Goal: Task Accomplishment & Management: Manage account settings

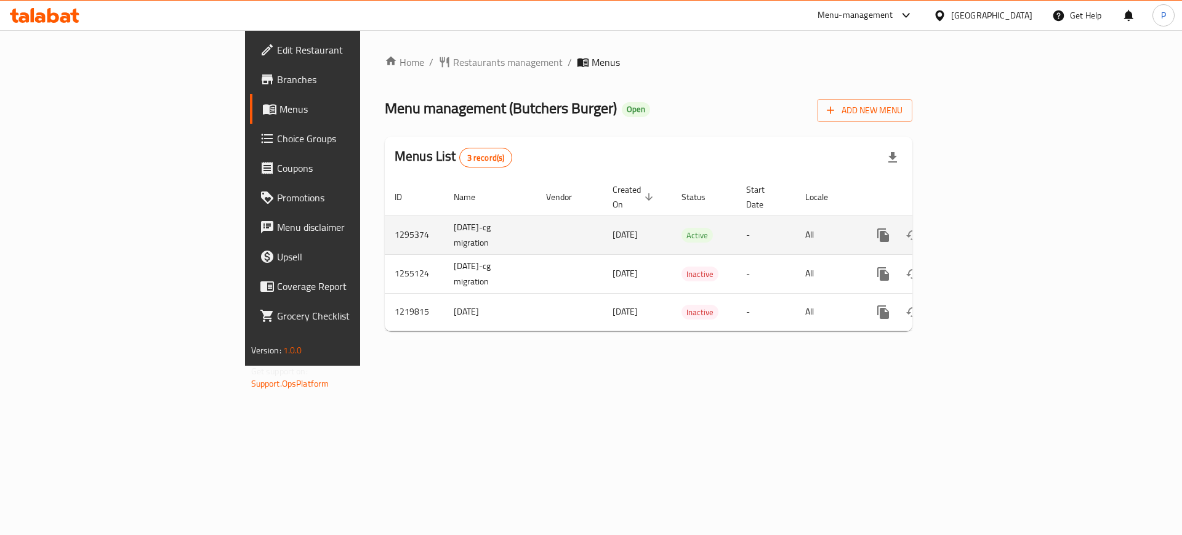
click at [980, 228] on icon "enhanced table" at bounding box center [972, 235] width 15 height 15
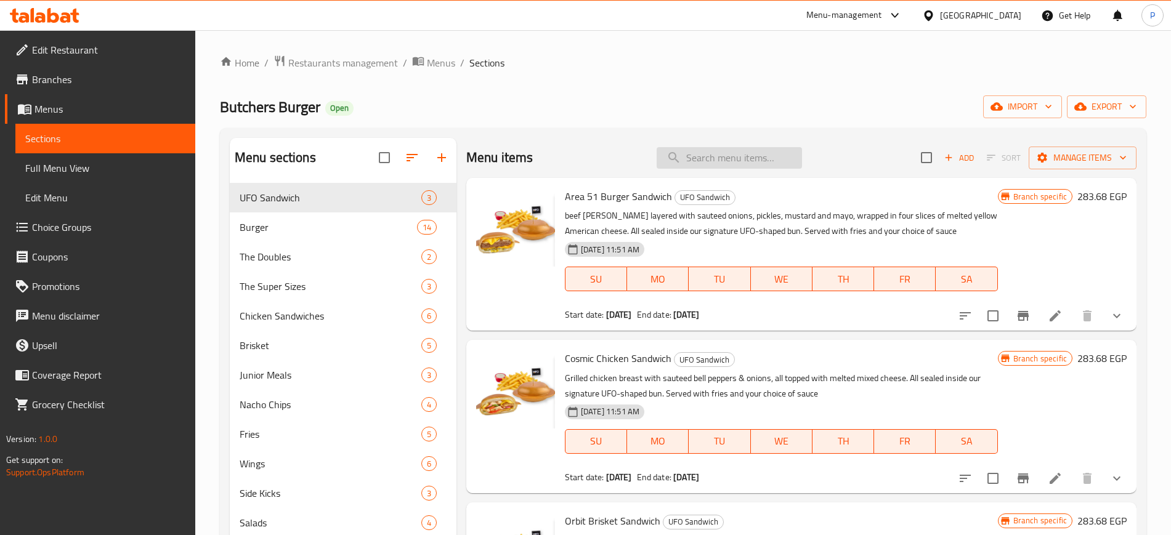
click at [717, 159] on input "search" at bounding box center [728, 158] width 145 height 22
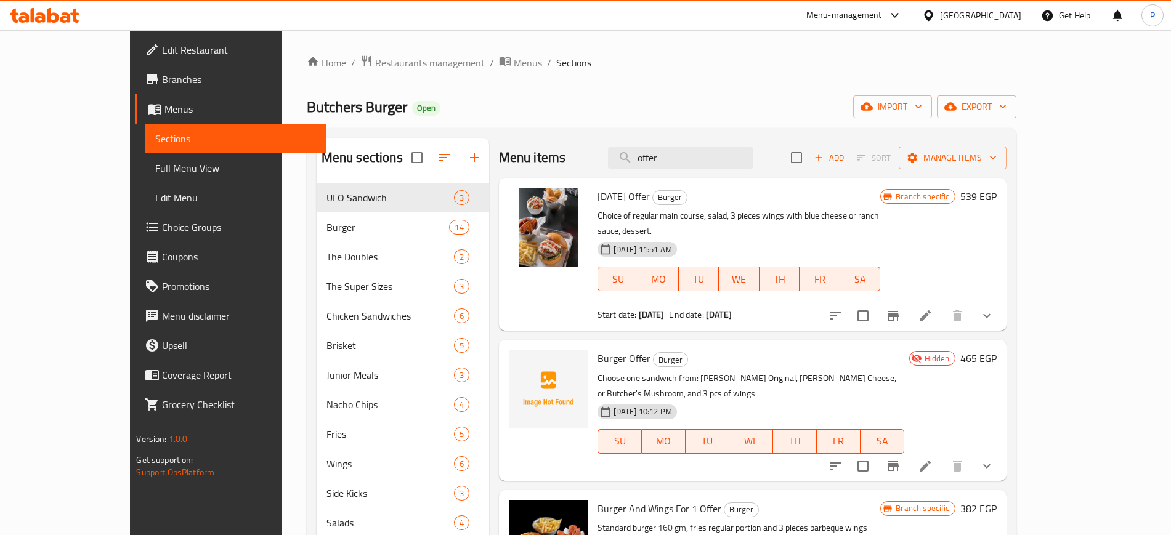
type input "offer"
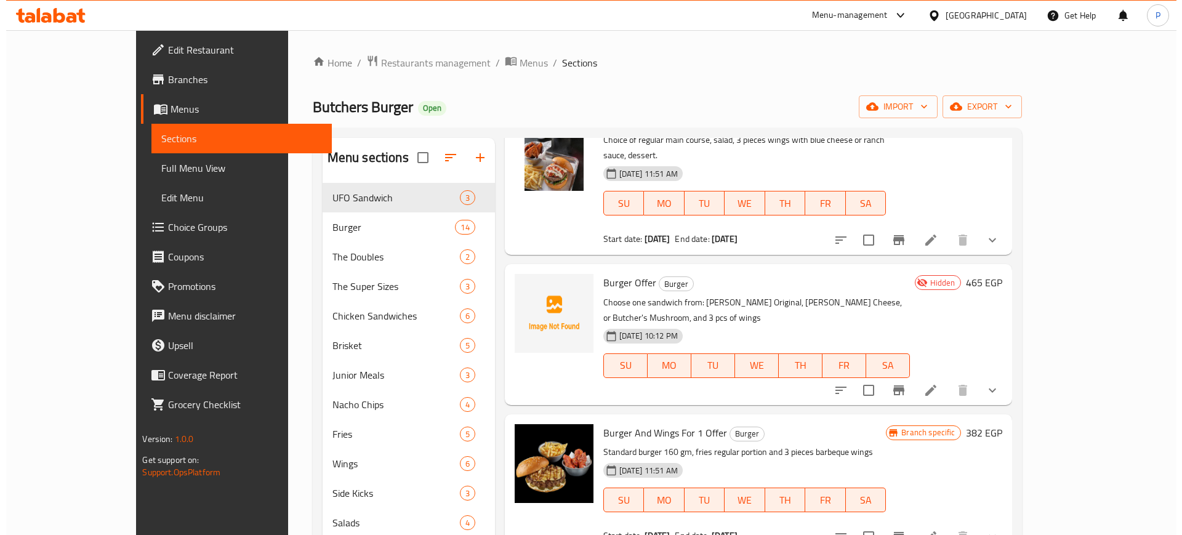
scroll to position [77, 0]
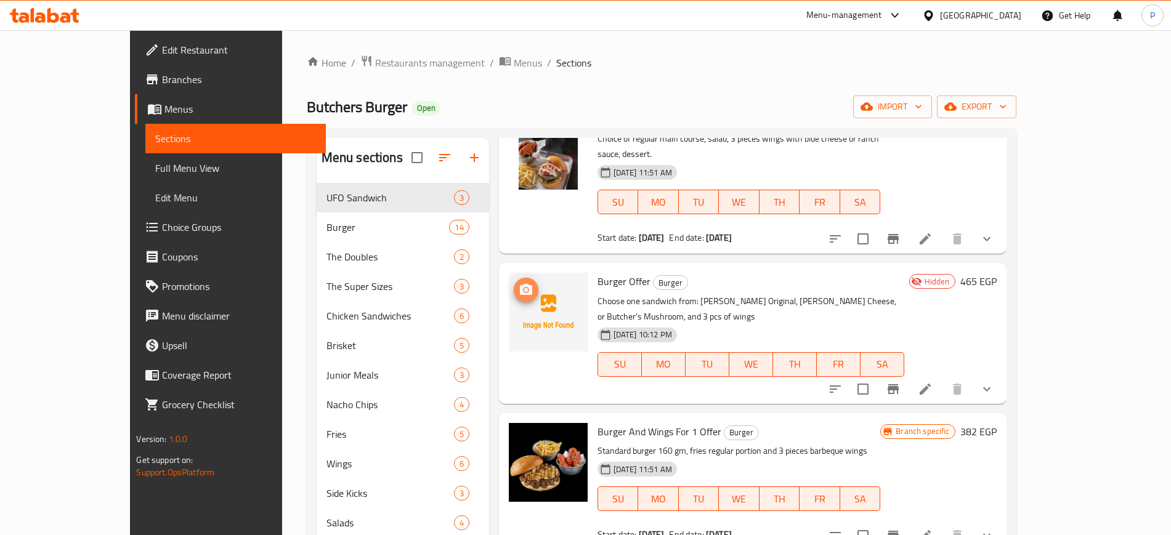
click at [514, 285] on button "upload picture" at bounding box center [526, 290] width 25 height 25
click at [520, 284] on icon "upload picture" at bounding box center [526, 289] width 12 height 11
click at [1011, 15] on div "[GEOGRAPHIC_DATA]" at bounding box center [980, 16] width 81 height 14
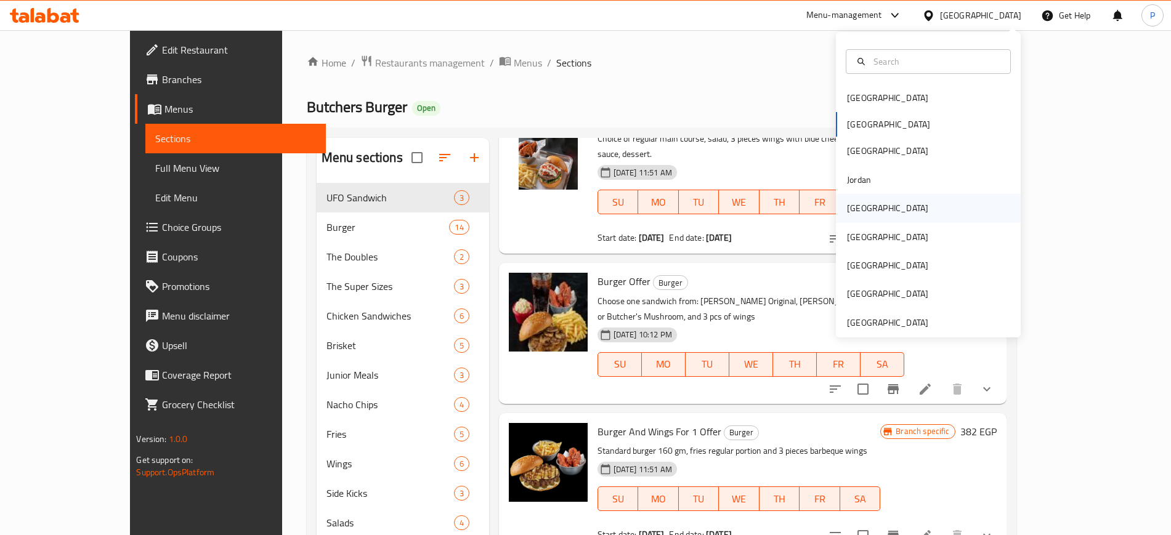
click at [858, 206] on div "[GEOGRAPHIC_DATA]" at bounding box center [887, 208] width 81 height 14
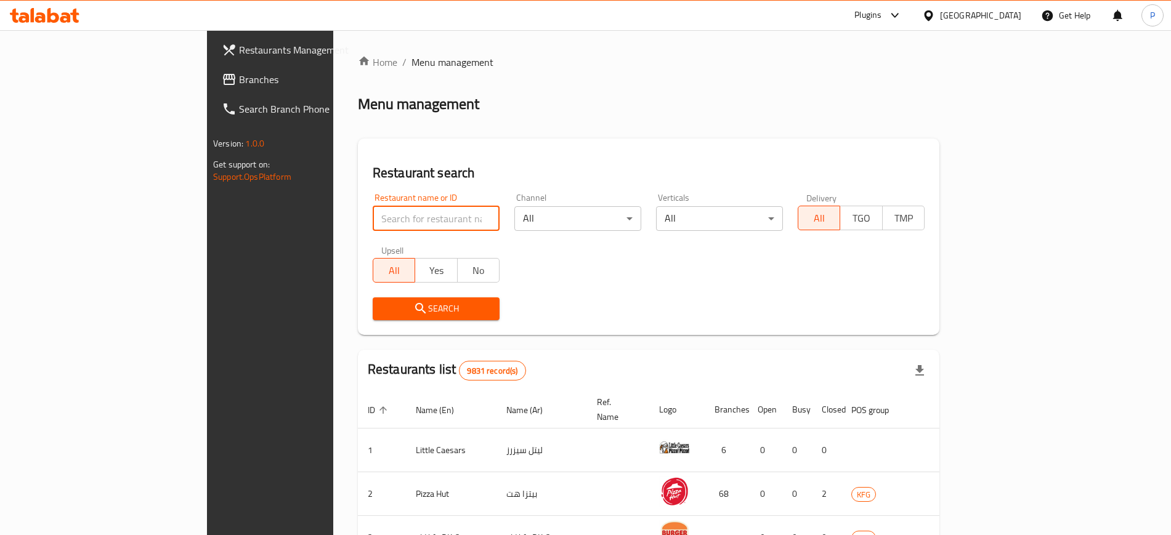
click at [413, 227] on input "search" at bounding box center [436, 218] width 127 height 25
paste input "[PERSON_NAME]"
type input "[PERSON_NAME]"
click button "Search" at bounding box center [436, 308] width 127 height 23
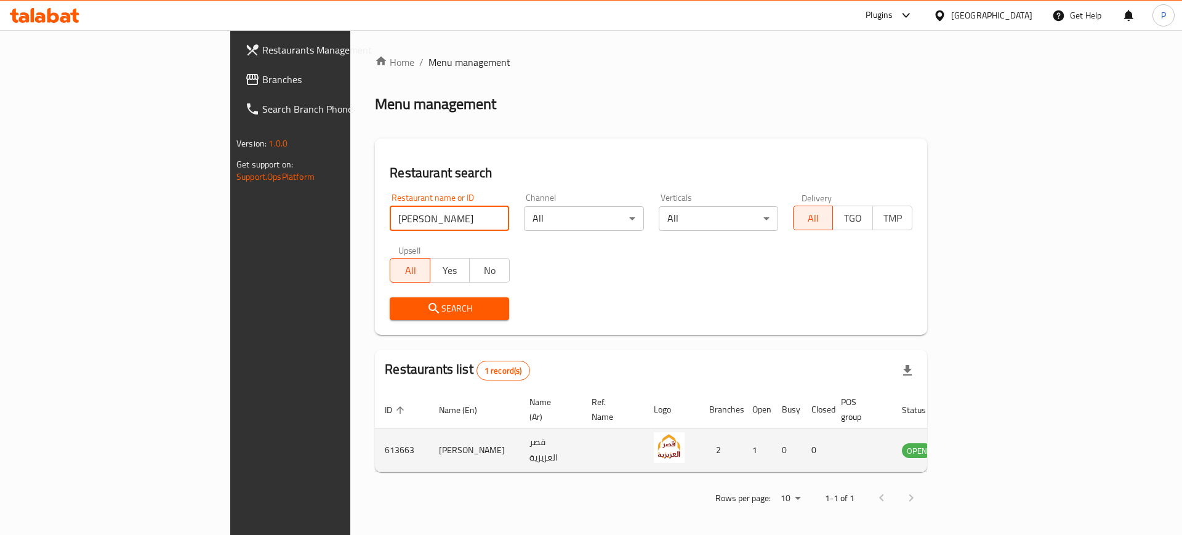
click at [982, 443] on icon "enhanced table" at bounding box center [974, 450] width 15 height 15
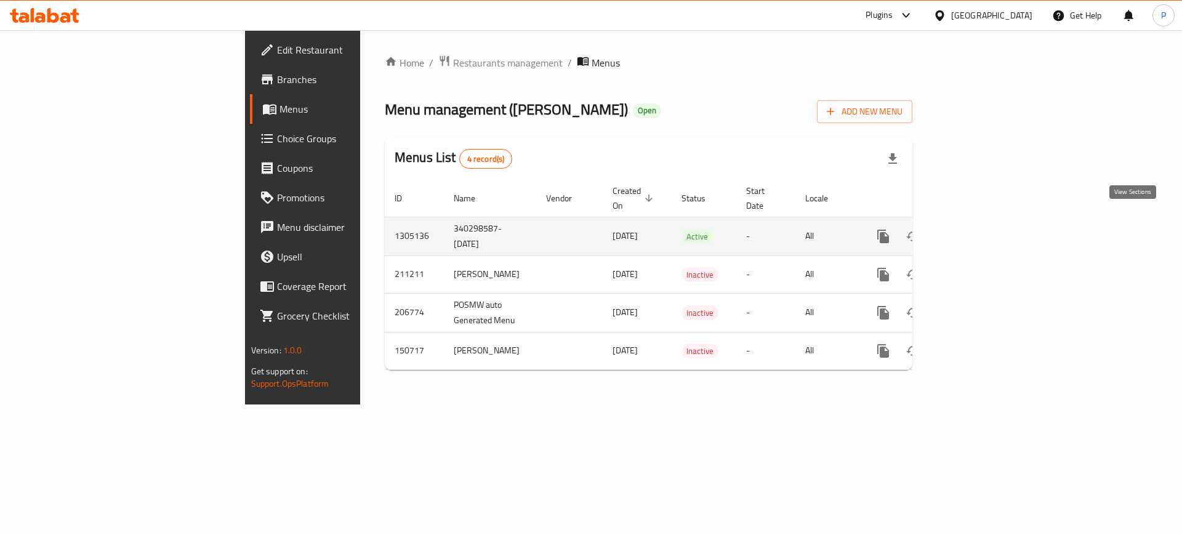
click at [980, 229] on icon "enhanced table" at bounding box center [972, 236] width 15 height 15
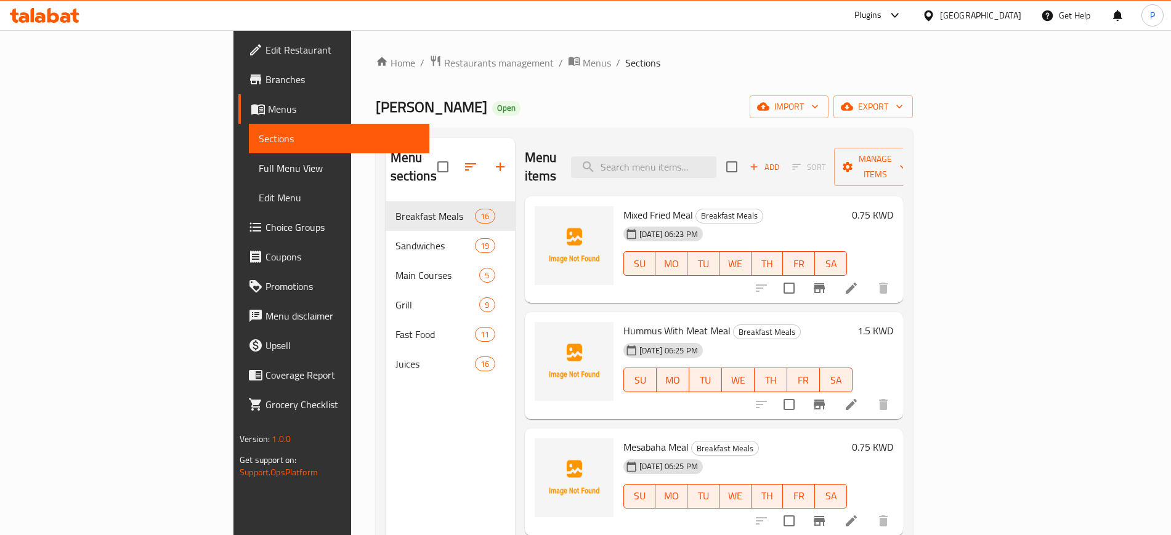
click at [913, 71] on div "Home / Restaurants management / Menus / Sections Qasr Alaziziya Open import exp…" at bounding box center [644, 369] width 537 height 628
click at [818, 105] on span "import" at bounding box center [788, 106] width 59 height 15
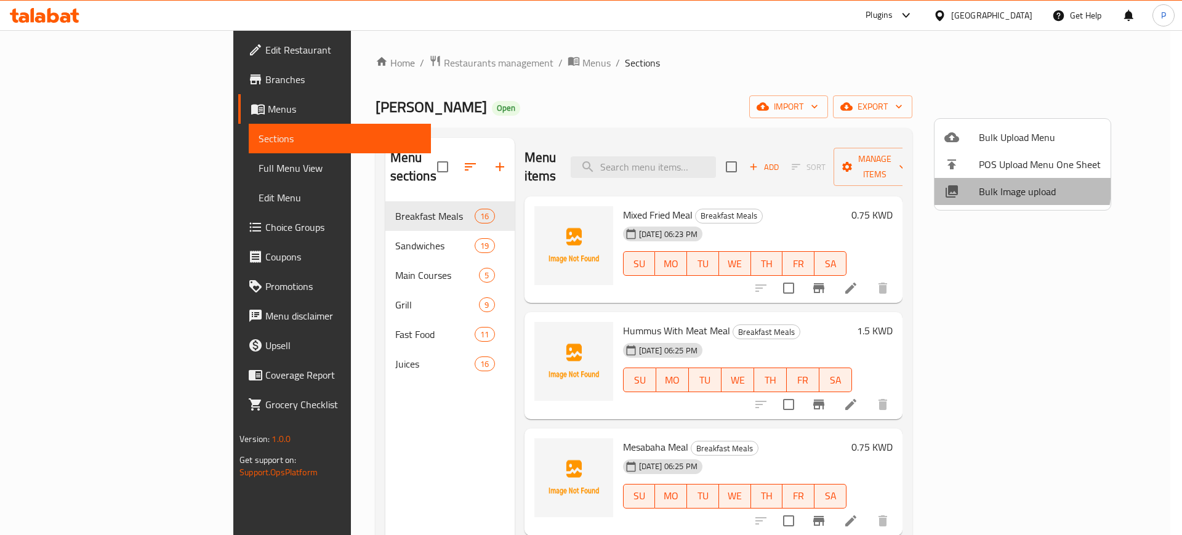
click at [1006, 187] on span "Bulk Image upload" at bounding box center [1040, 191] width 122 height 15
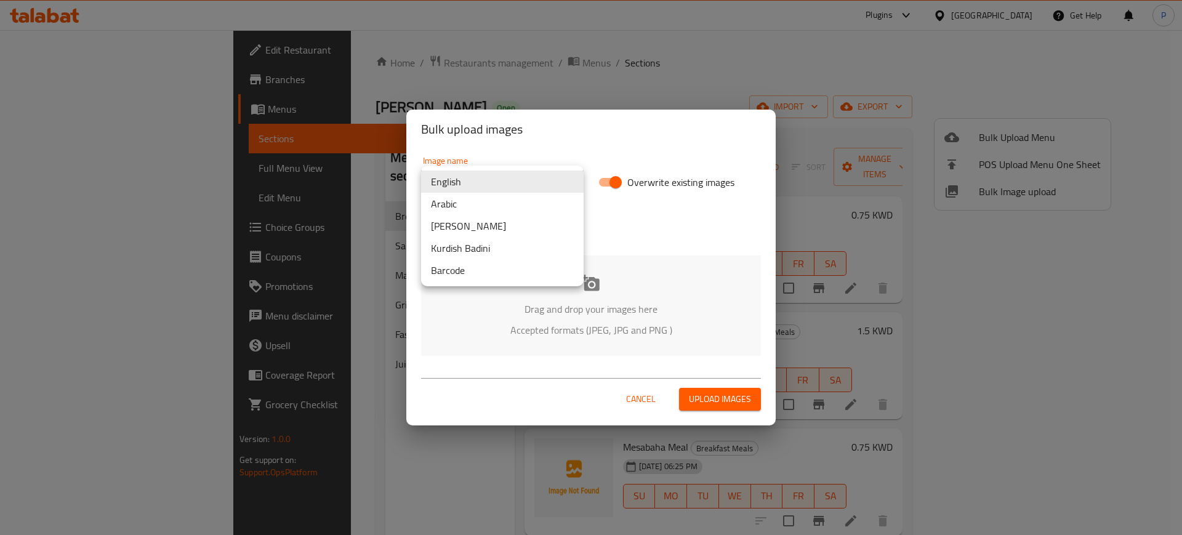
click at [507, 189] on body "​ Plugins [GEOGRAPHIC_DATA] Get Help P Edit Restaurant Branches Menus Sections …" at bounding box center [591, 282] width 1182 height 505
click at [467, 212] on li "Arabic" at bounding box center [502, 204] width 163 height 22
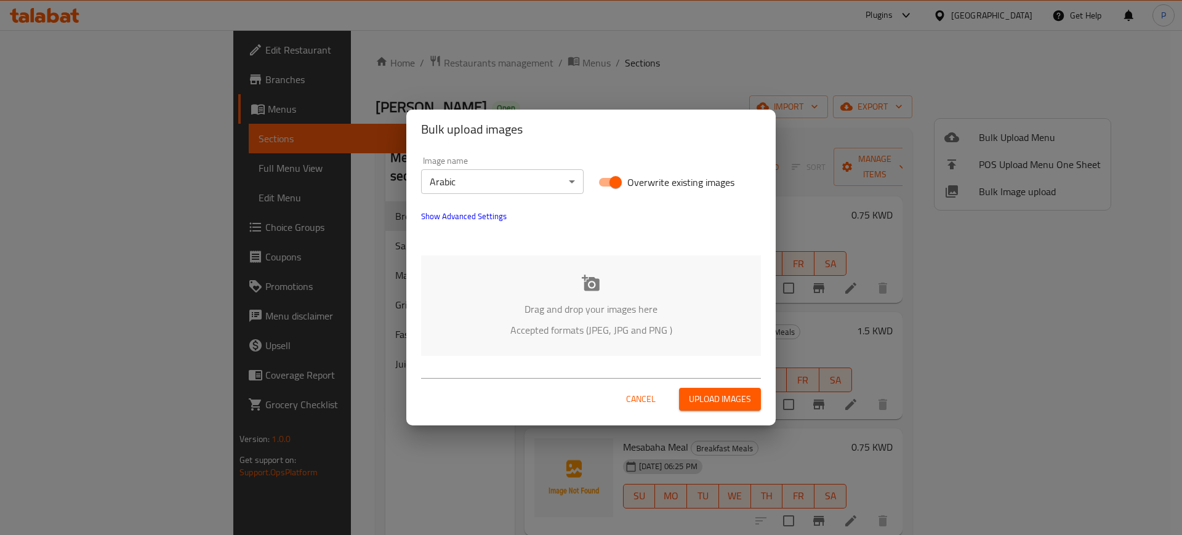
click at [611, 281] on div "Drag and drop your images here Accepted formats (JPEG, JPG and PNG )" at bounding box center [591, 306] width 340 height 100
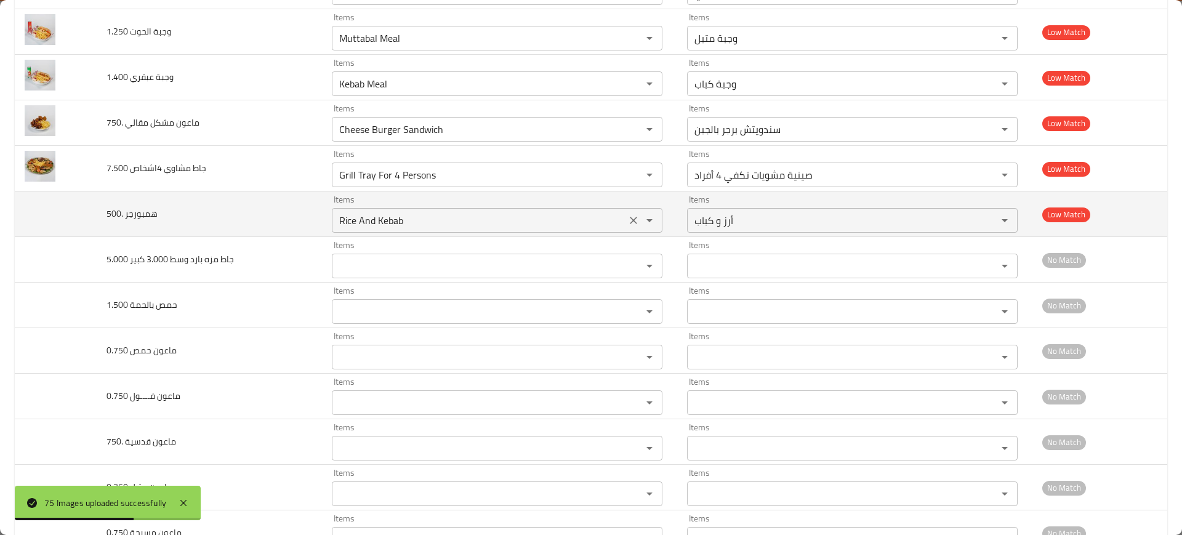
scroll to position [3096, 0]
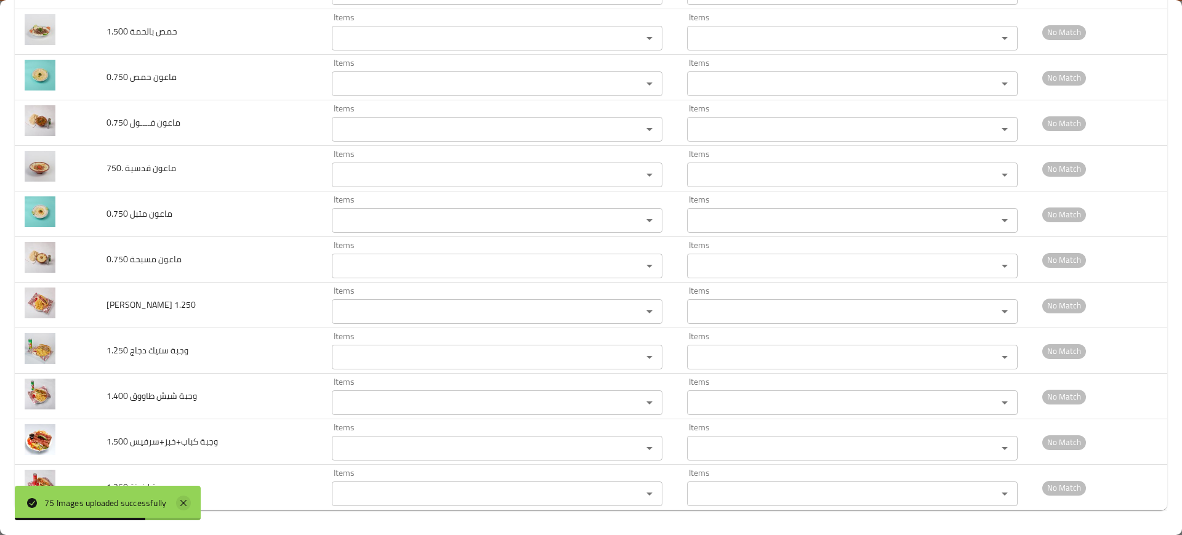
click at [181, 503] on icon at bounding box center [183, 503] width 15 height 15
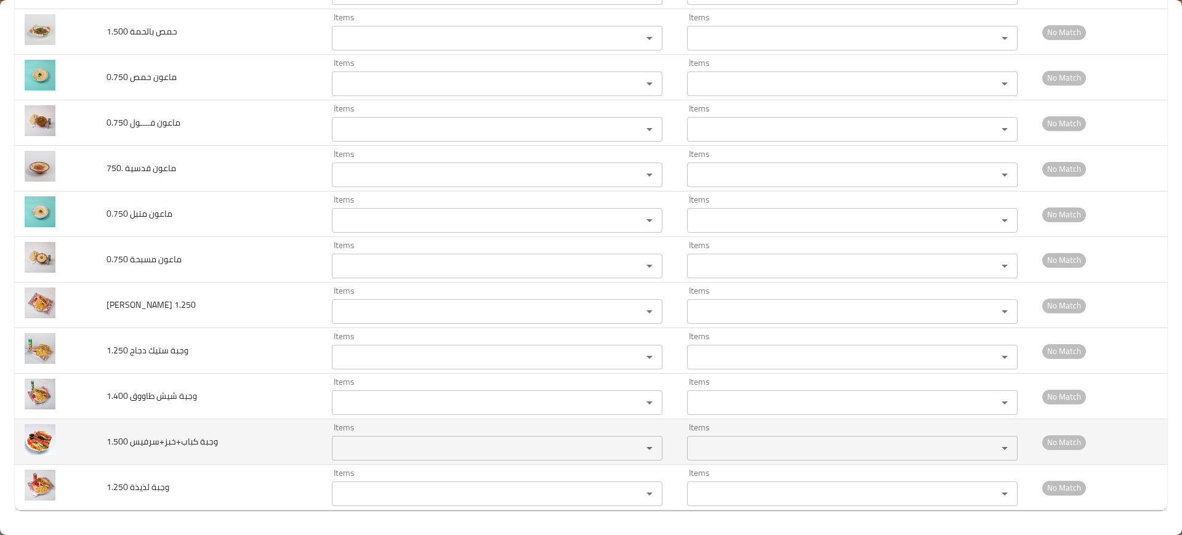
click at [341, 458] on div "Items" at bounding box center [497, 448] width 331 height 25
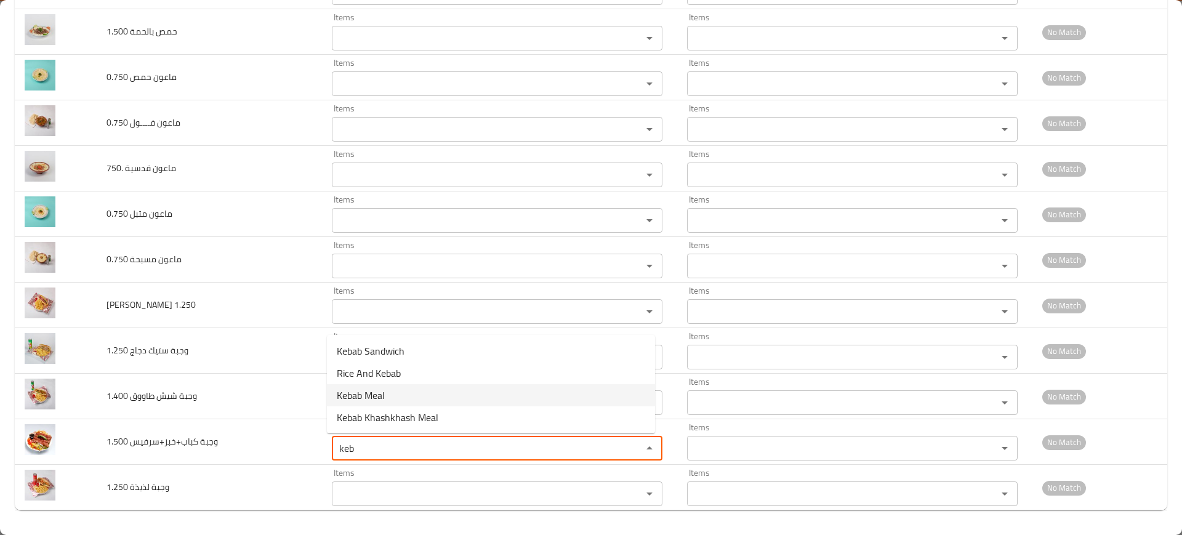
click at [398, 391] on 1_500-option-2 "Kebab Meal" at bounding box center [491, 395] width 328 height 22
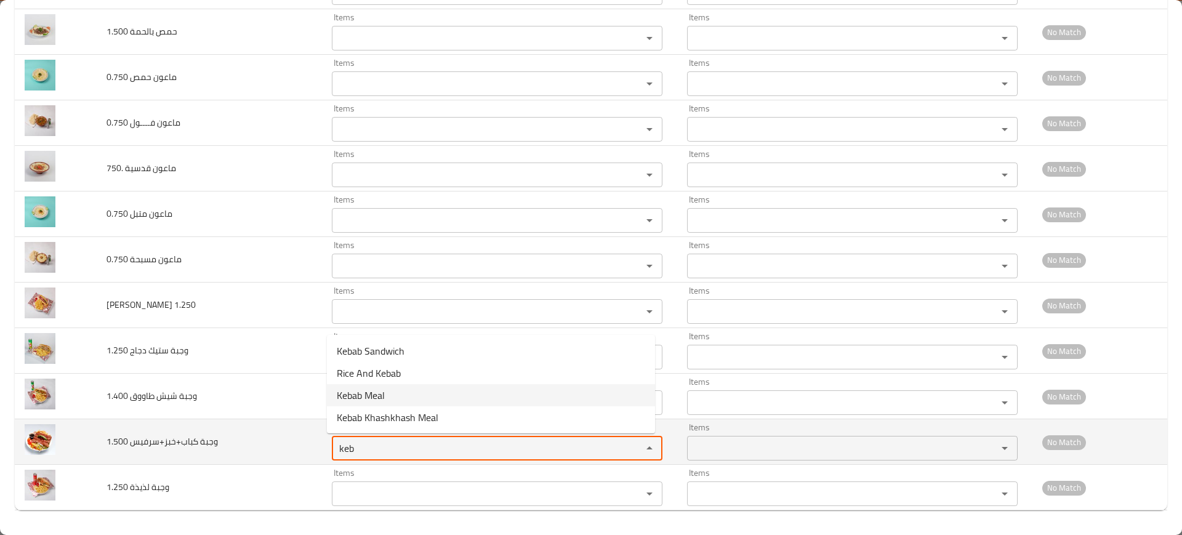
type 1_500 "Kebab Meal"
type 1_500-ar "وجبة كباب"
click at [366, 456] on 1_500 "Kebab Meal" at bounding box center [479, 448] width 287 height 17
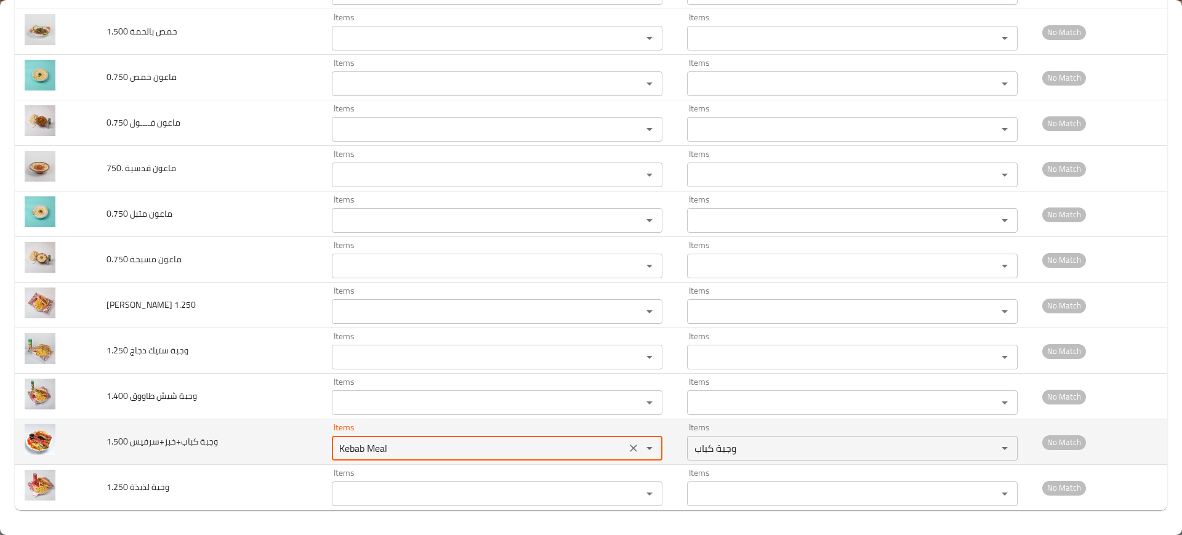
type 1_500 "Kebab Meal"
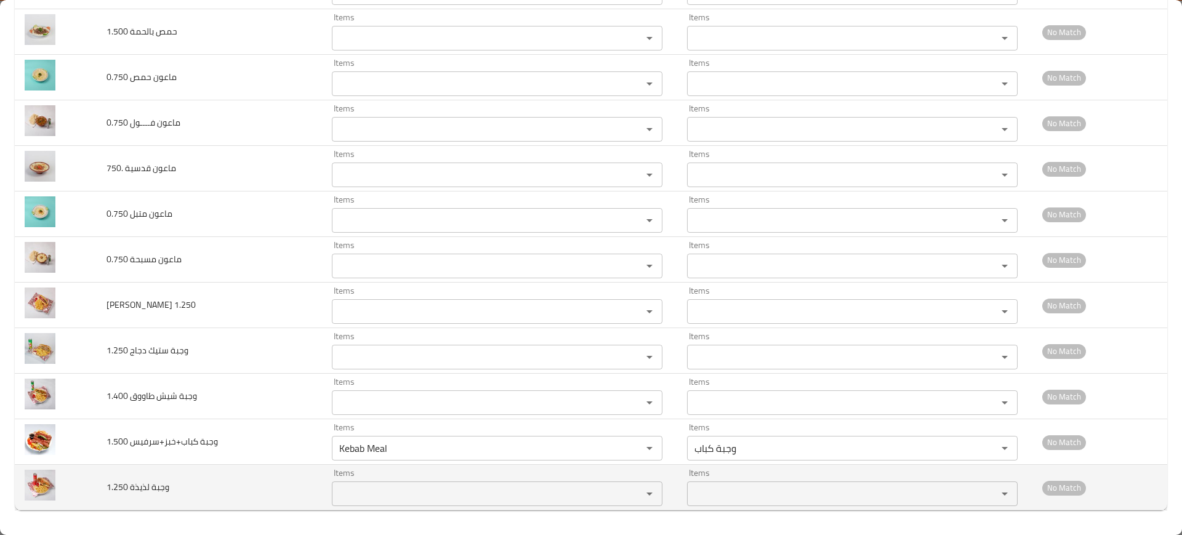
click at [363, 489] on 1_250 "Items" at bounding box center [479, 493] width 287 height 17
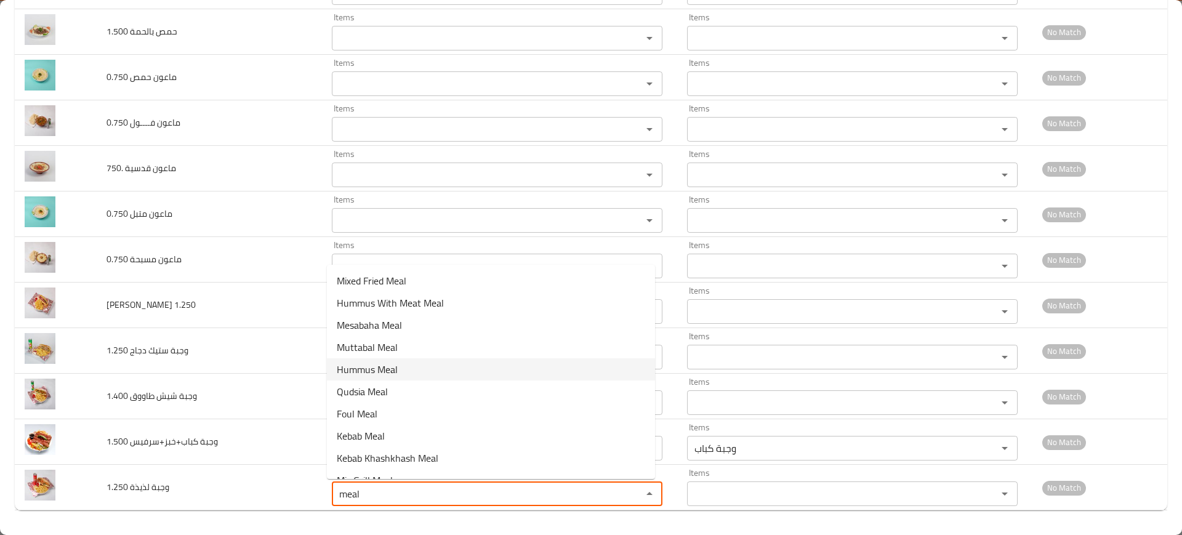
scroll to position [17, 0]
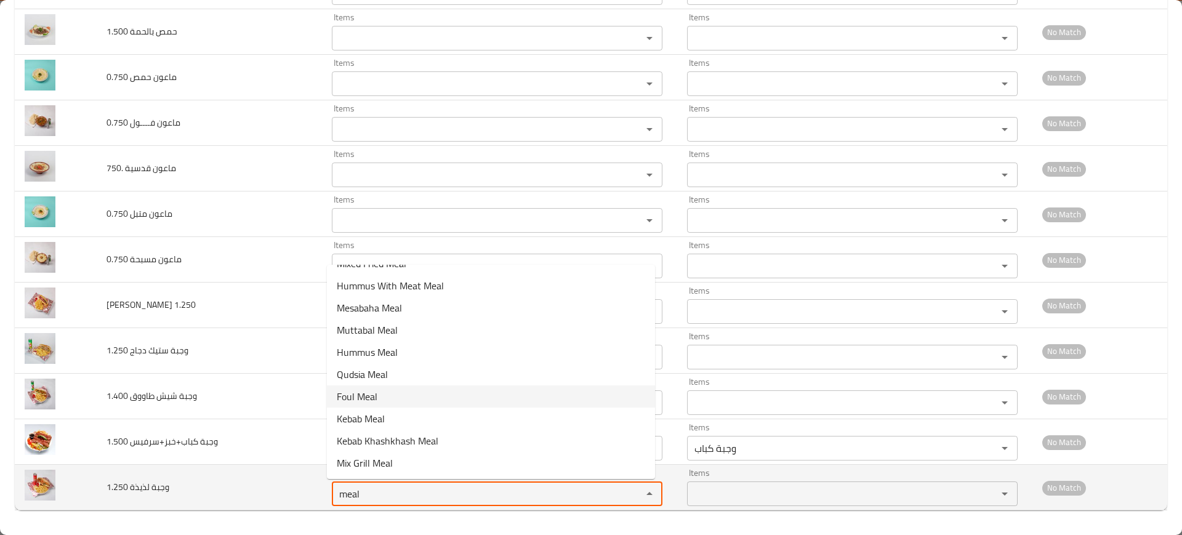
type 1_250 "meal"
click at [188, 490] on td "وجبة لذيذة 1.250" at bounding box center [209, 488] width 225 height 46
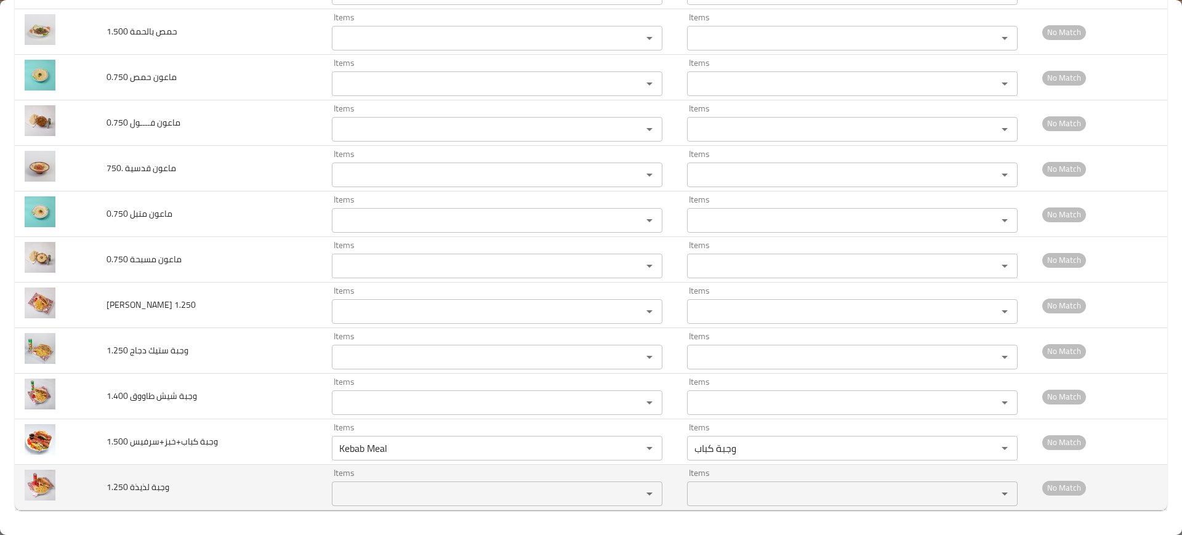
click at [188, 490] on td "وجبة لذيذة 1.250" at bounding box center [209, 488] width 225 height 46
copy span "وجبة لذيذة 1.250"
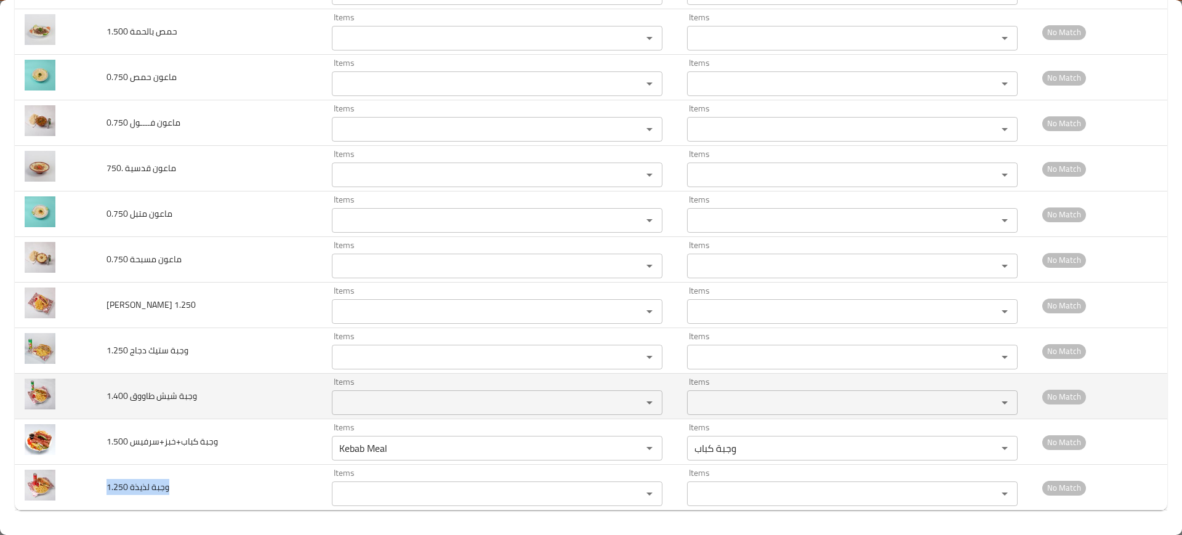
click at [355, 394] on 1_400 "Items" at bounding box center [479, 402] width 287 height 17
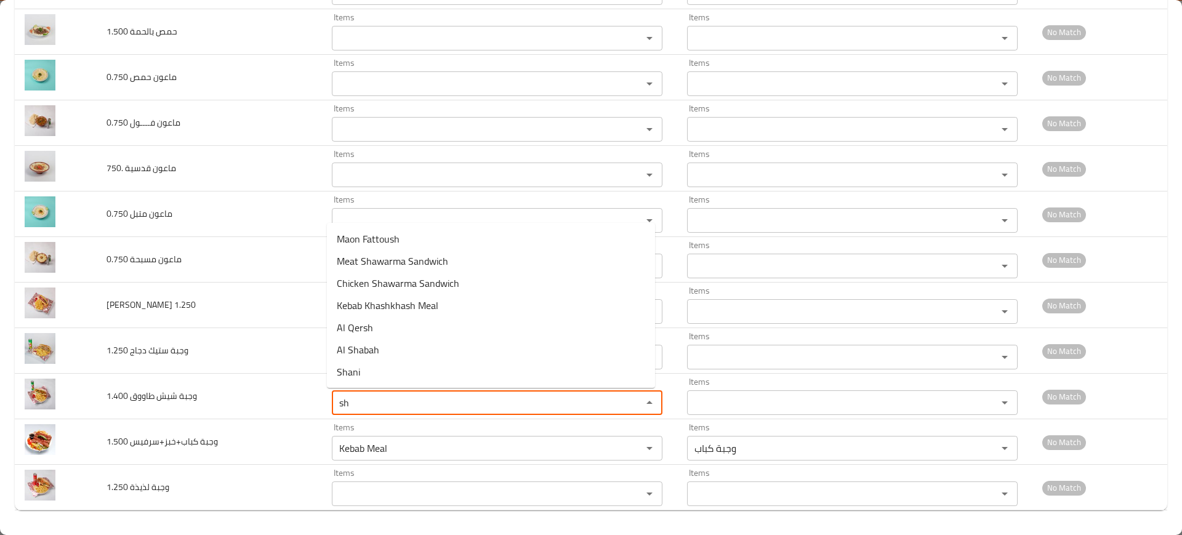
type 1_400 "s"
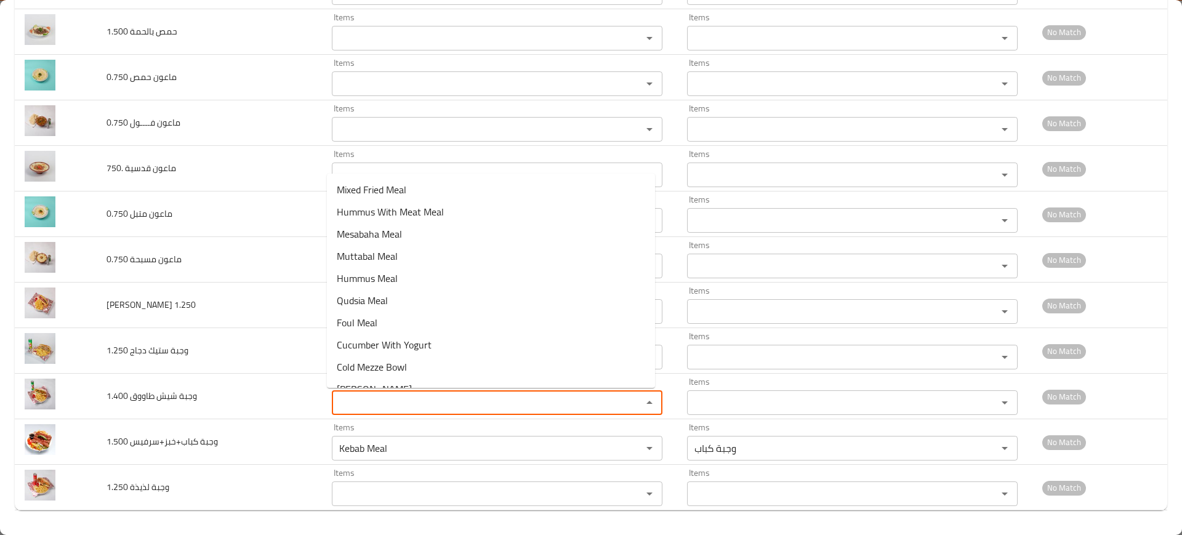
type 1_400 "s"
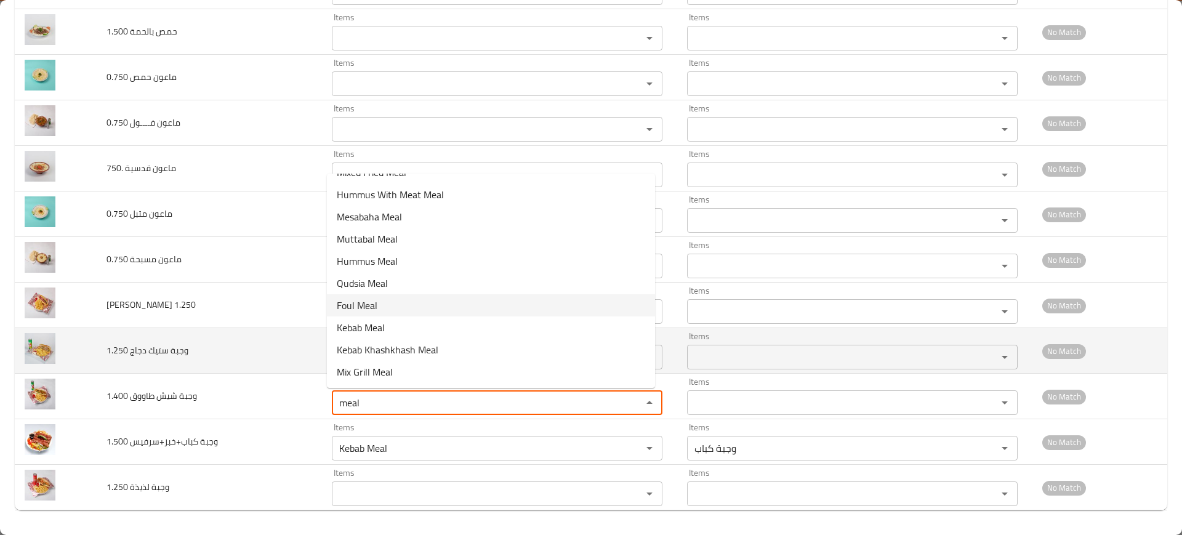
type 1_400 "meal"
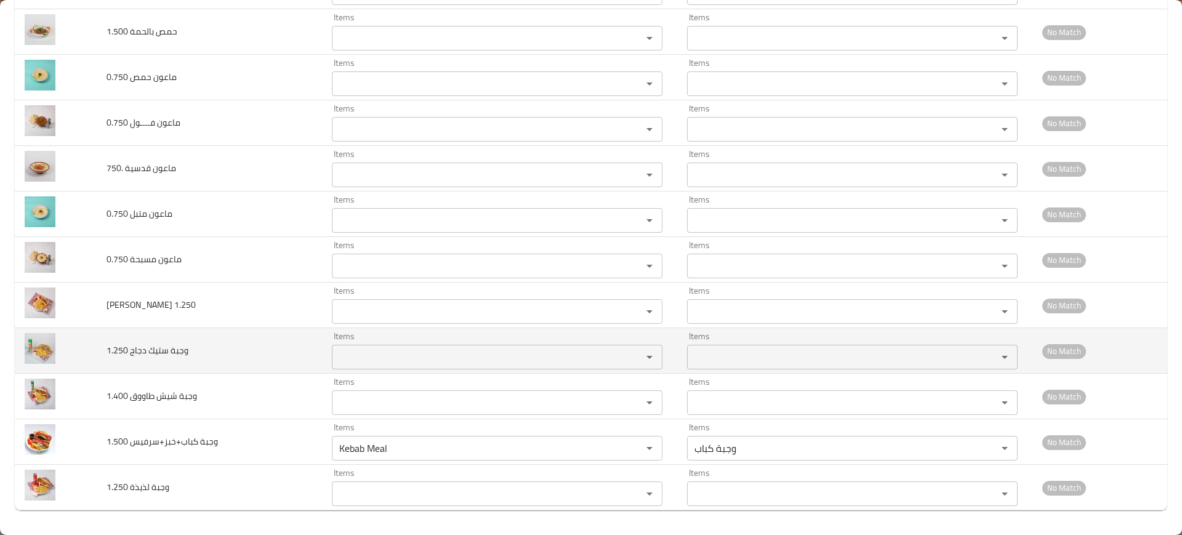
click at [257, 333] on td "وجبة ستيك دجاج 1.250" at bounding box center [209, 351] width 225 height 46
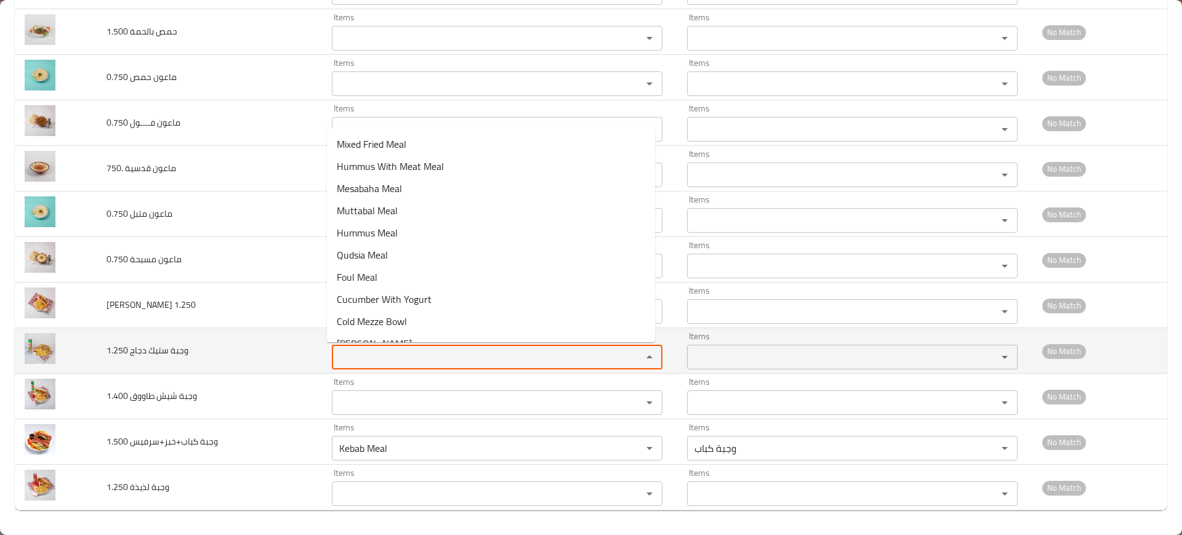
click at [384, 349] on 1_250 "Items" at bounding box center [479, 357] width 287 height 17
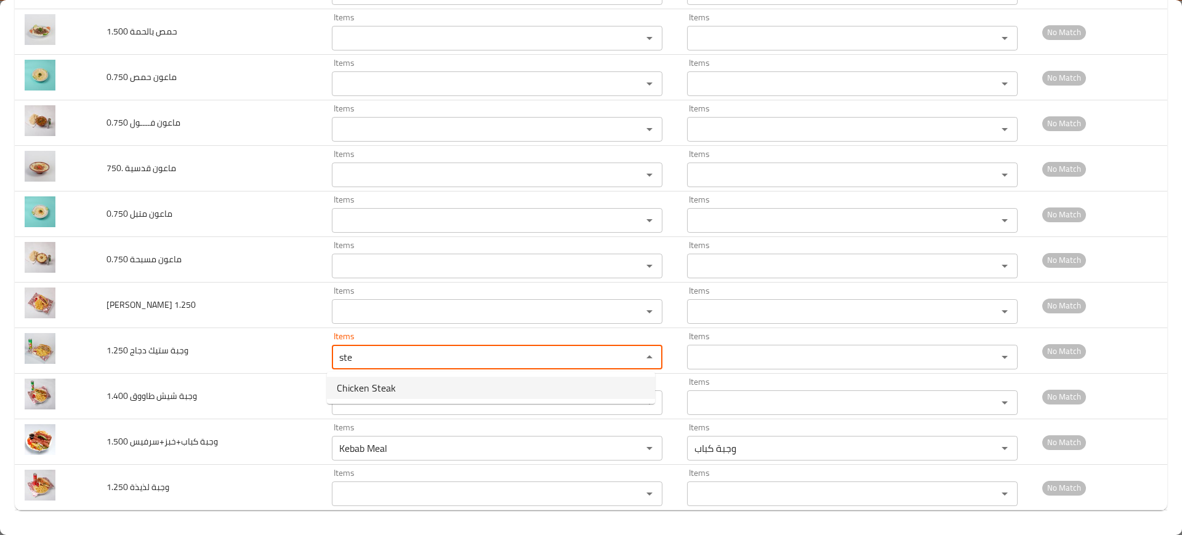
click at [373, 394] on span "Chicken Steak" at bounding box center [366, 388] width 59 height 15
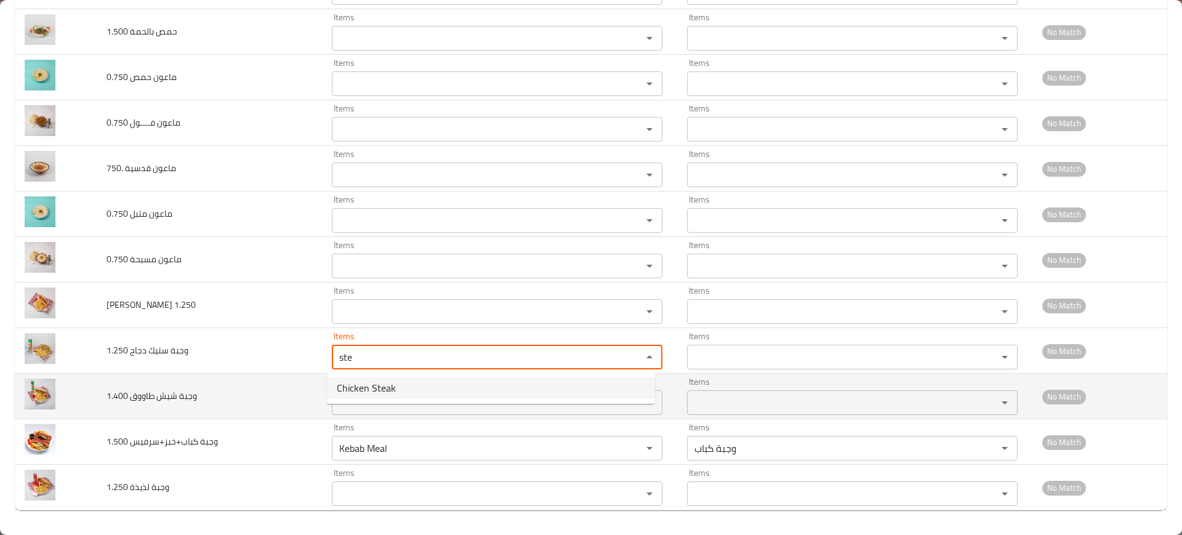
type 1_250 "Chicken Steak"
type 1_250-ar "ستيك دجاج"
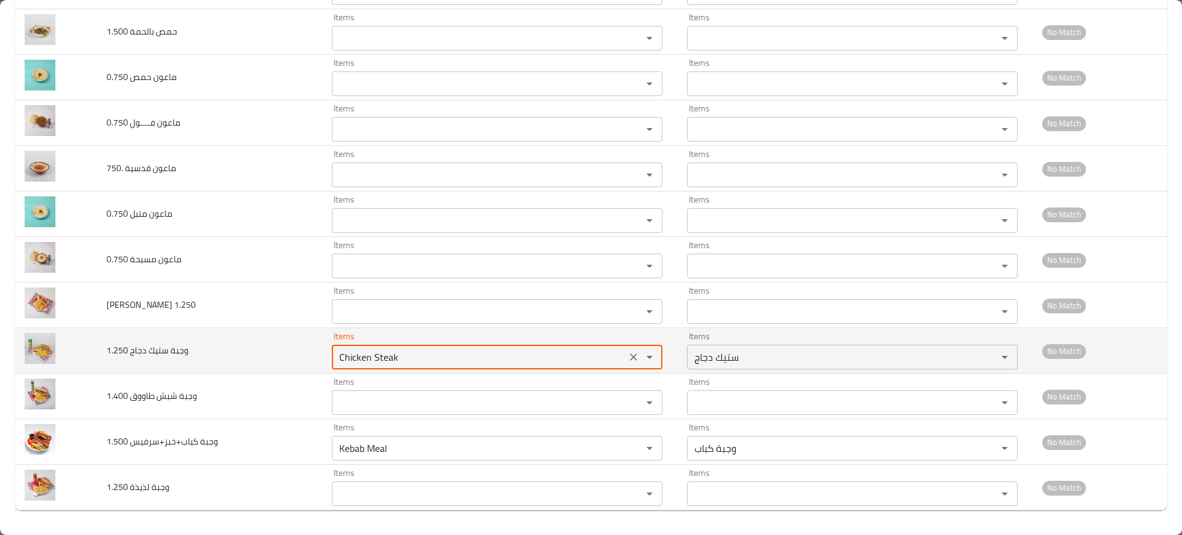
click at [385, 349] on 1_250 "Chicken Steak" at bounding box center [479, 357] width 287 height 17
type 1_250 "Chicken Steak"
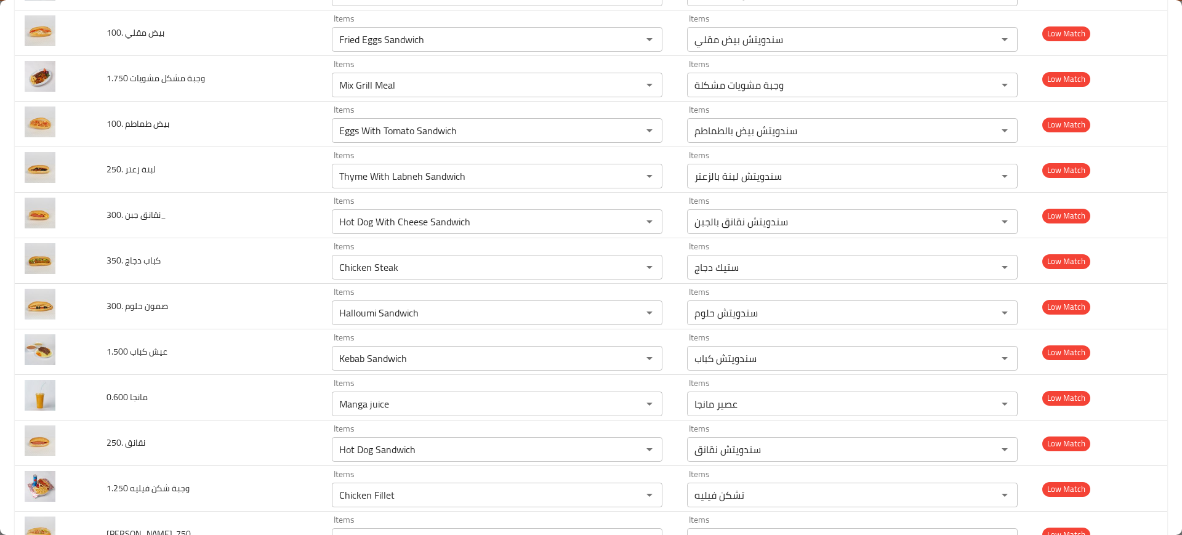
scroll to position [3096, 0]
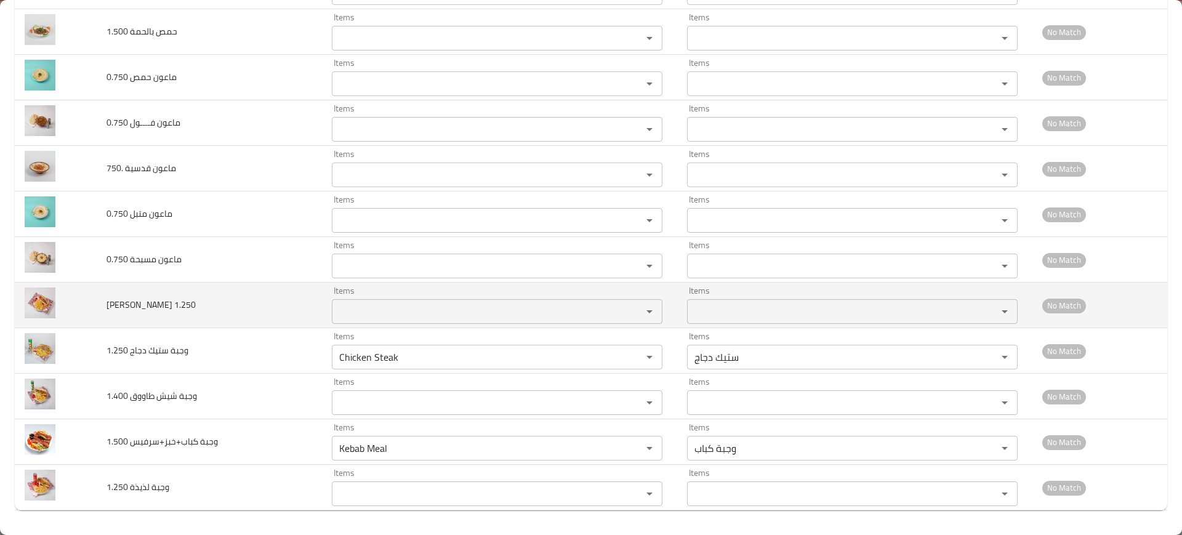
click at [378, 302] on div "Items" at bounding box center [497, 311] width 331 height 25
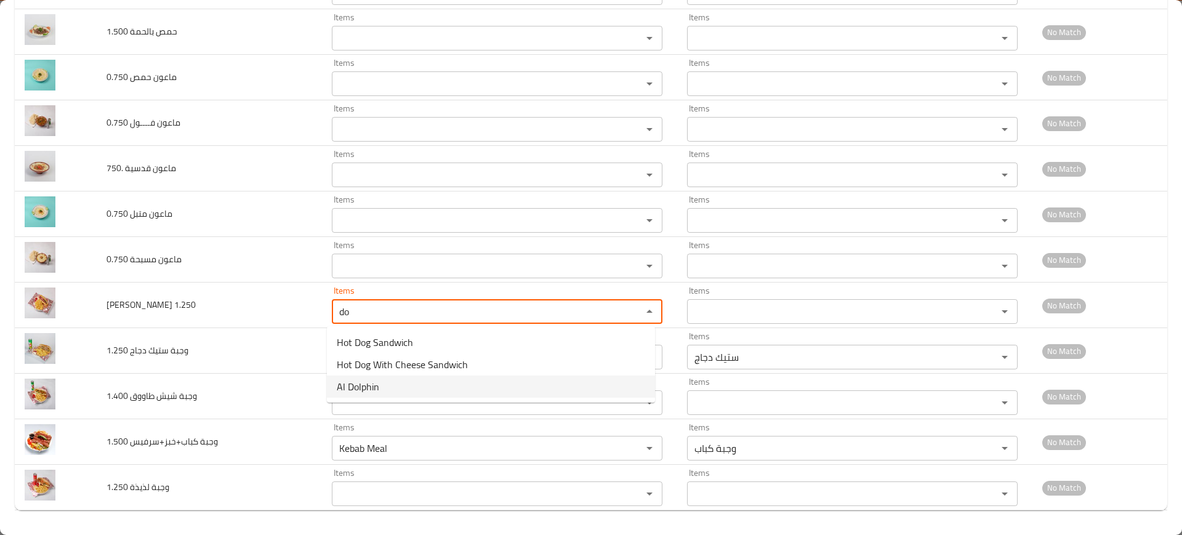
click at [374, 389] on span "Al Dolphin" at bounding box center [358, 386] width 42 height 15
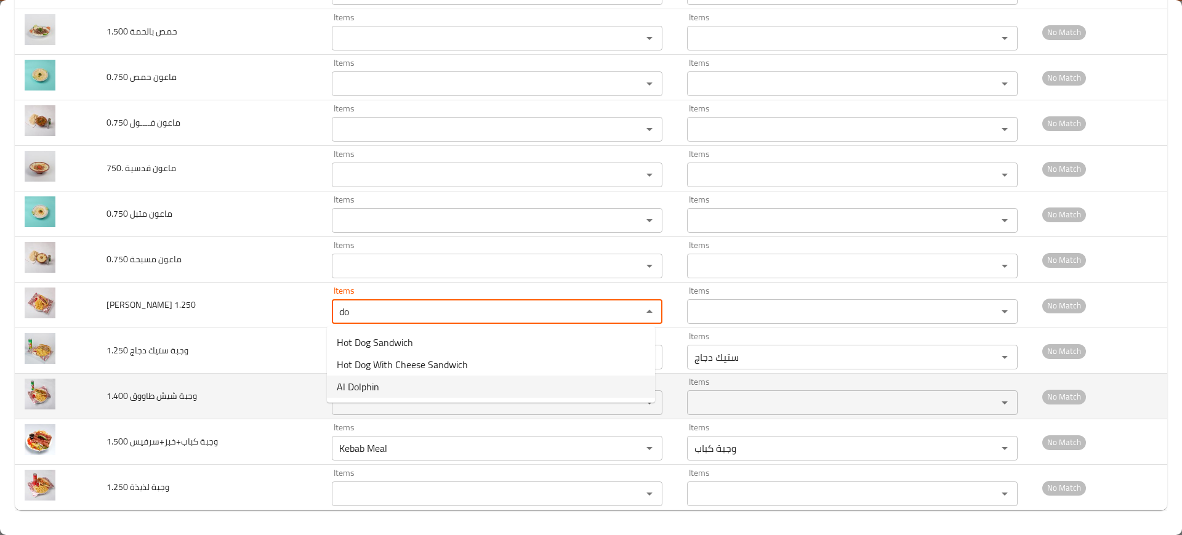
type 1_250 "Al Dolphin"
type 1_250-ar "الدولفين"
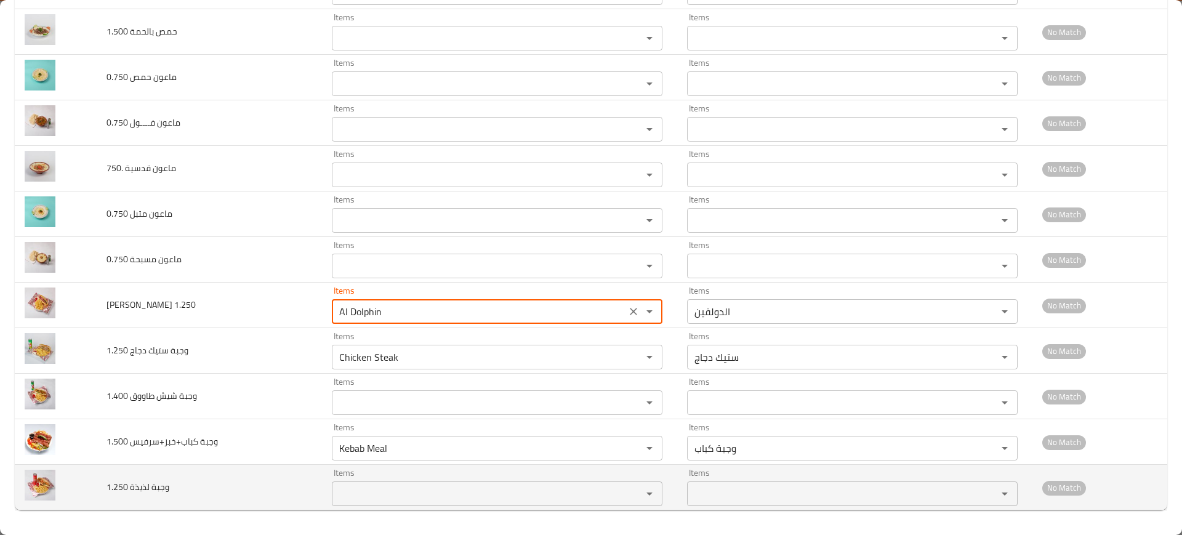
click at [402, 479] on div "Items Items" at bounding box center [497, 488] width 331 height 38
type 1_250 "Al Dolphin"
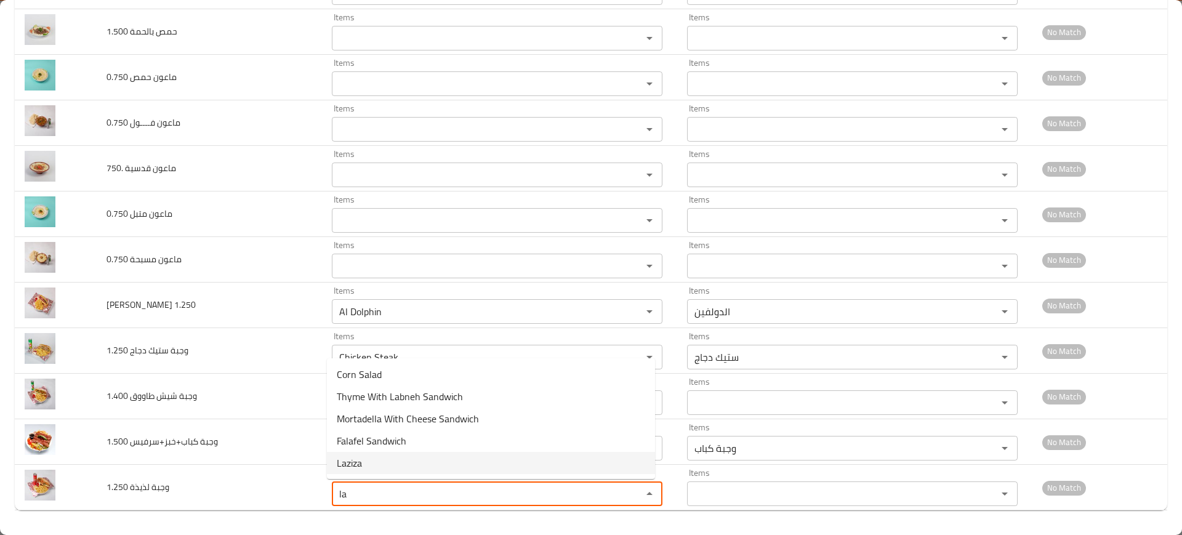
click at [420, 458] on 1_250-option-4 "Laziza" at bounding box center [491, 463] width 328 height 22
type 1_250 "Laziza"
type 1_250-ar "لذيذة"
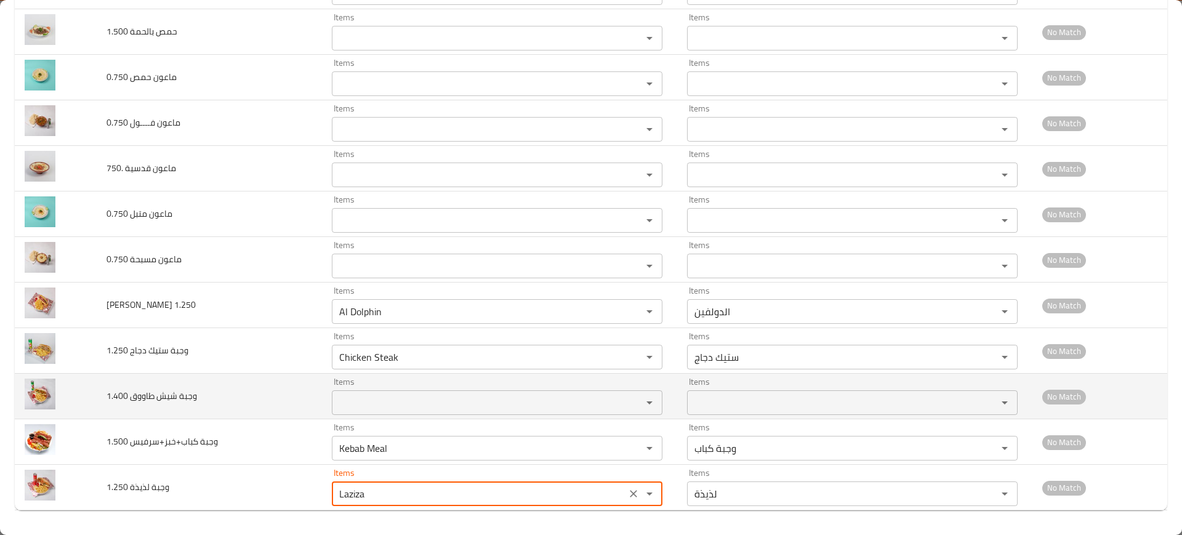
type 1_250 "Laziza"
click at [385, 405] on 1_400 "Items" at bounding box center [479, 402] width 287 height 17
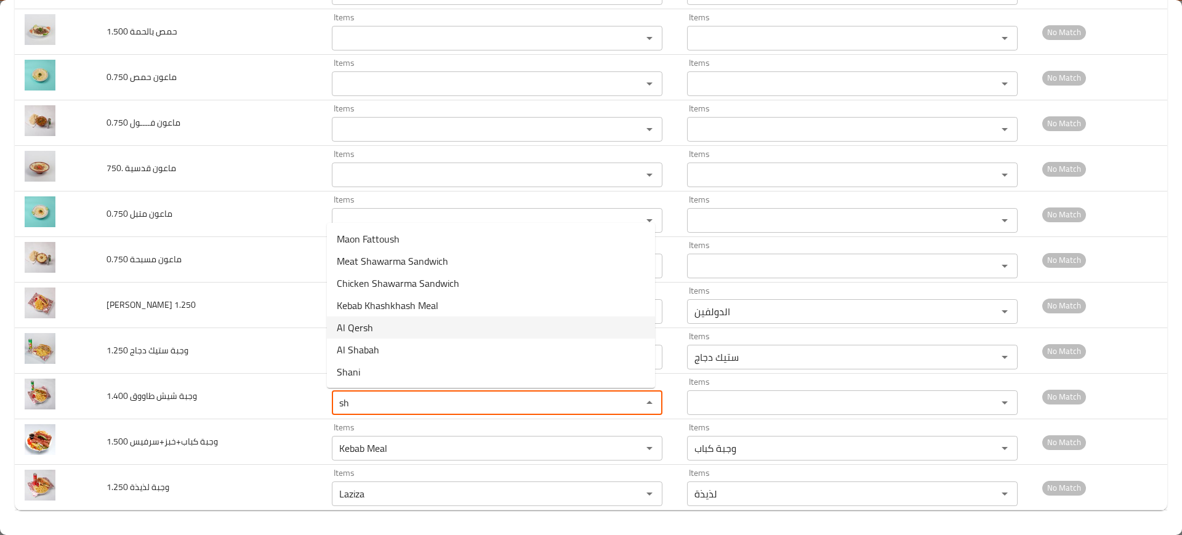
type 1_400 "s"
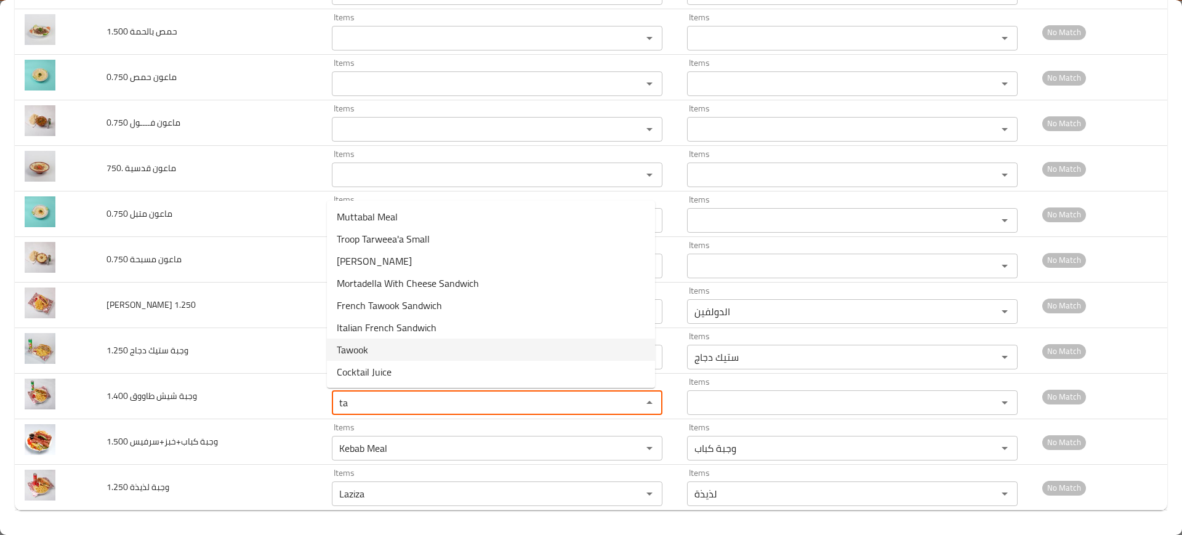
click at [417, 352] on 1_400-option-6 "Tawook" at bounding box center [491, 350] width 328 height 22
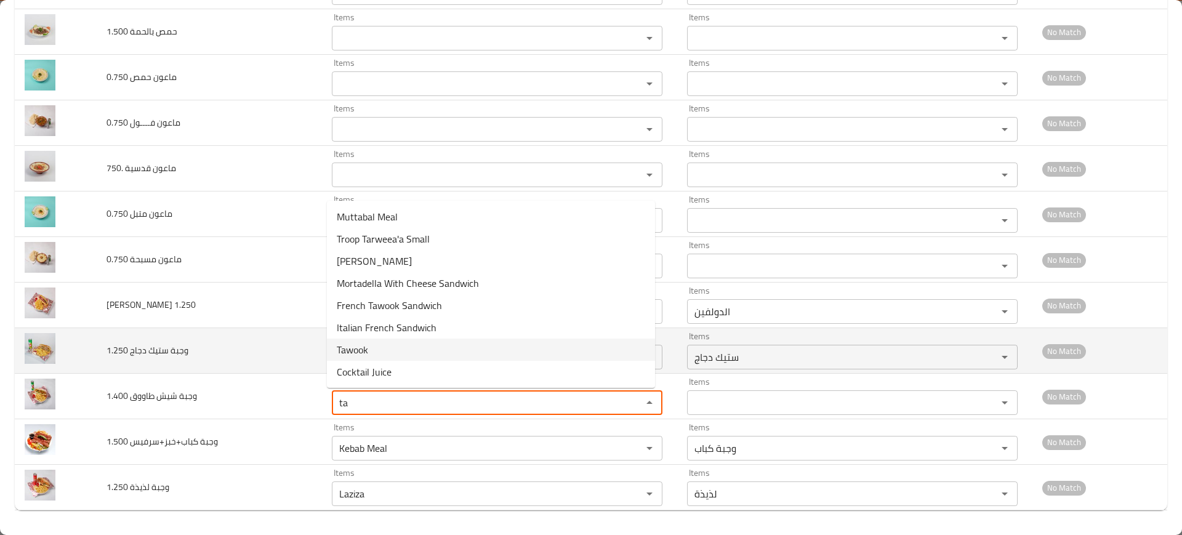
type 1_400 "Tawook"
type 1_400-ar "طاووق"
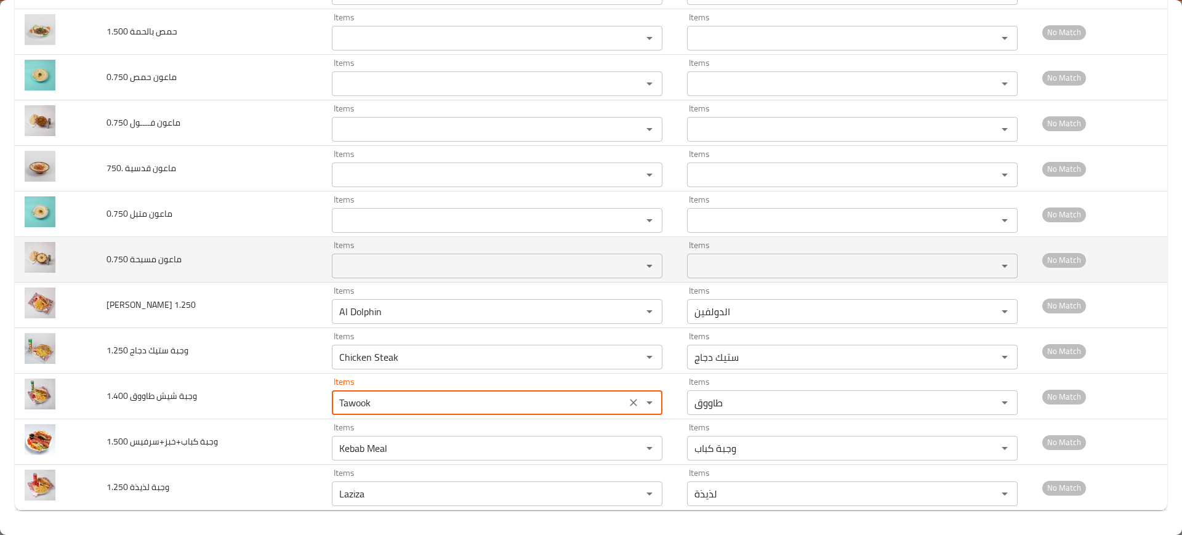
type 1_400 "Tawook"
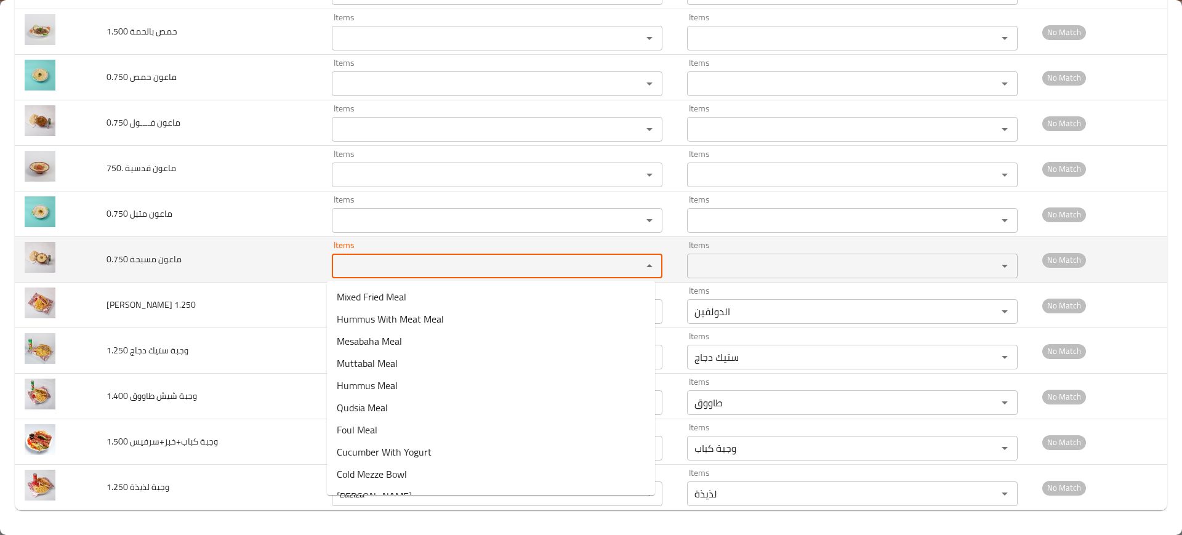
click at [358, 270] on 0_750 "Items" at bounding box center [479, 265] width 287 height 17
type 0_750 "m"
type 0_750 "b"
type 0_750 "m"
click at [185, 253] on td "ماعون مسبحة 0.750" at bounding box center [209, 260] width 225 height 46
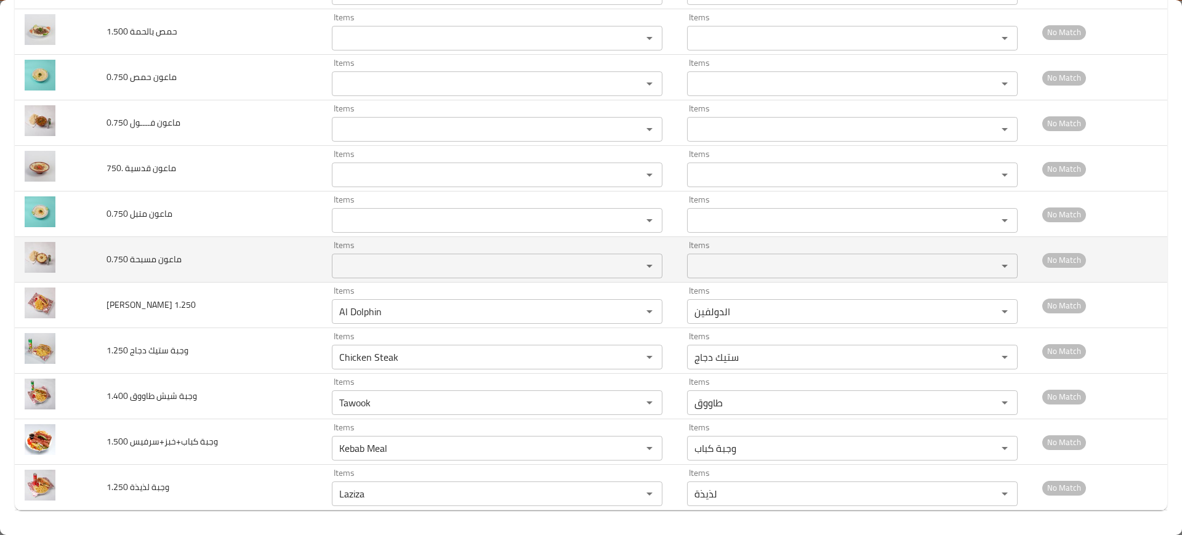
click at [172, 260] on span "ماعون مسبحة 0.750" at bounding box center [144, 259] width 75 height 16
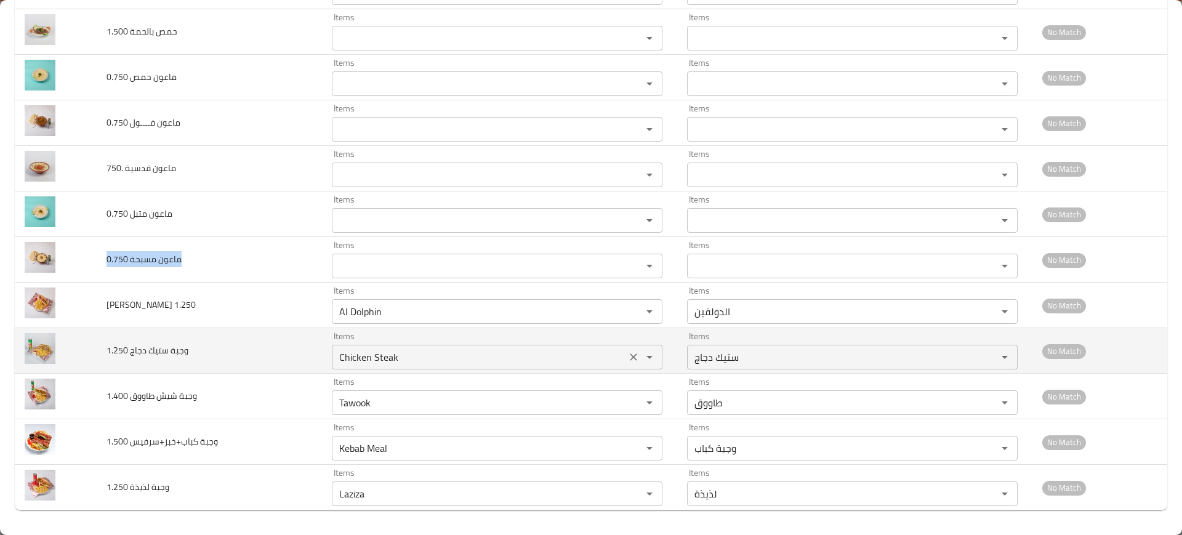
copy span "ماعون مسبحة 0.750"
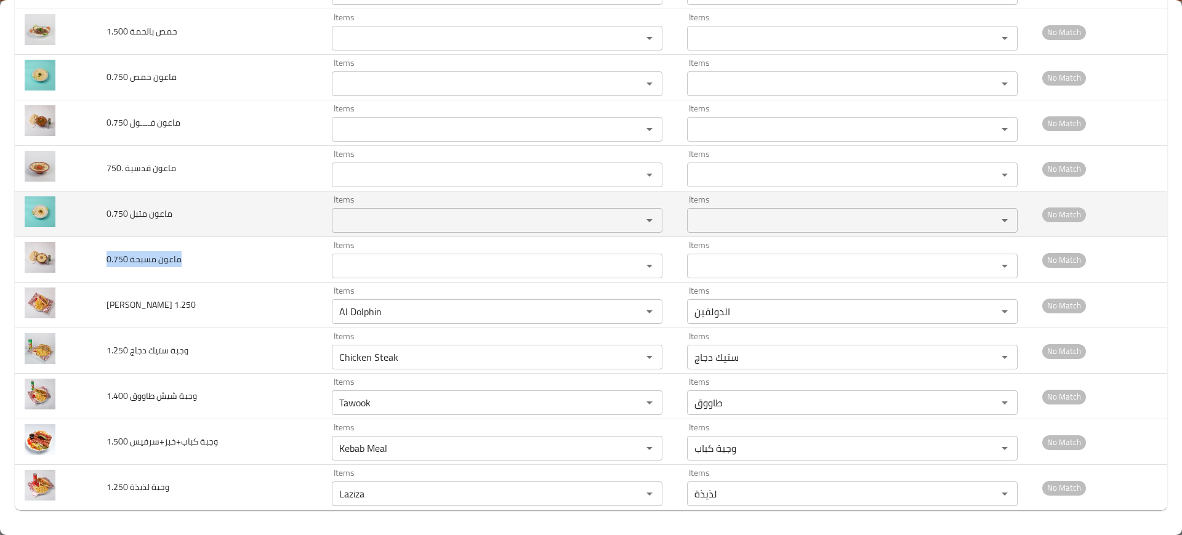
click at [374, 223] on 0_750 "Items" at bounding box center [479, 220] width 287 height 17
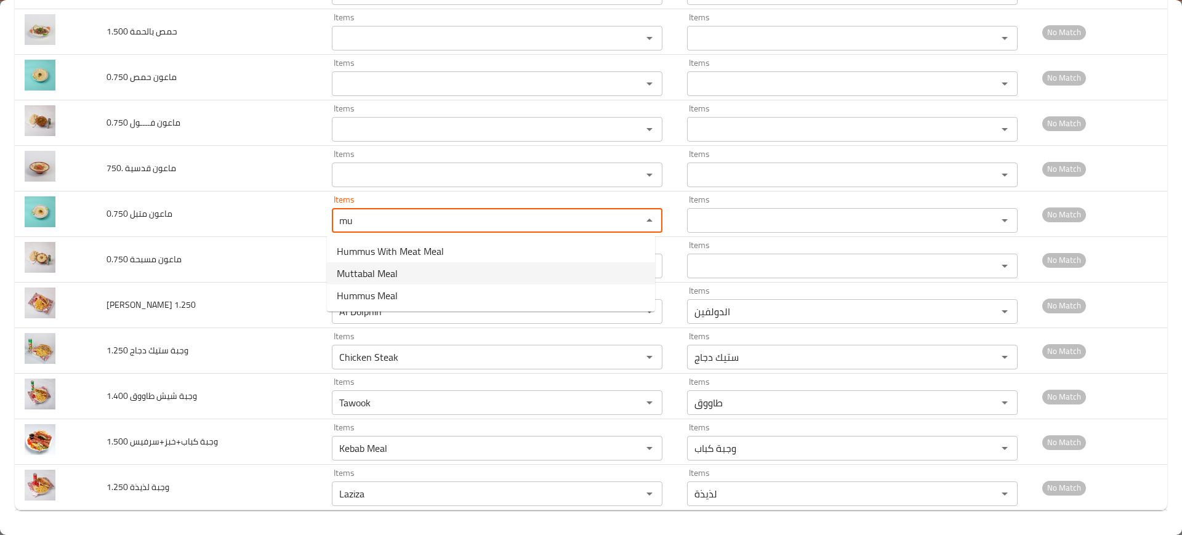
click at [382, 277] on span "Muttabal Meal" at bounding box center [367, 273] width 61 height 15
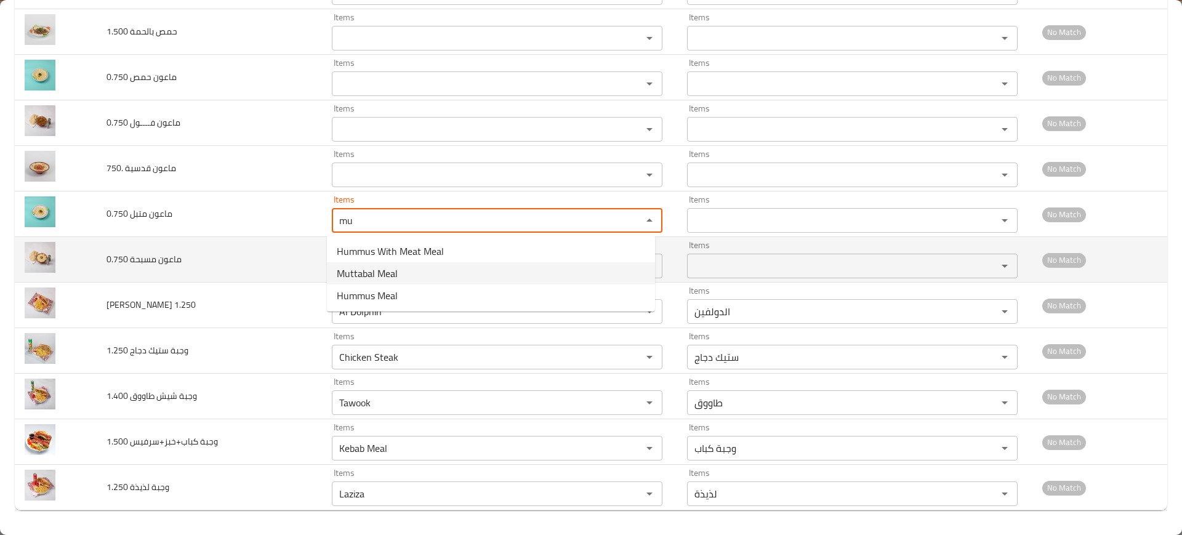
type 0_750 "Muttabal Meal"
type 0_750-ar "وجبة متبل"
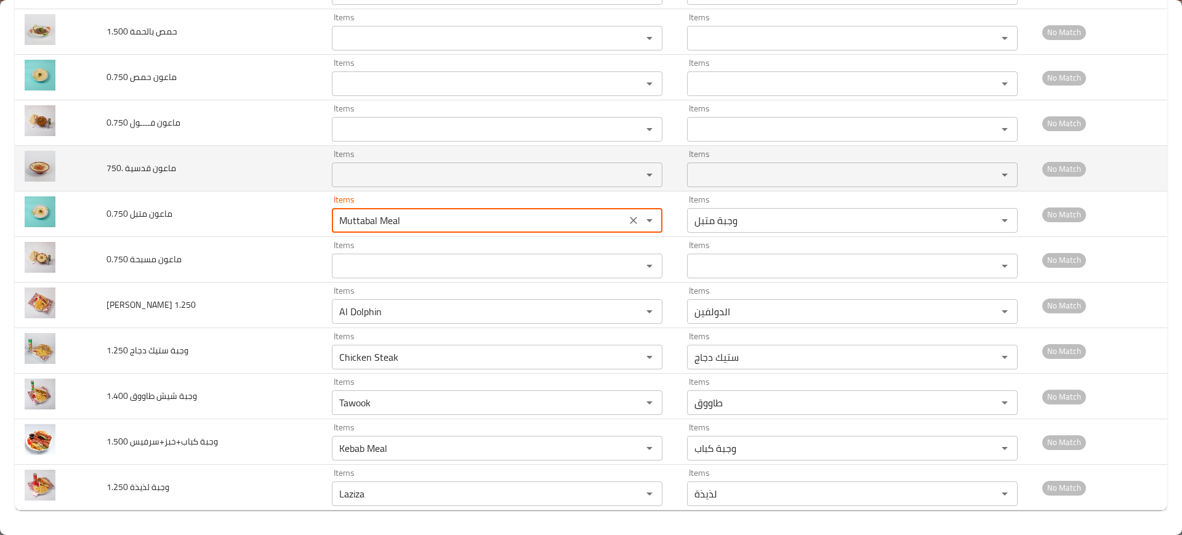
type 0_750 "Muttabal Meal"
click at [357, 174] on _750 "Items" at bounding box center [479, 174] width 287 height 17
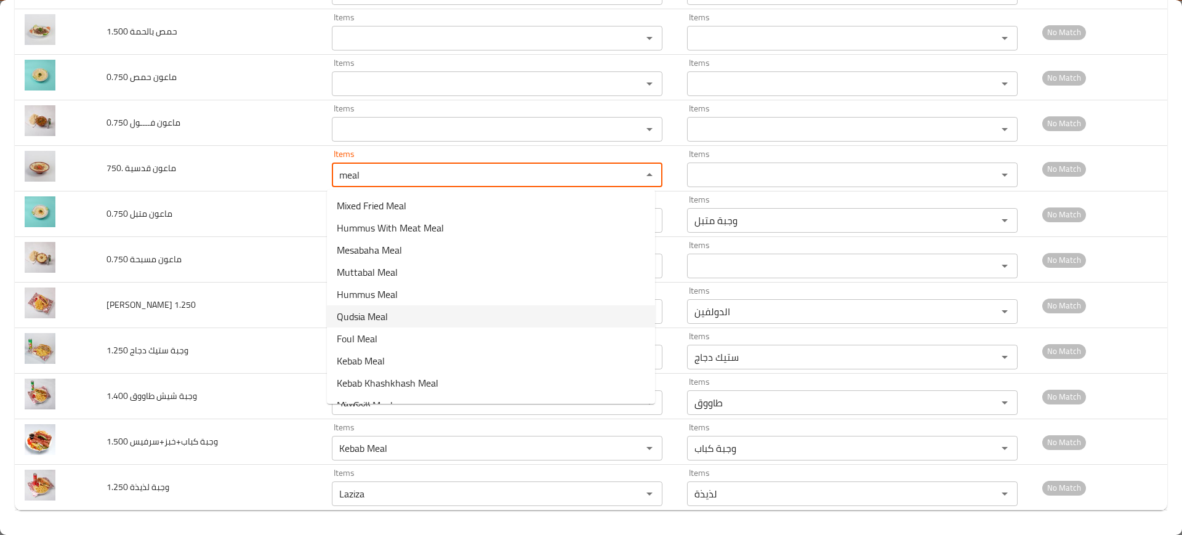
click at [381, 313] on span "Qudsia Meal" at bounding box center [362, 316] width 51 height 15
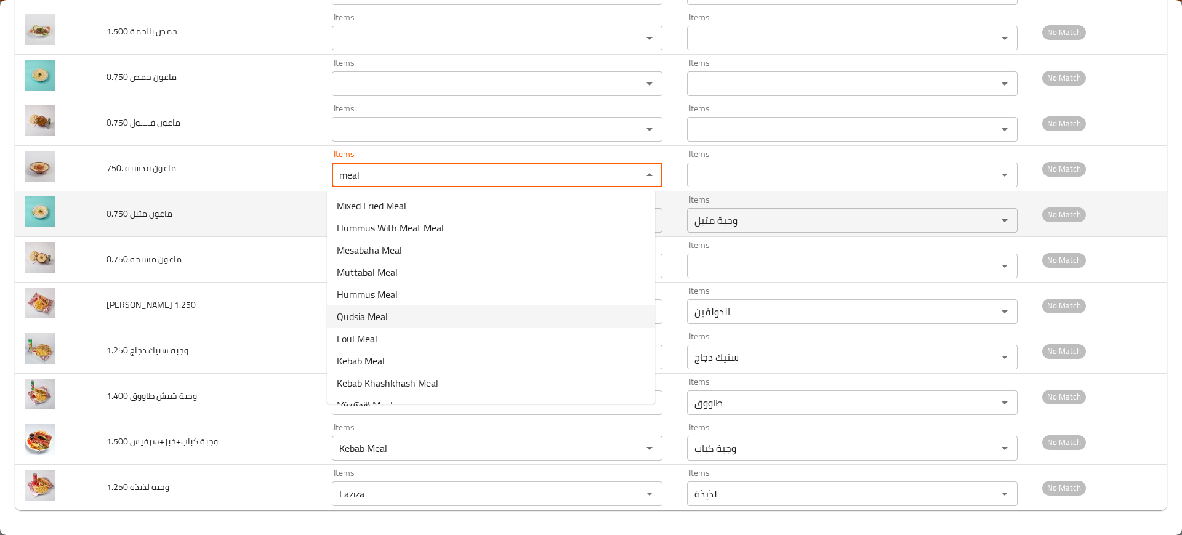
type _750 "Qudsia Meal"
type _750-ar "وجبة قدسية"
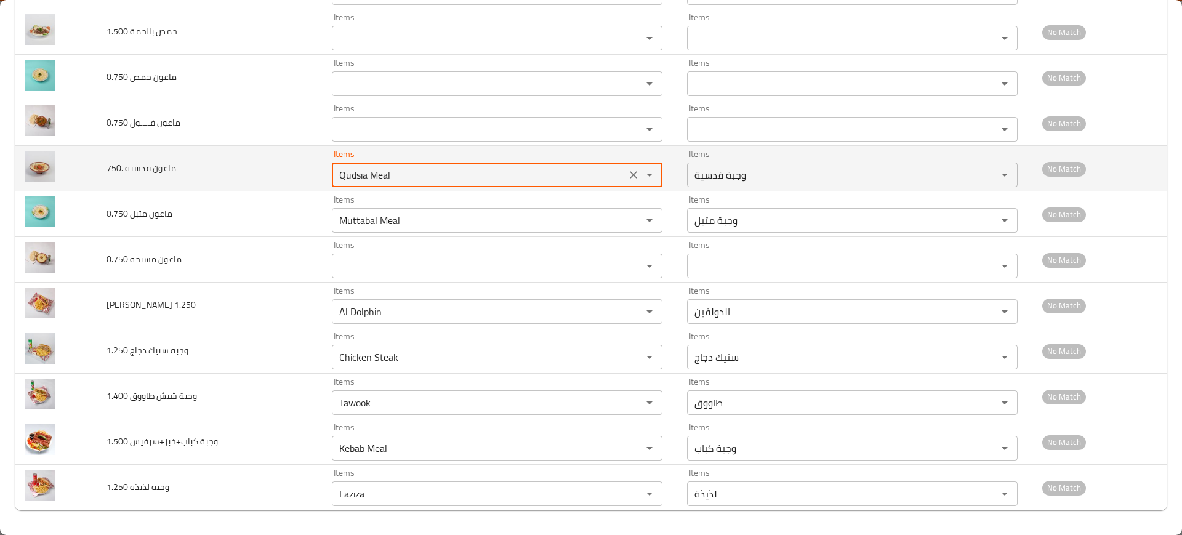
click at [358, 171] on _750 "Qudsia Meal" at bounding box center [479, 174] width 287 height 17
click at [361, 171] on _750 "Qudsia Meal" at bounding box center [479, 174] width 287 height 17
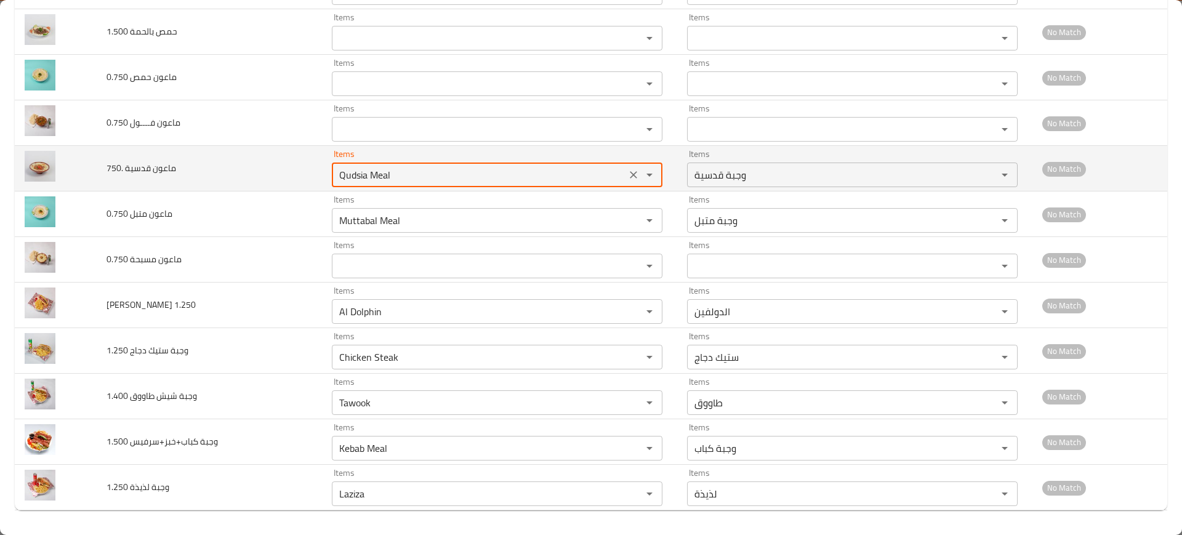
paste _750 "enhanced table"
type _750 "Qudsia Meal"
click at [305, 155] on td "ماعون قدسية .750" at bounding box center [209, 169] width 225 height 46
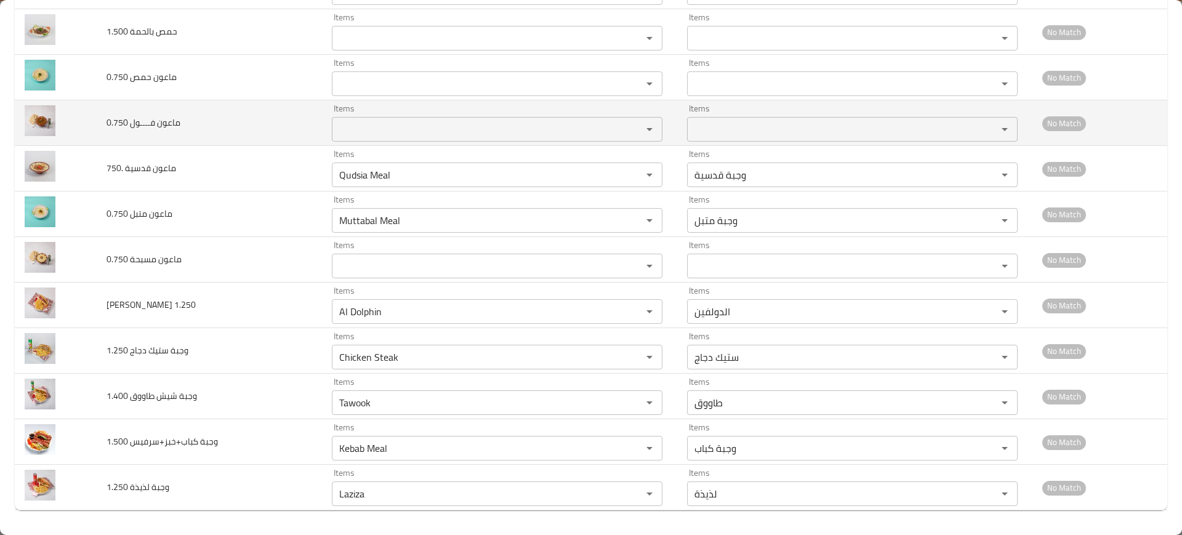
click at [358, 122] on 0_750 "Items" at bounding box center [479, 129] width 287 height 17
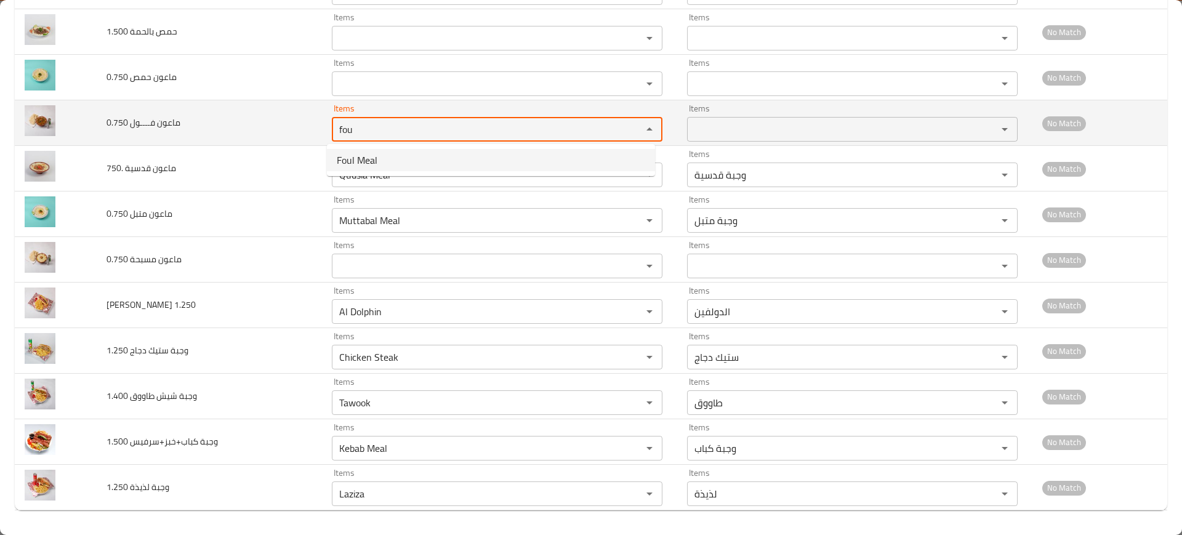
click at [381, 153] on 0_750-option-0 "Foul Meal" at bounding box center [491, 160] width 328 height 22
type 0_750 "Foul Meal"
type 0_750-ar "وجبة فول"
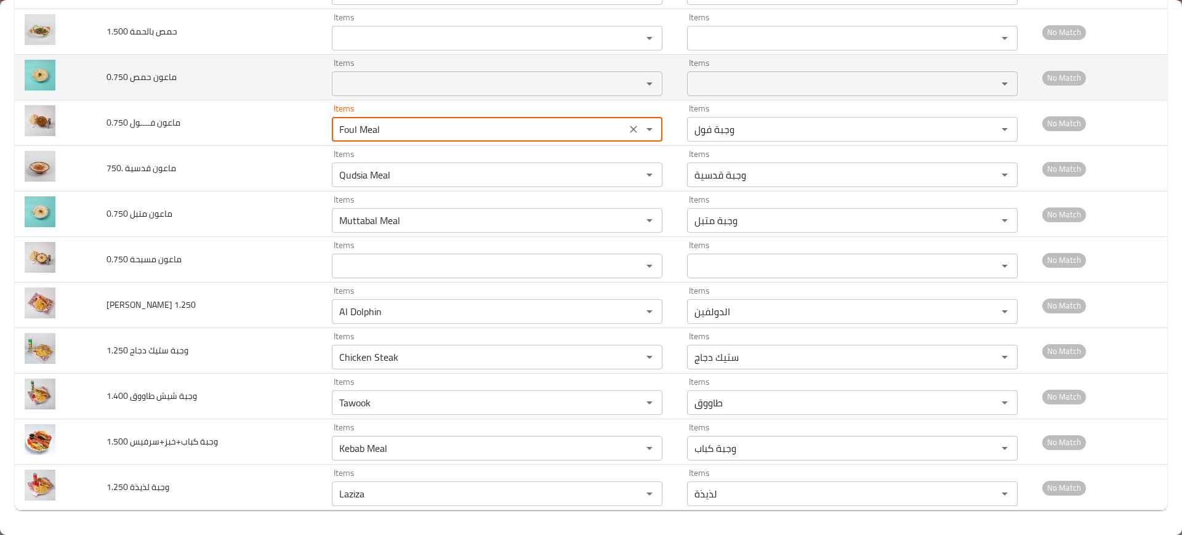
scroll to position [3019, 0]
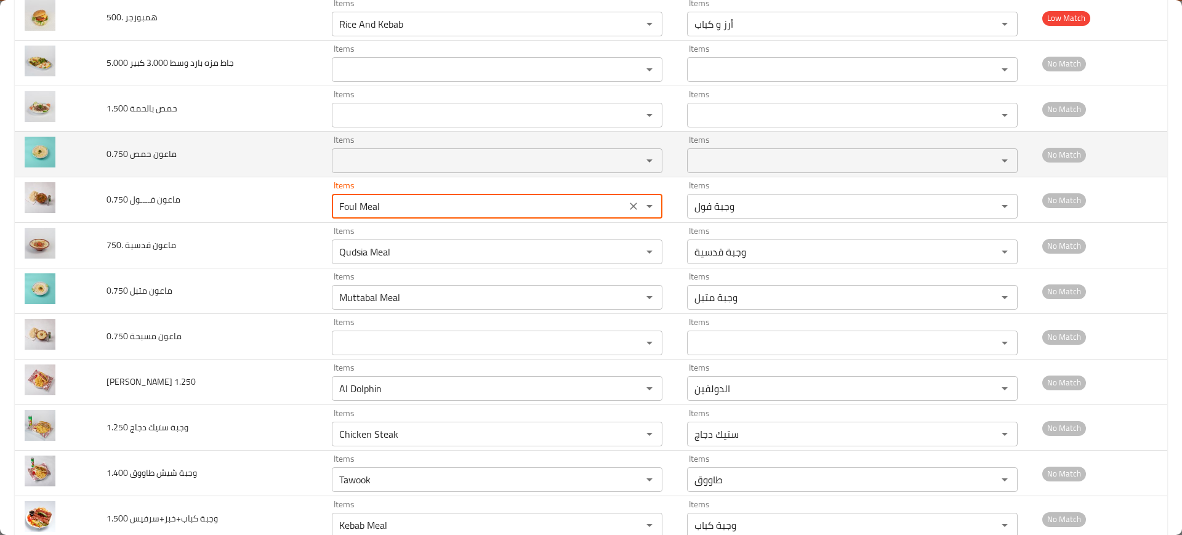
type 0_750 "Foul Meal"
click at [355, 163] on 0_750 "Items" at bounding box center [479, 160] width 287 height 17
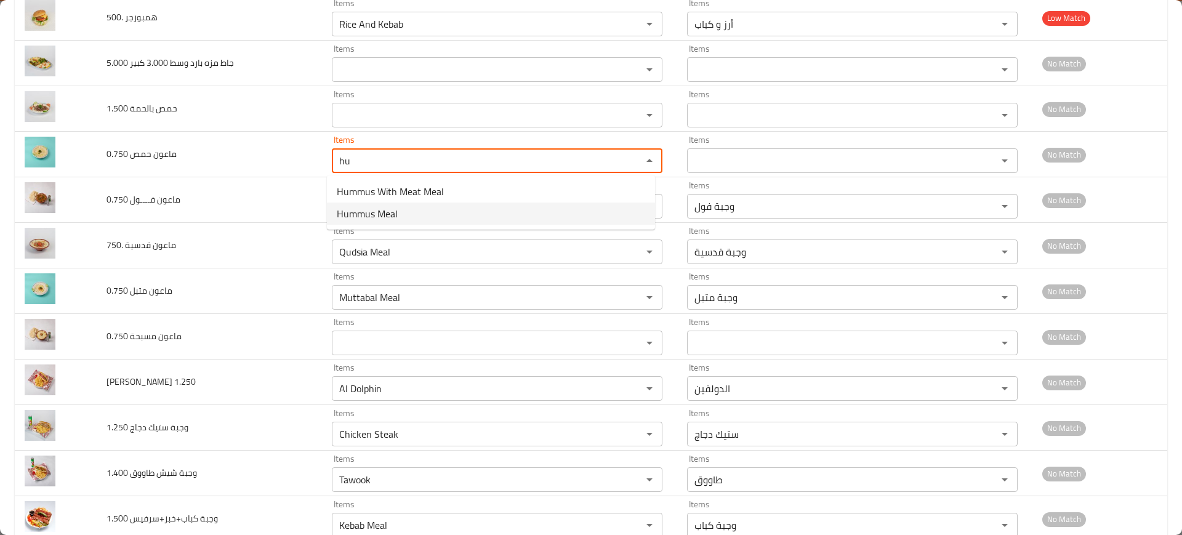
click at [389, 212] on span "Hummus Meal" at bounding box center [367, 213] width 61 height 15
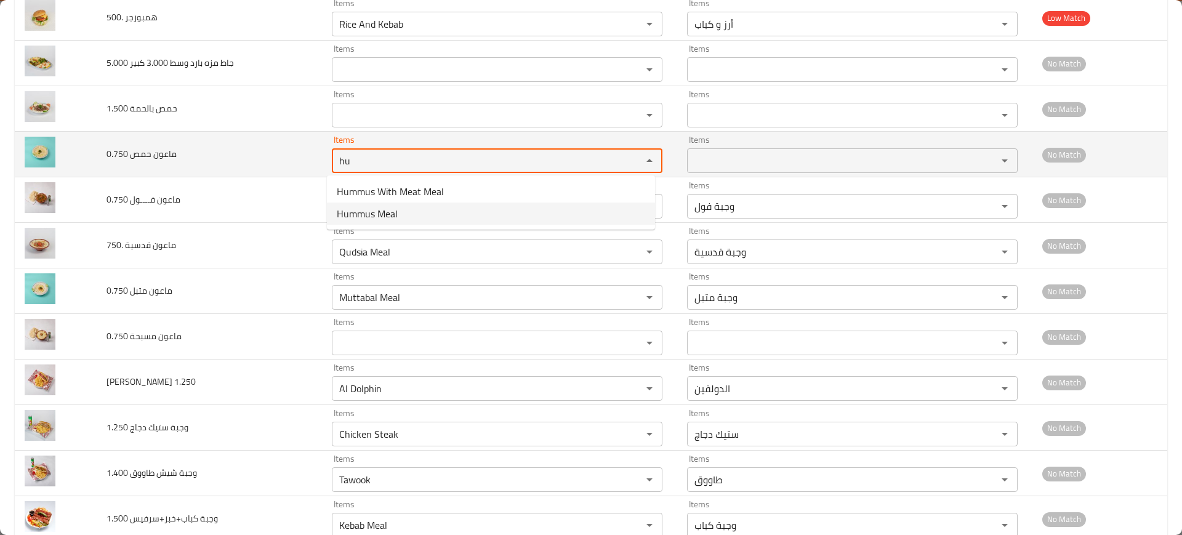
type 0_750 "Hummus Meal"
type 0_750-ar "وجبة [GEOGRAPHIC_DATA]"
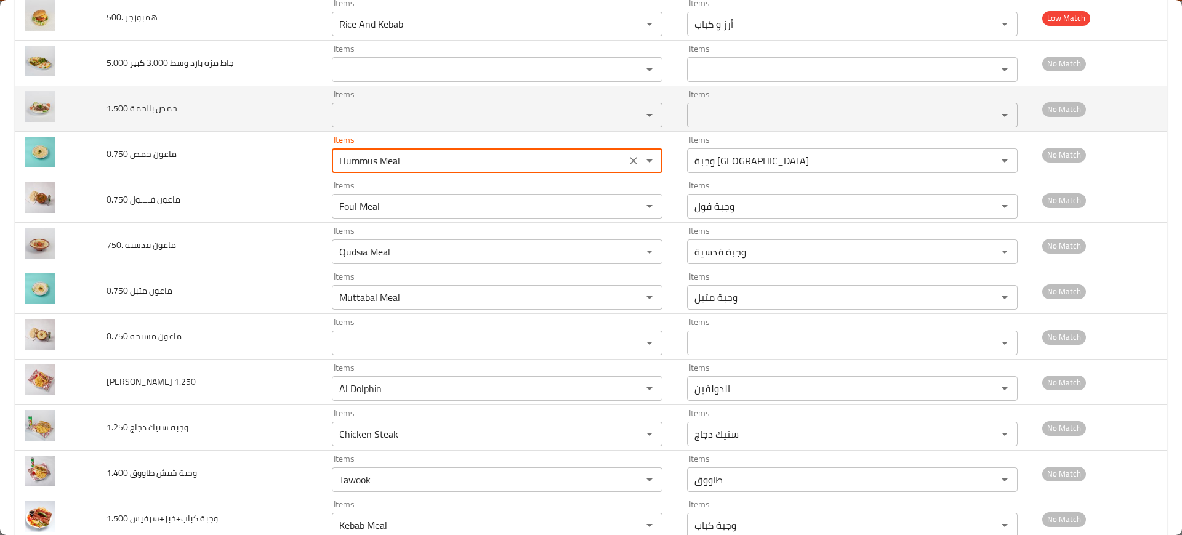
type 0_750 "Hummus Meal"
click at [384, 115] on 1_500 "Items" at bounding box center [479, 115] width 287 height 17
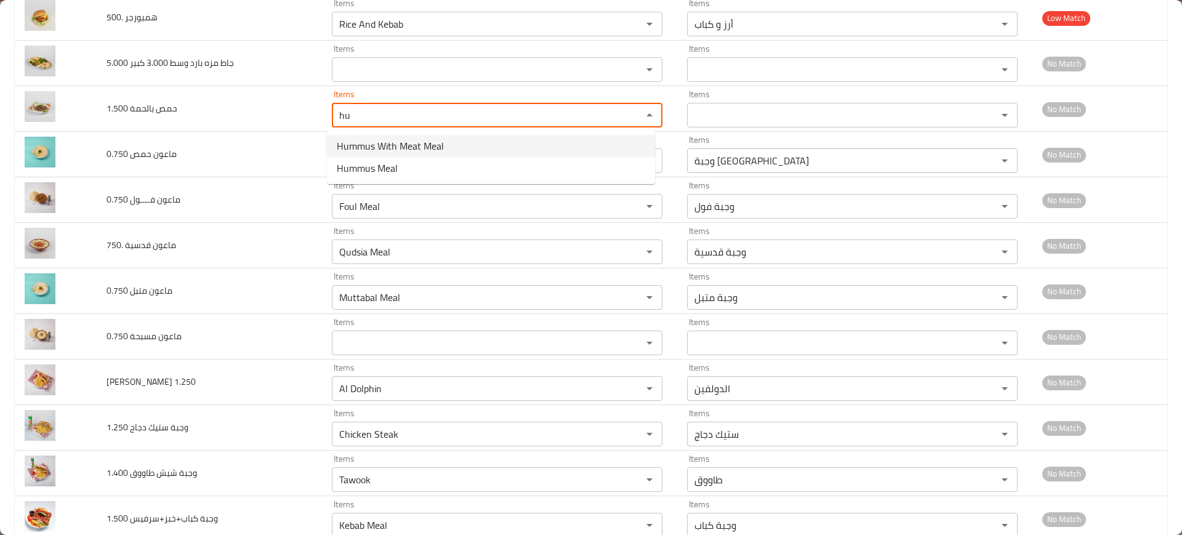
click at [388, 139] on span "Hummus With Meat Meal" at bounding box center [390, 146] width 107 height 15
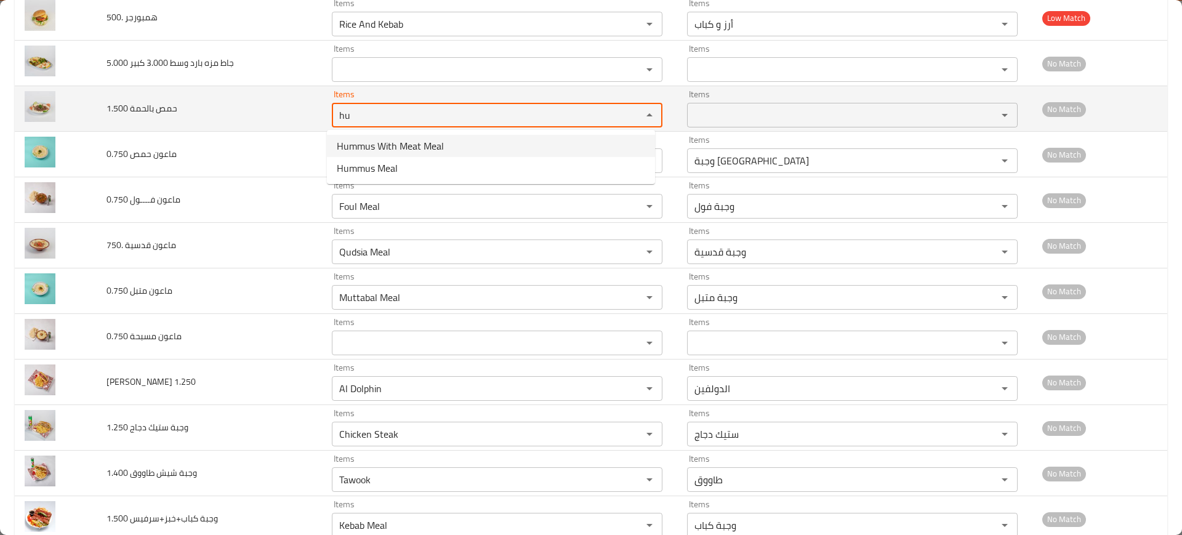
type 1_500 "Hummus With Meat Meal"
type 1_500-ar "وجبة حمص باللحم"
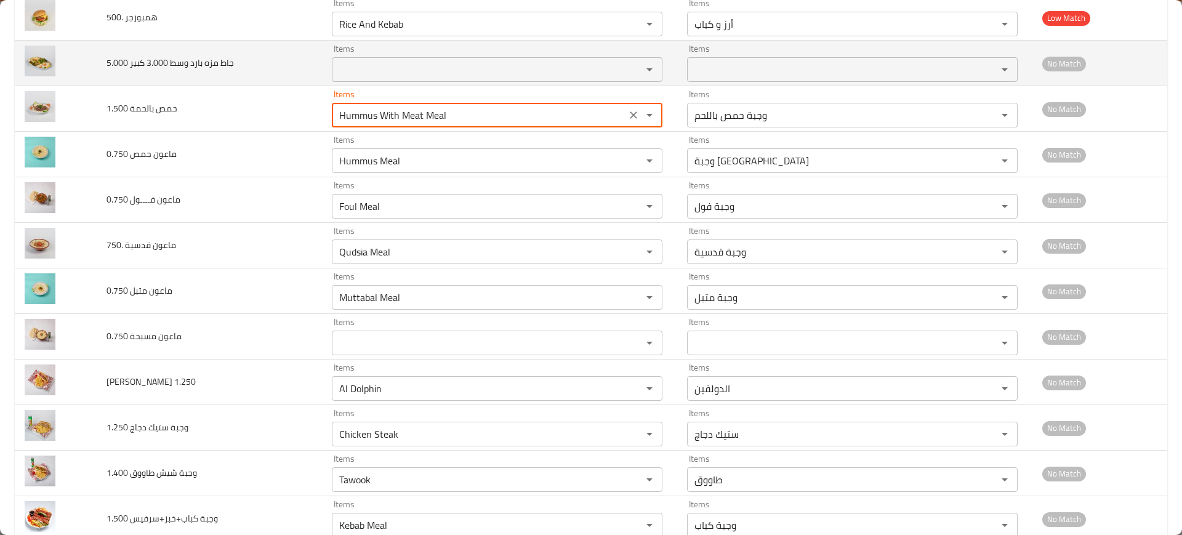
click at [387, 55] on div "Items Items" at bounding box center [497, 63] width 331 height 38
type 1_500 "Hummus With Meat Meal"
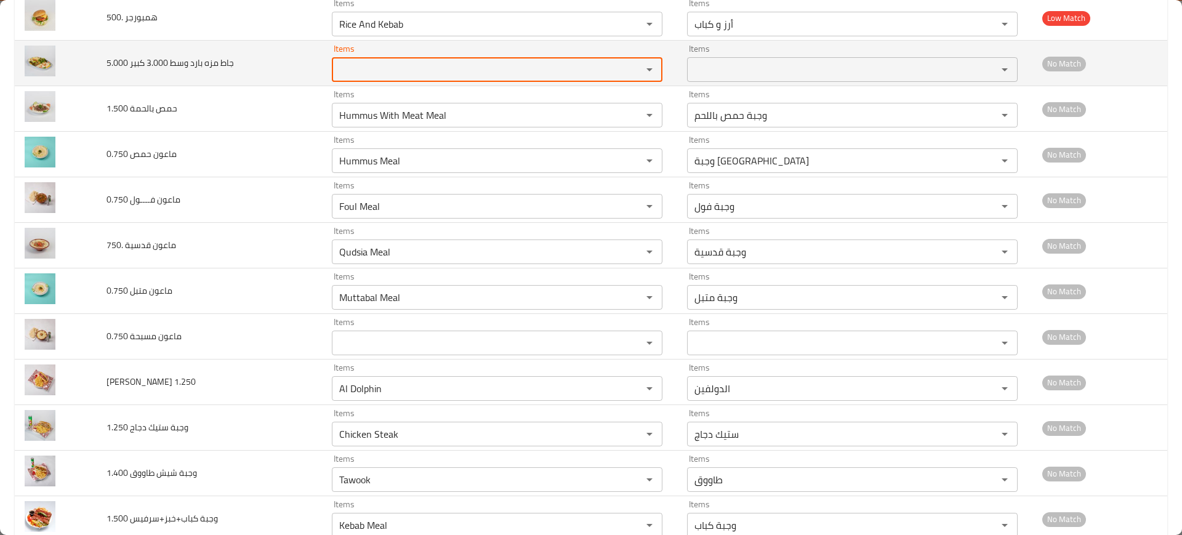
click at [385, 68] on 5_000 "Items" at bounding box center [479, 69] width 287 height 17
type 5_000 "a"
type 5_000 "m"
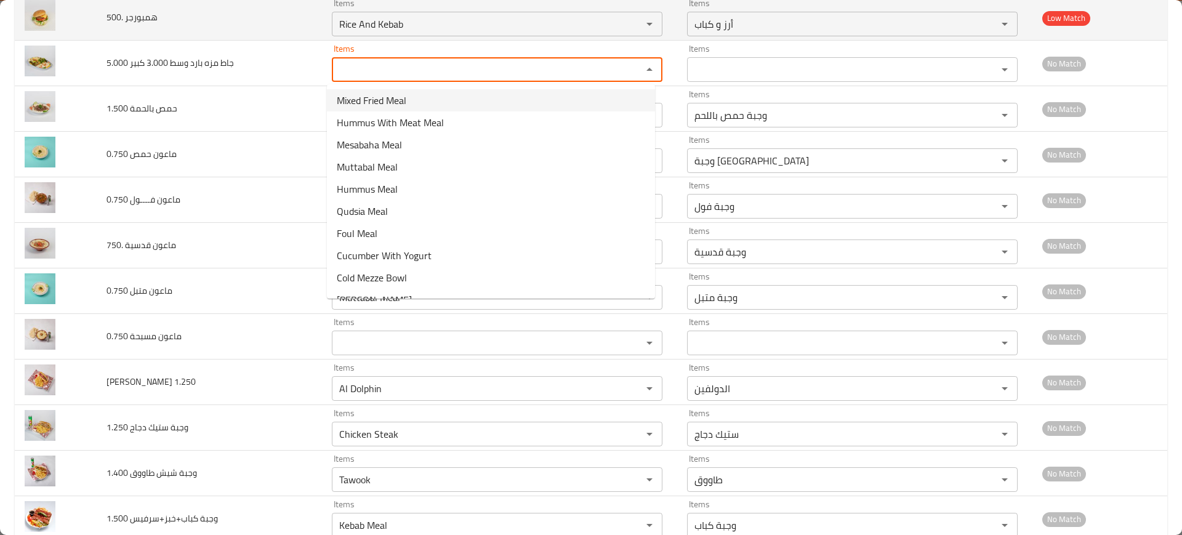
click at [176, 37] on td "همبورجر .500" at bounding box center [209, 18] width 225 height 46
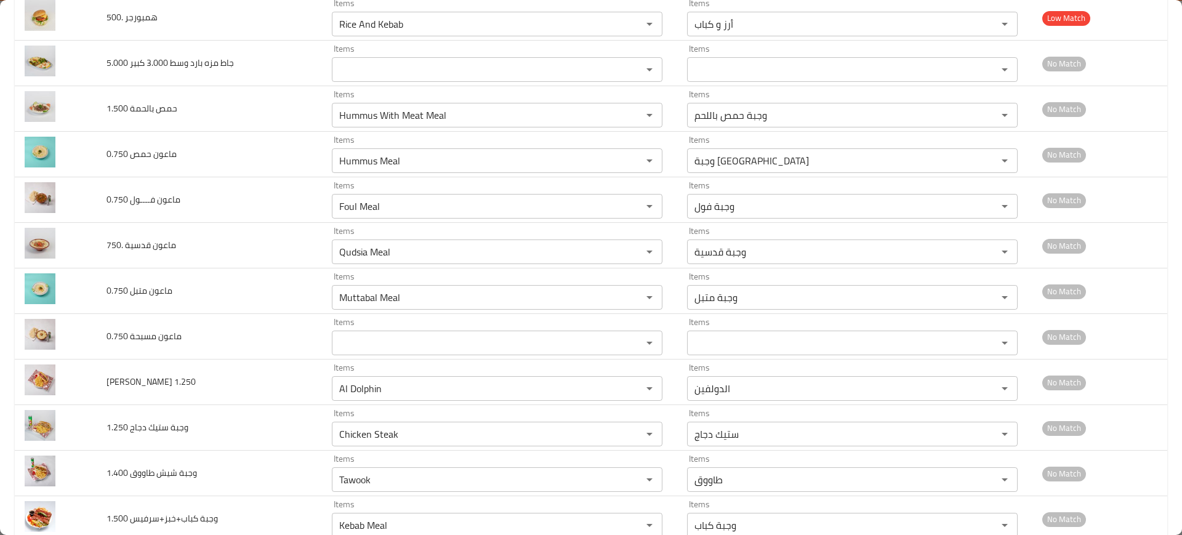
scroll to position [2865, 0]
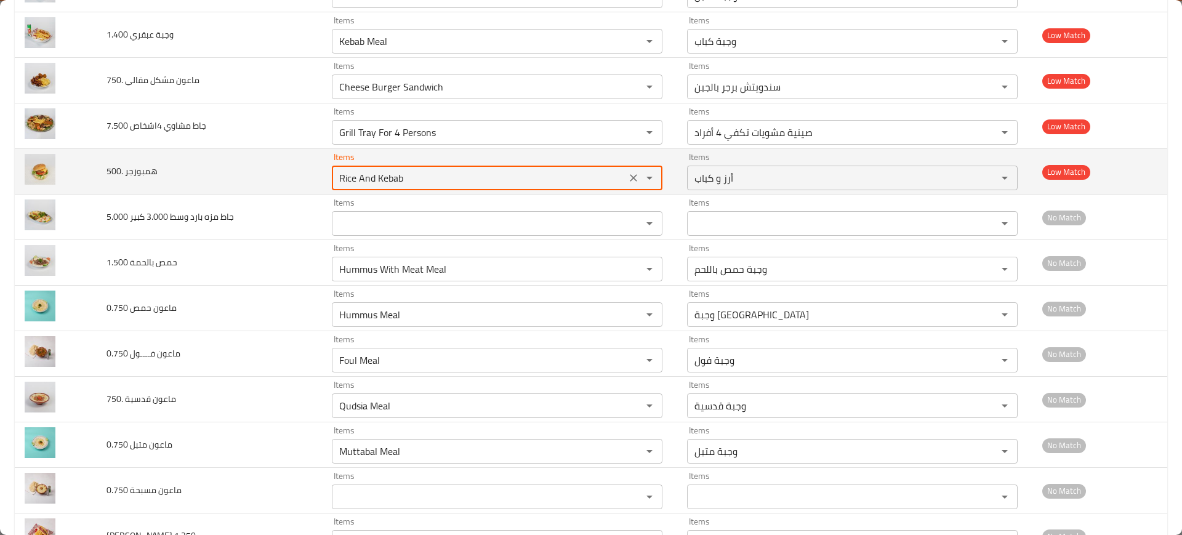
click at [382, 185] on __500 "Rice And Kebab" at bounding box center [479, 177] width 287 height 17
type __500 "h"
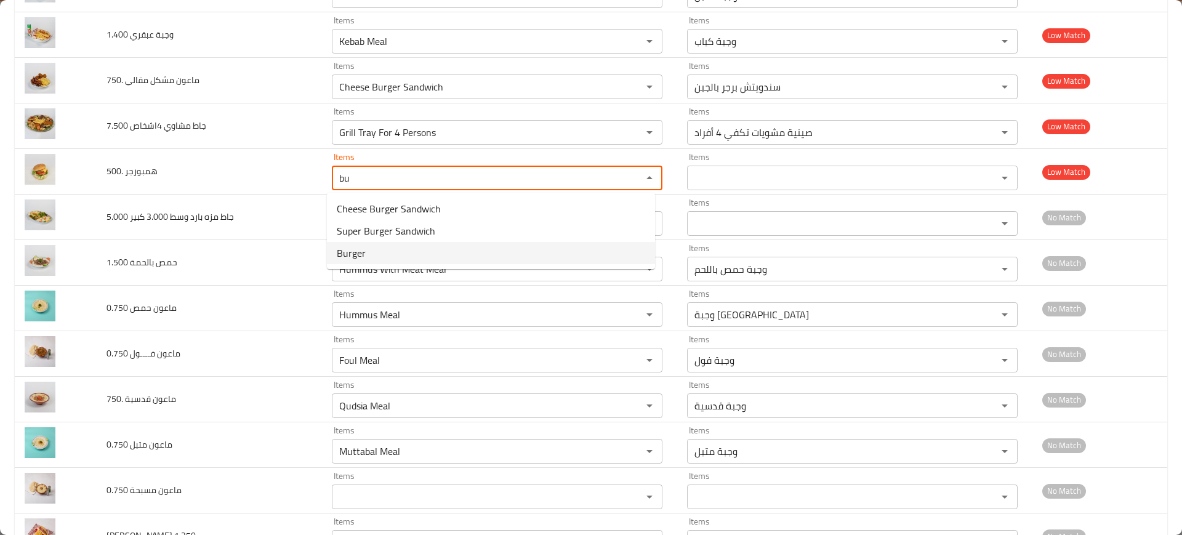
click at [382, 256] on __500-option-2 "Burger" at bounding box center [491, 253] width 328 height 22
type __500 "Burger"
type __500-ar "برجر"
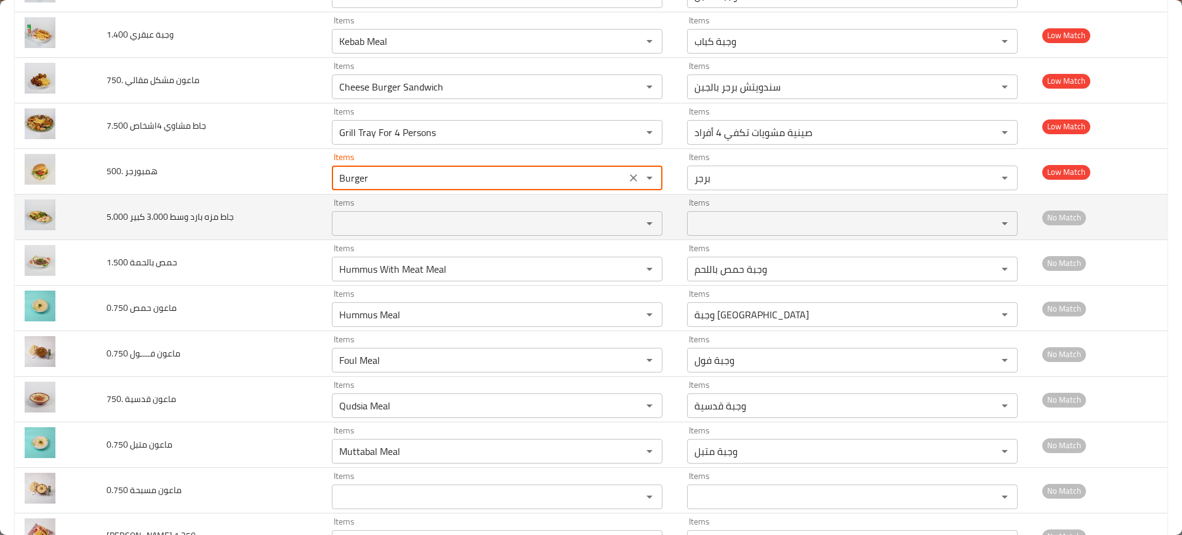
type __500 "Burger"
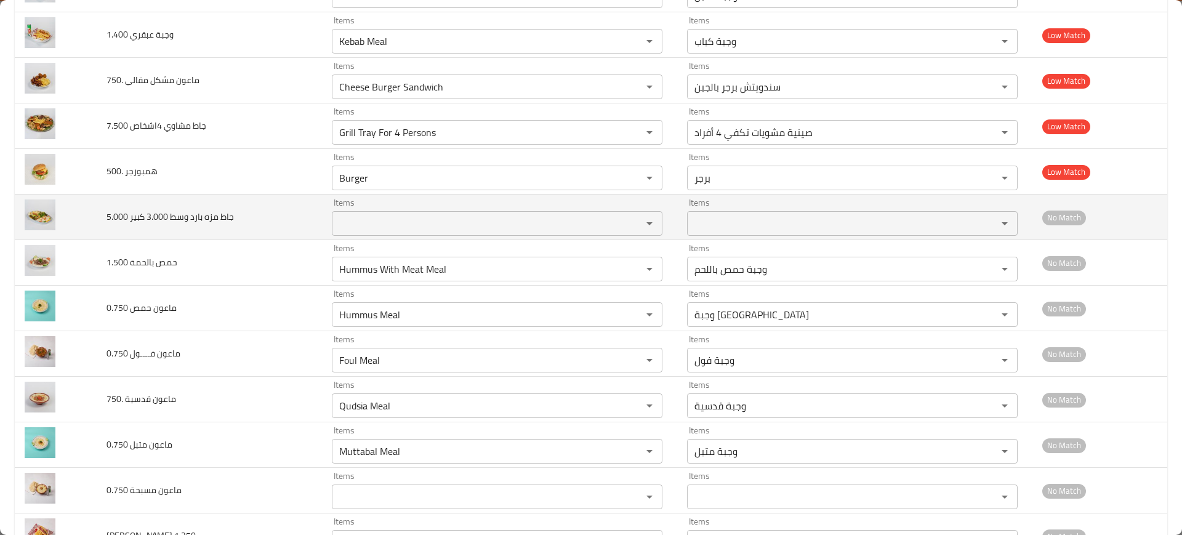
click at [206, 215] on span "جاط مزه بارد وسط 3.000 كبير 5.000" at bounding box center [170, 217] width 127 height 16
copy span "جاط مزه بارد وسط 3.000 كبير 5.000"
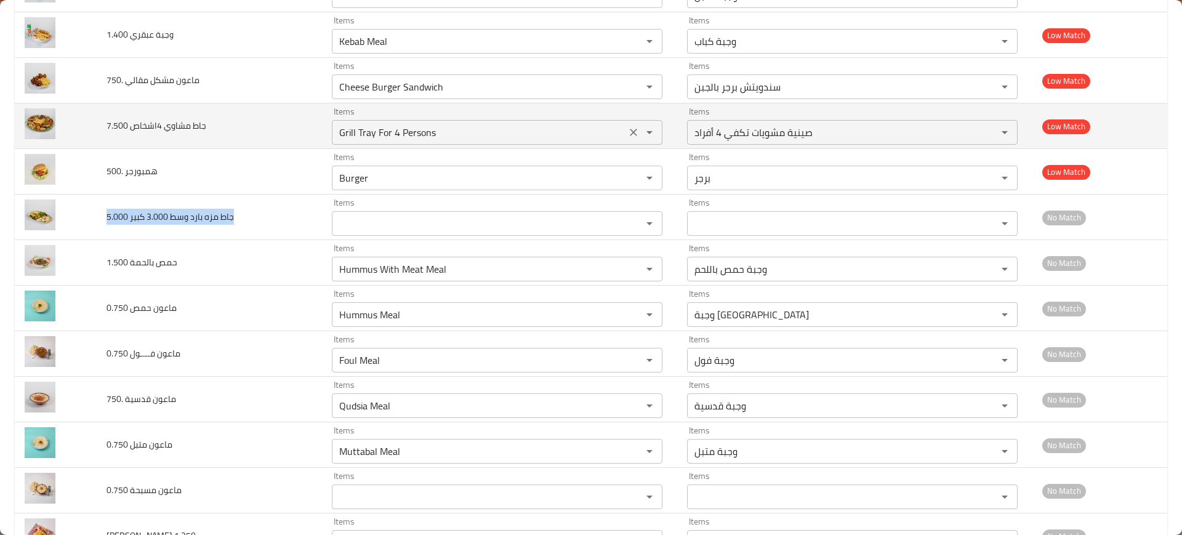
click at [387, 133] on 7__500 "Grill Tray For 4 Persons" at bounding box center [479, 132] width 287 height 17
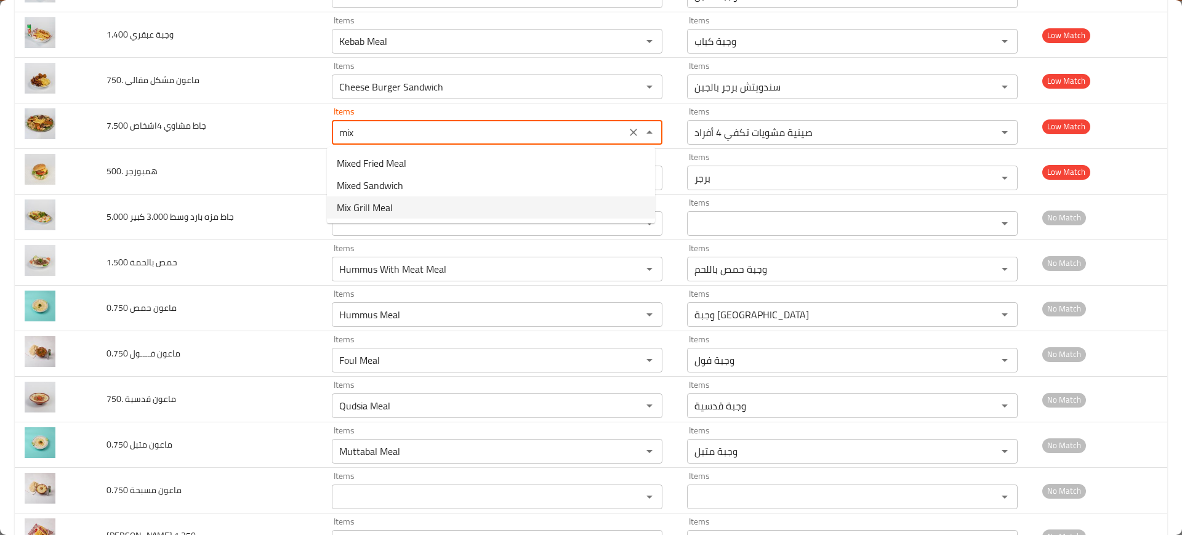
click at [411, 203] on 7__500-option-2 "Mix Grill Meal" at bounding box center [491, 207] width 328 height 22
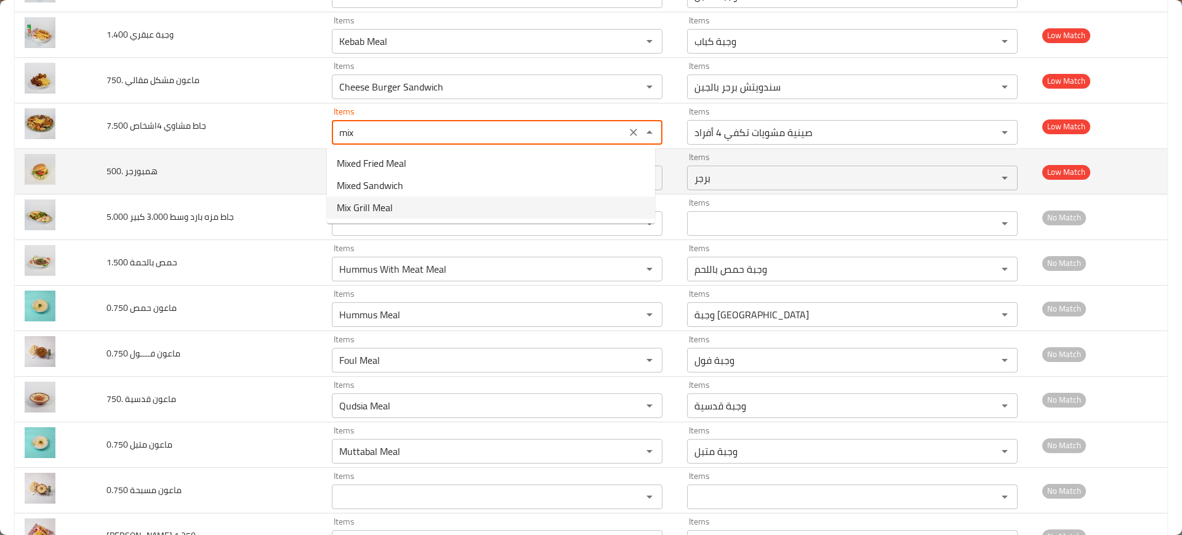
type 7__500 "Mix Grill Meal"
type 7__500-ar "وجبة مشويات مشكلة"
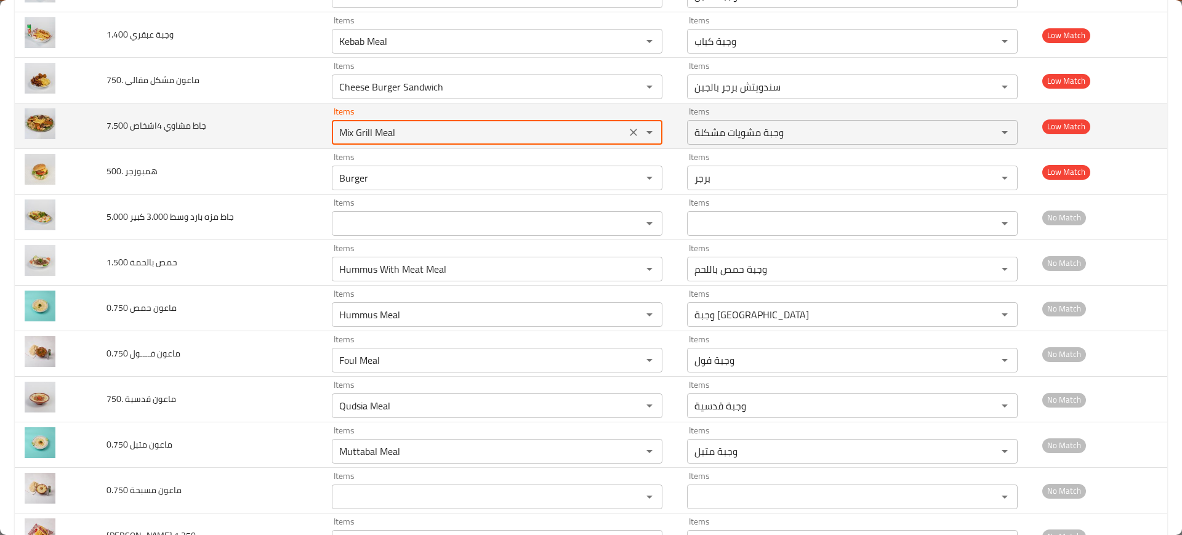
scroll to position [2788, 0]
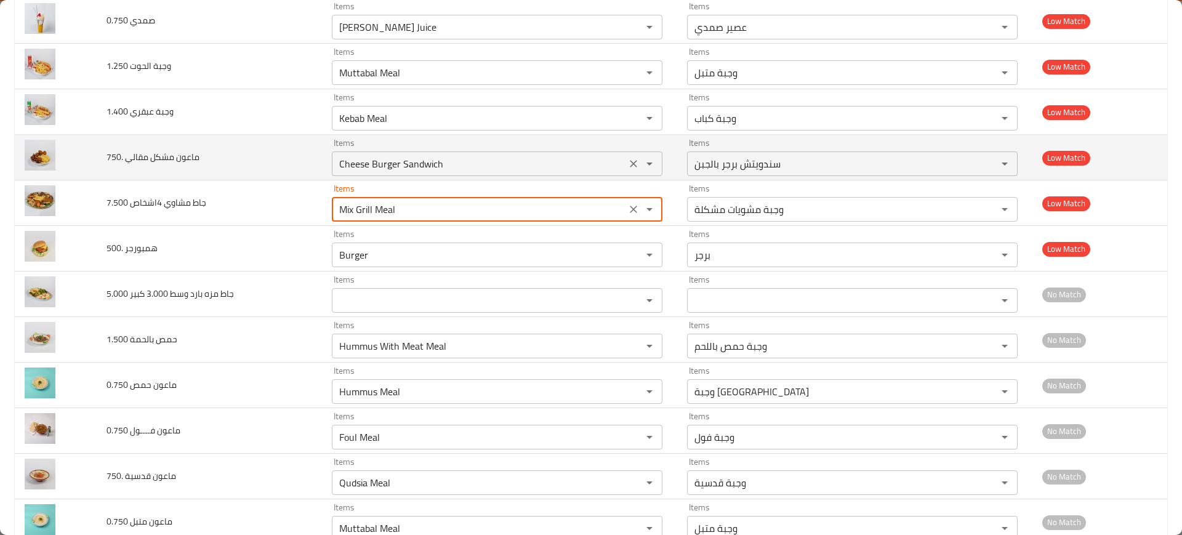
type 7__500 "Mix Grill Meal"
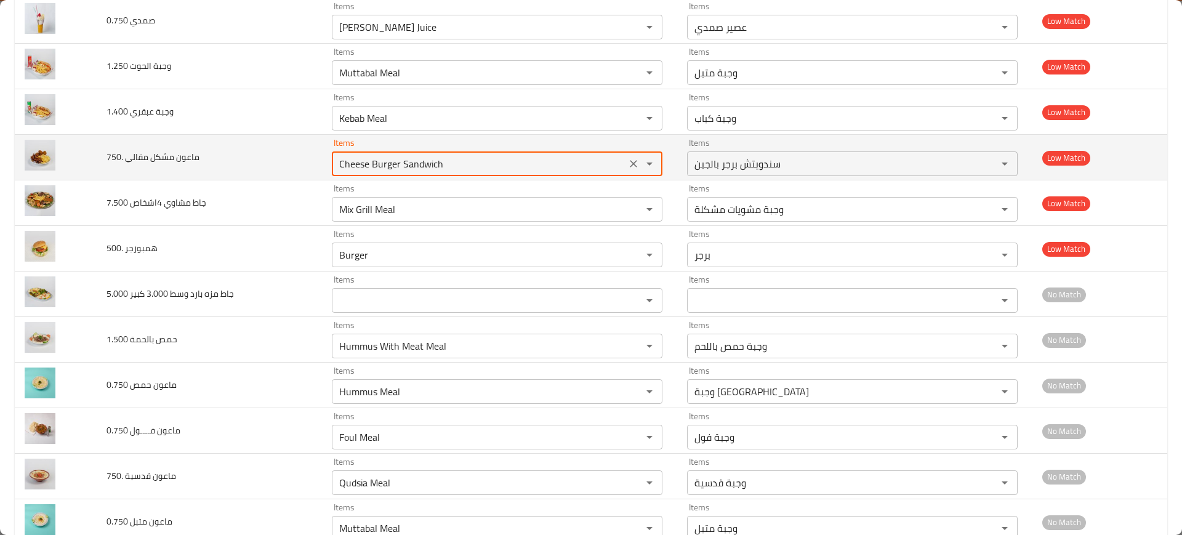
click at [376, 163] on __750 "Cheese Burger Sandwich" at bounding box center [479, 163] width 287 height 17
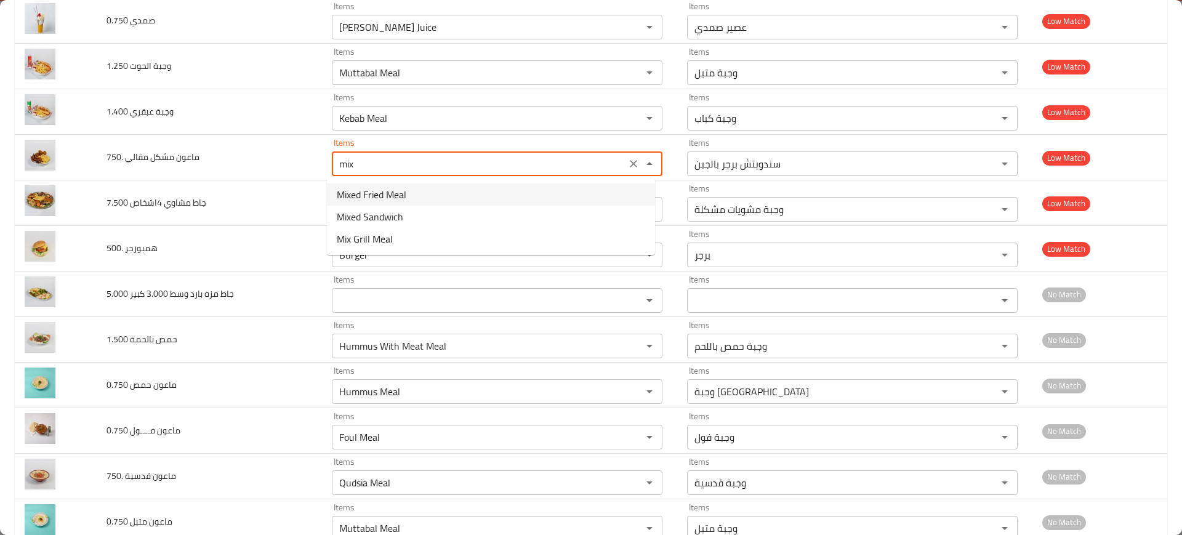
click at [410, 192] on __750-option-0 "Mixed Fried Meal" at bounding box center [491, 195] width 328 height 22
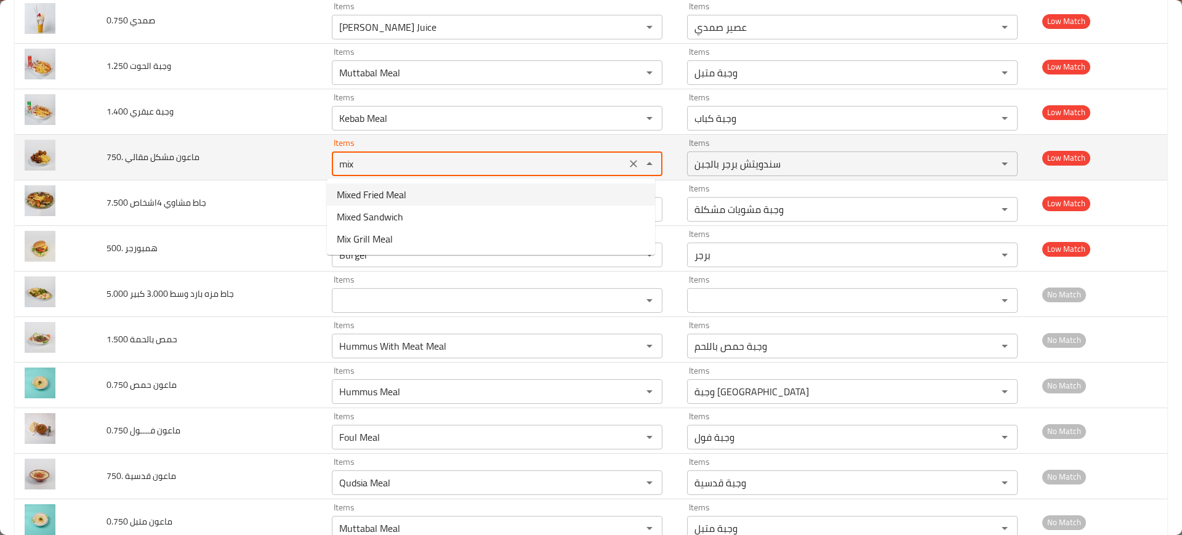
type __750 "Mixed Fried Meal"
type __750-ar "وجبة مقالي مشكلة"
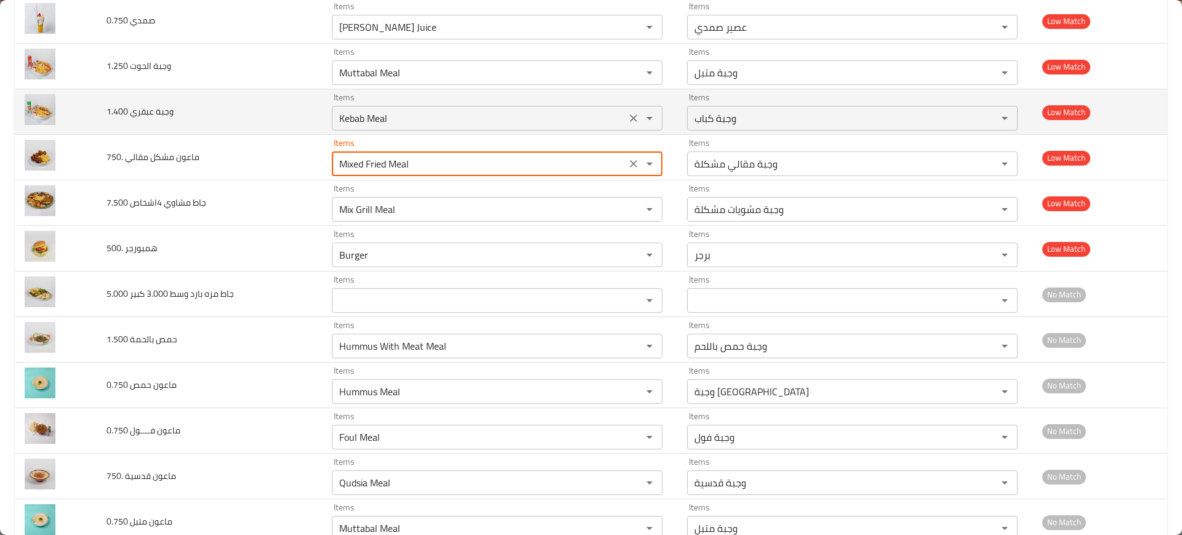
type __750 "Mixed Fried Meal"
click at [382, 118] on 1__400 "Kebab Meal" at bounding box center [479, 118] width 287 height 17
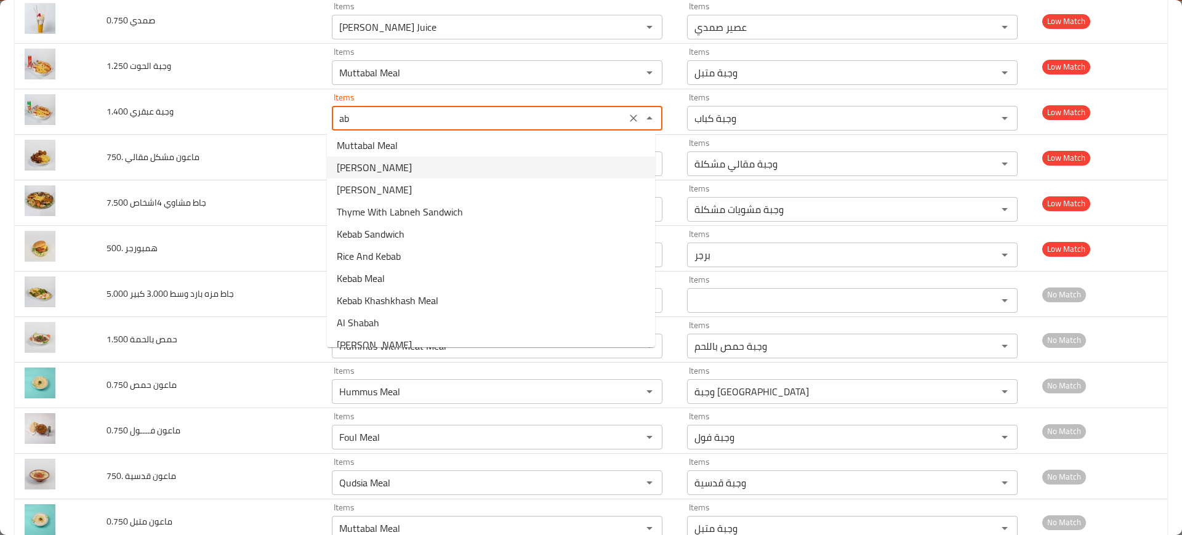
scroll to position [39, 0]
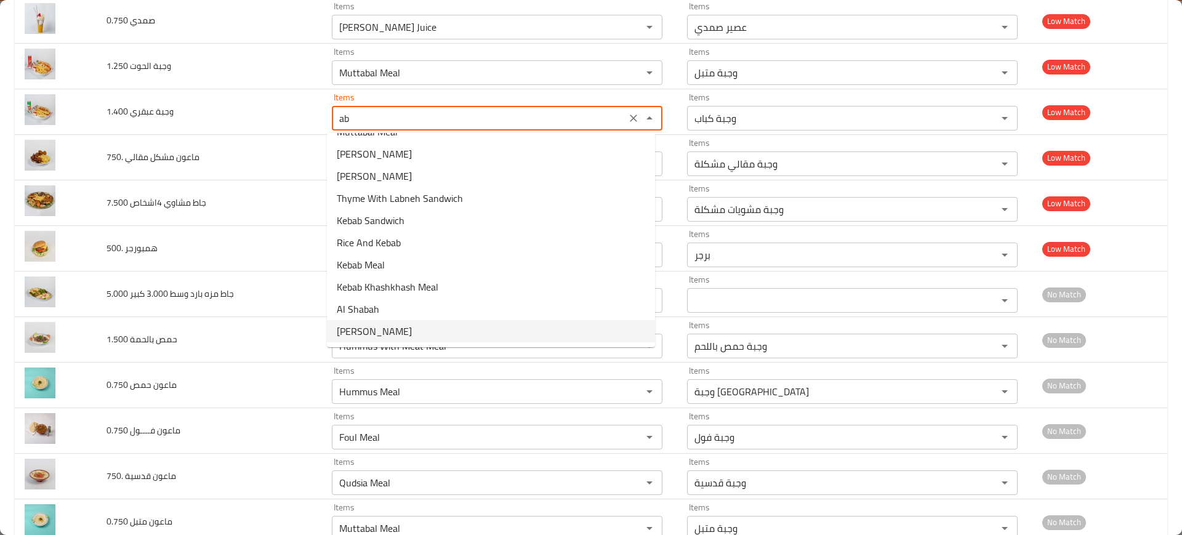
click at [373, 334] on span "[PERSON_NAME]" at bounding box center [374, 331] width 75 height 15
type 1__400 "[PERSON_NAME]"
type 1__400-ar "العبقري"
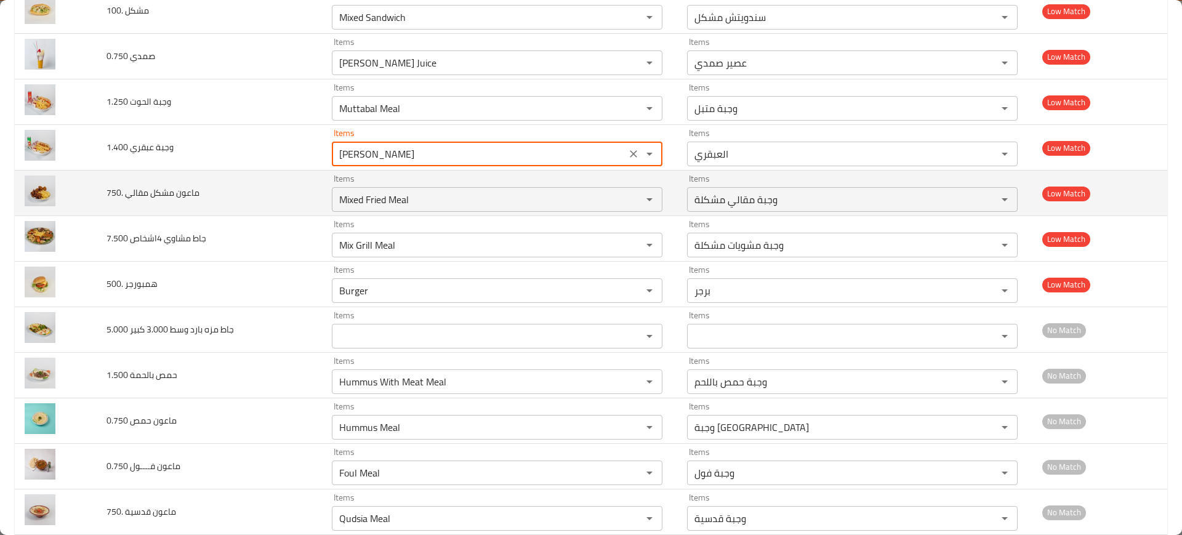
scroll to position [2711, 0]
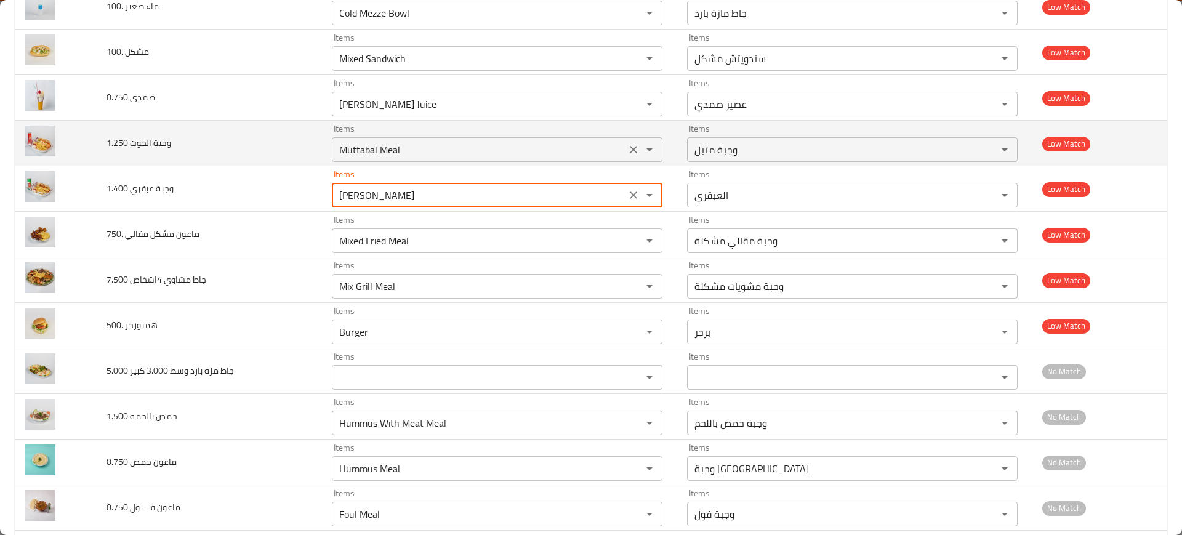
type 1__400 "[PERSON_NAME]"
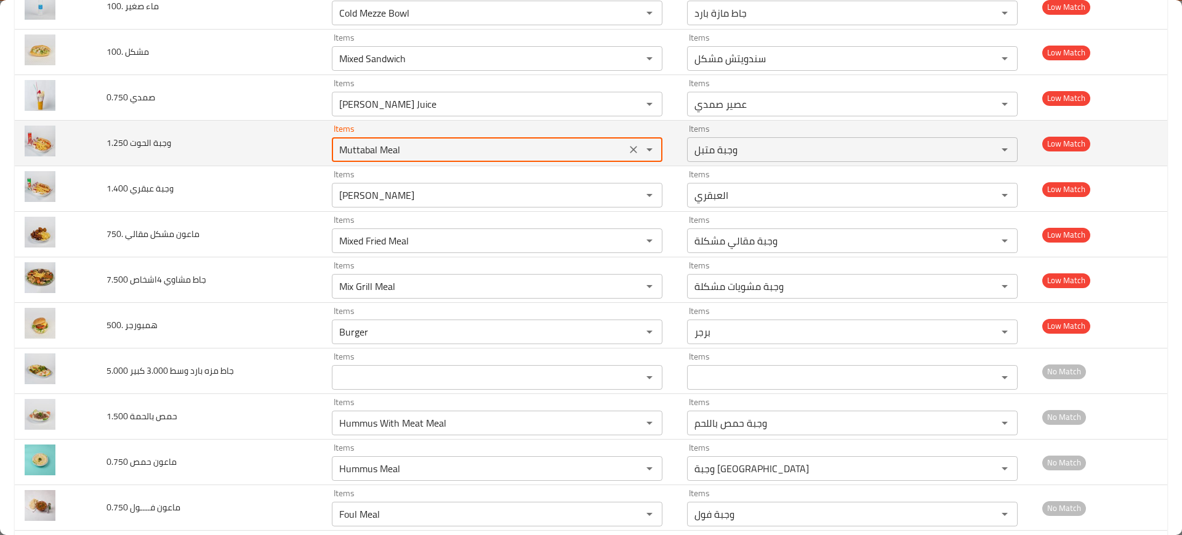
click at [374, 152] on 1__250 "Muttabal Meal" at bounding box center [479, 149] width 287 height 17
type 1__250 "w"
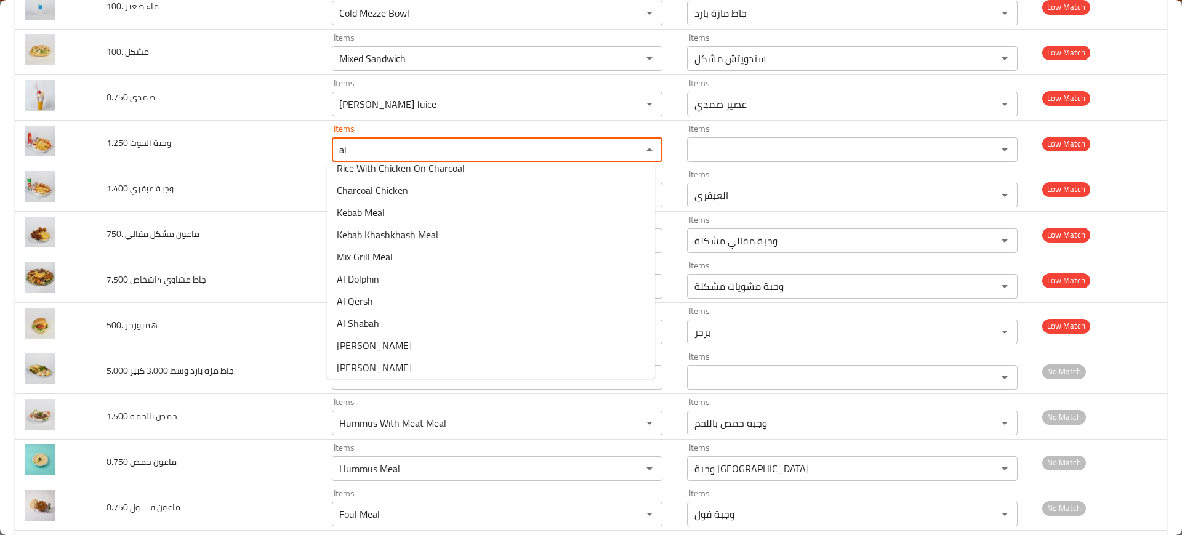
scroll to position [283, 0]
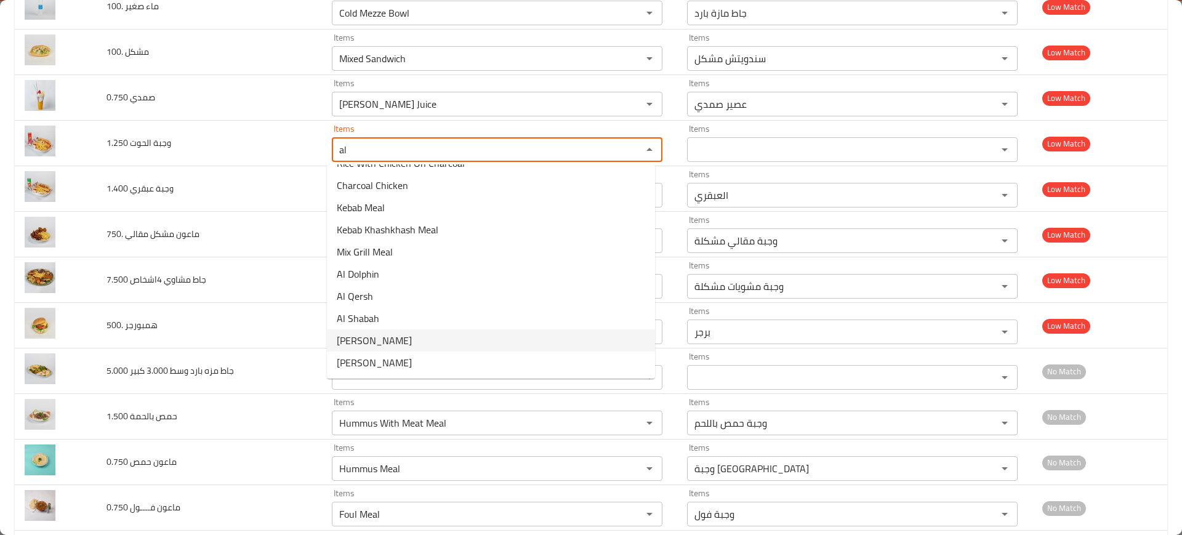
click at [399, 339] on 1__250-option-20 "[PERSON_NAME]" at bounding box center [491, 340] width 328 height 22
type 1__250 "[PERSON_NAME]"
type 1__250-ar "الحوت"
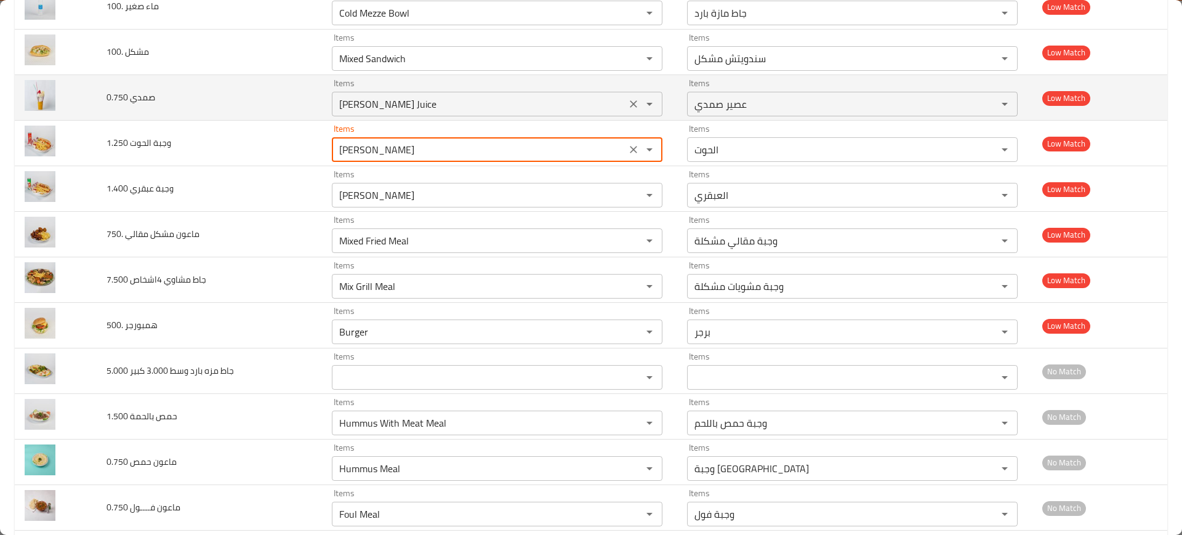
type 1__250 "[PERSON_NAME]"
click at [366, 103] on 0__750 "[PERSON_NAME] Juice" at bounding box center [479, 103] width 287 height 17
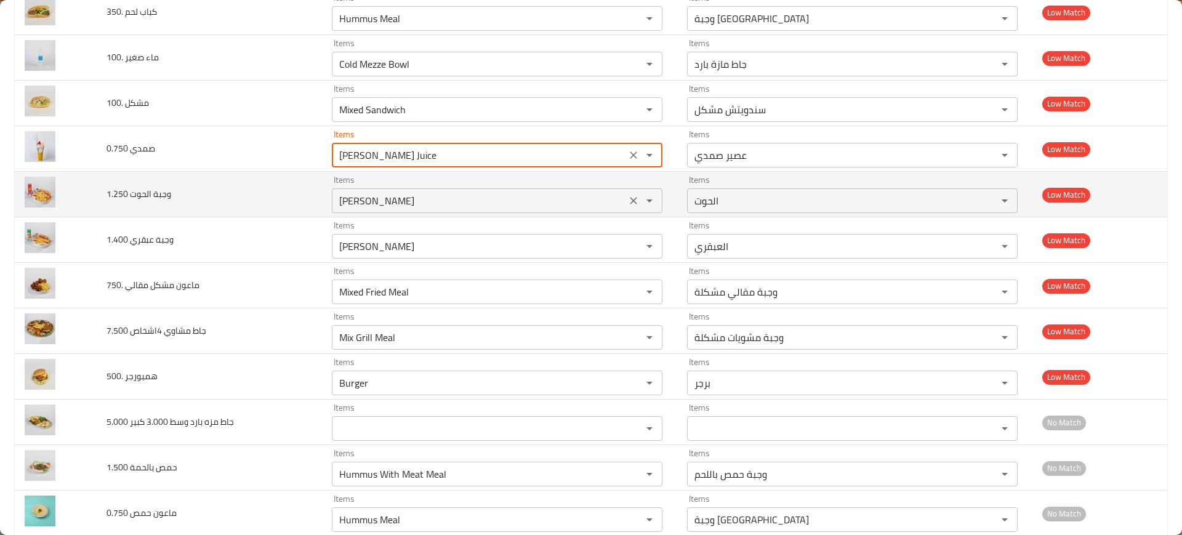
scroll to position [2634, 0]
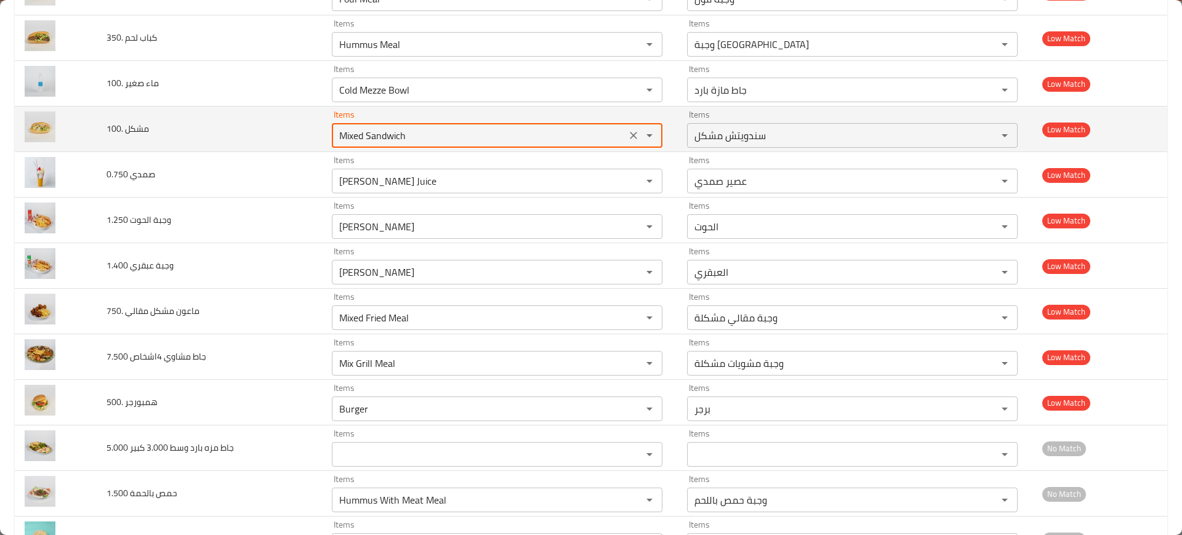
click at [451, 133] on __100 "Mixed Sandwich" at bounding box center [479, 135] width 287 height 17
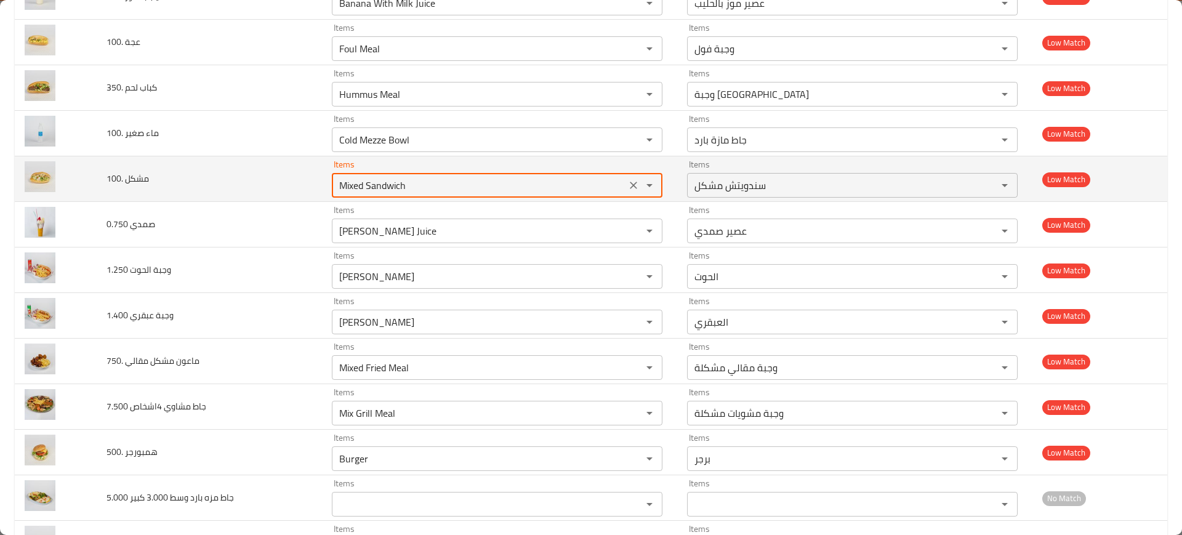
scroll to position [2557, 0]
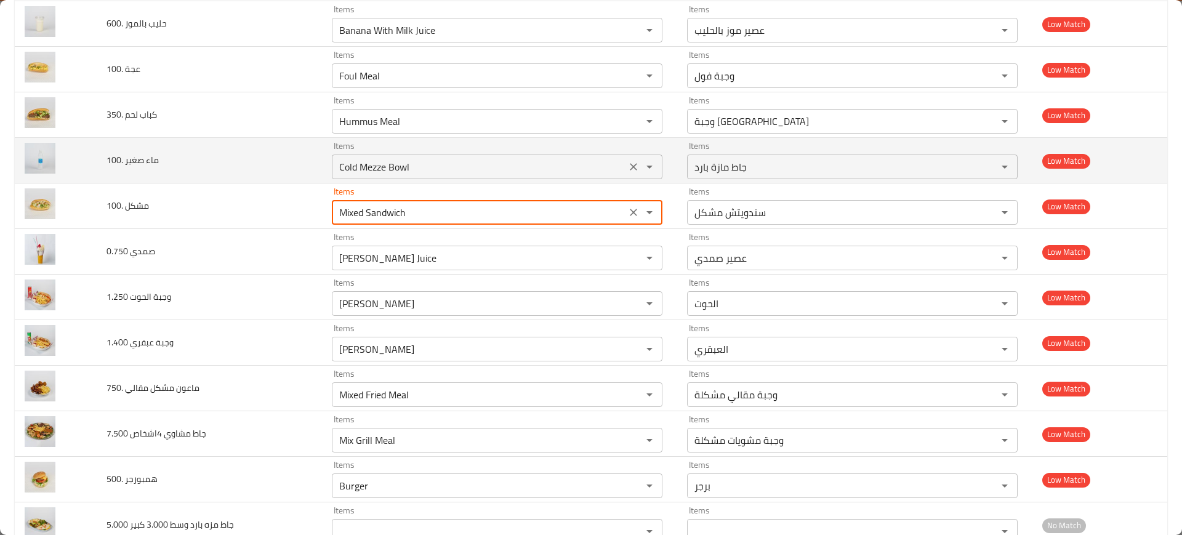
click at [447, 163] on __100 "Cold Mezze Bowl" at bounding box center [479, 166] width 287 height 17
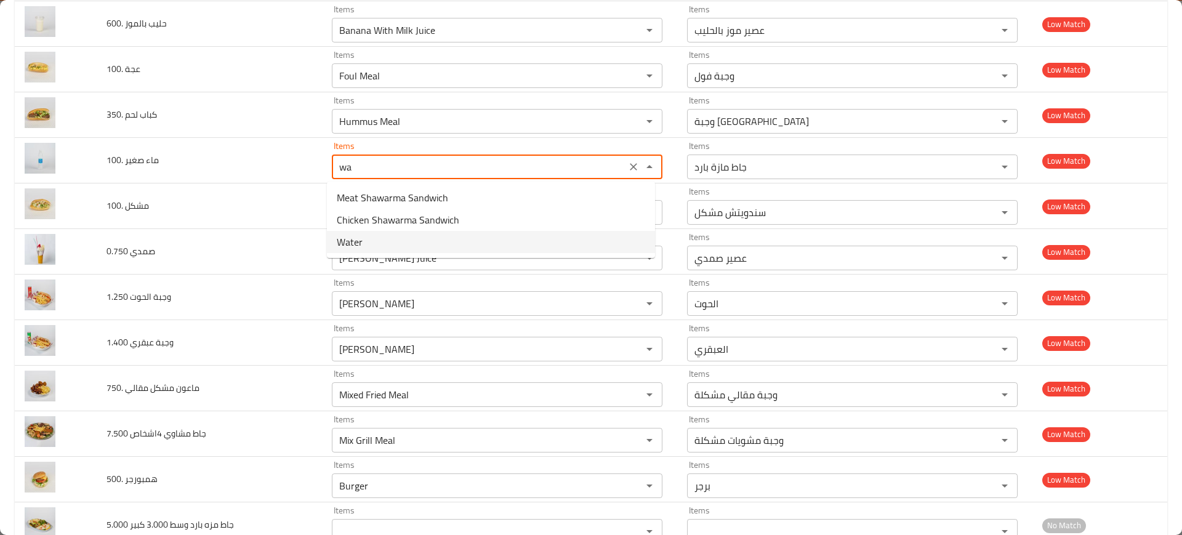
click at [382, 244] on __100-option-2 "Water" at bounding box center [491, 242] width 328 height 22
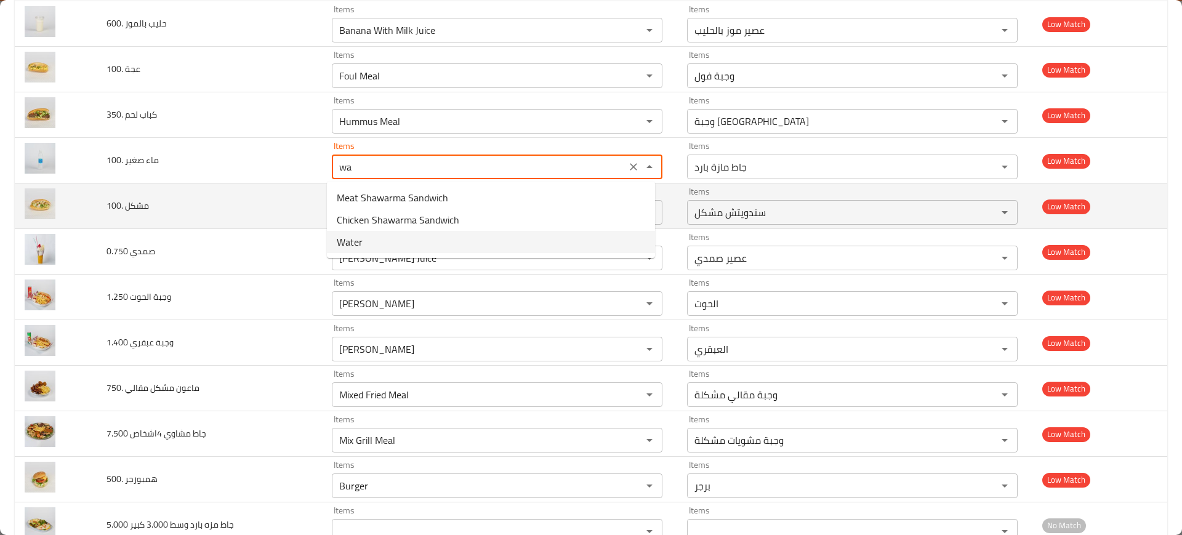
type __100 "Water"
type __100-ar "مياه"
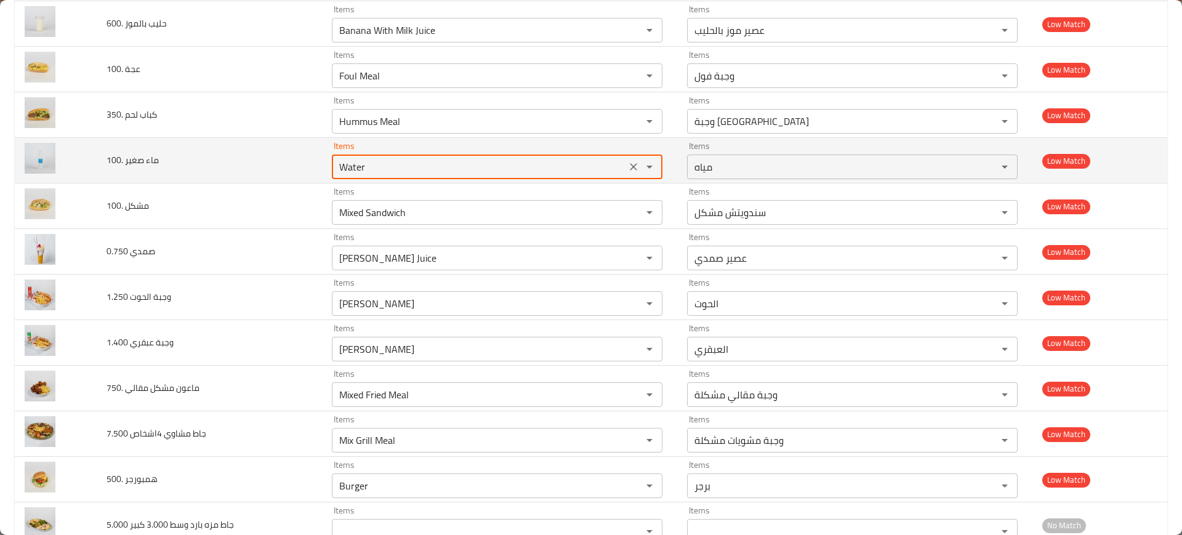
click at [381, 159] on __100 "Water" at bounding box center [479, 166] width 287 height 17
type __100 "Water"
click at [272, 159] on td "ماء صغير .100" at bounding box center [209, 161] width 225 height 46
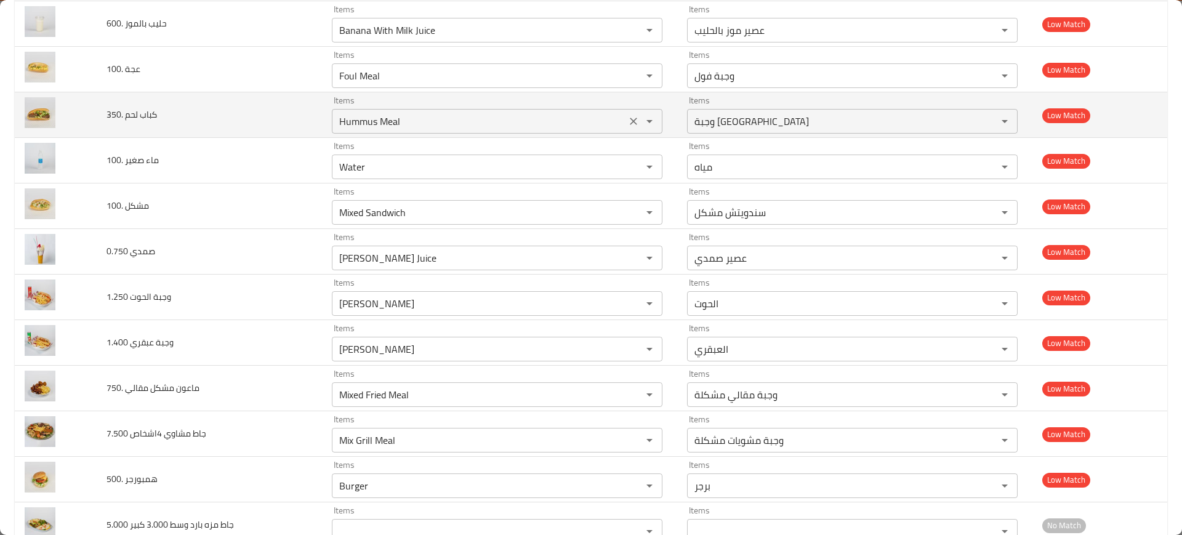
click at [375, 118] on __350 "Hummus Meal" at bounding box center [479, 121] width 287 height 17
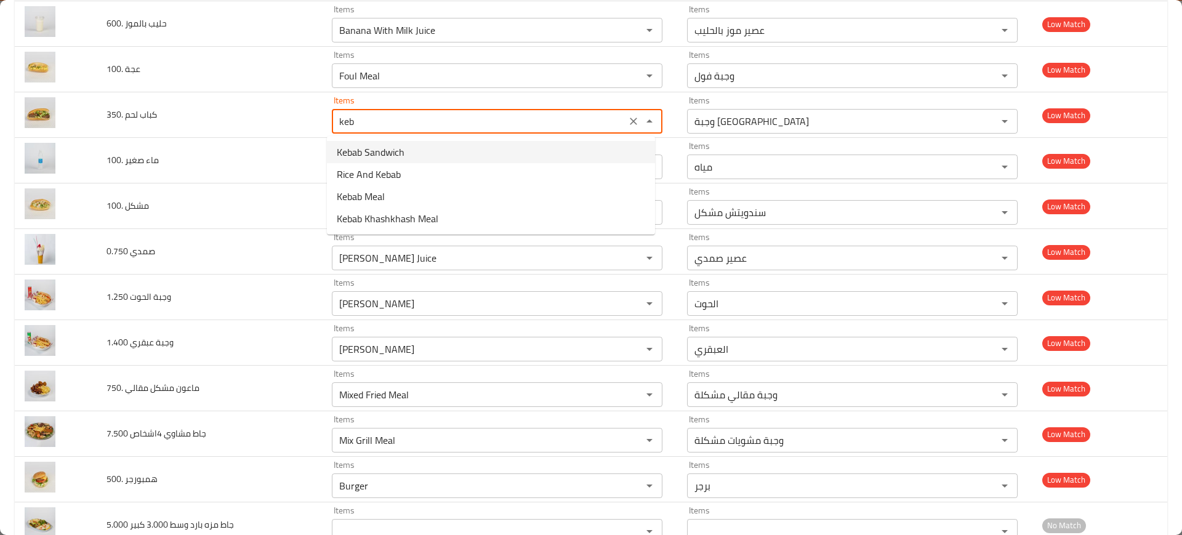
click at [376, 150] on span "Kebab Sandwich" at bounding box center [371, 152] width 68 height 15
type __350 "Kebab Sandwich"
type __350-ar "سندويتش كباب"
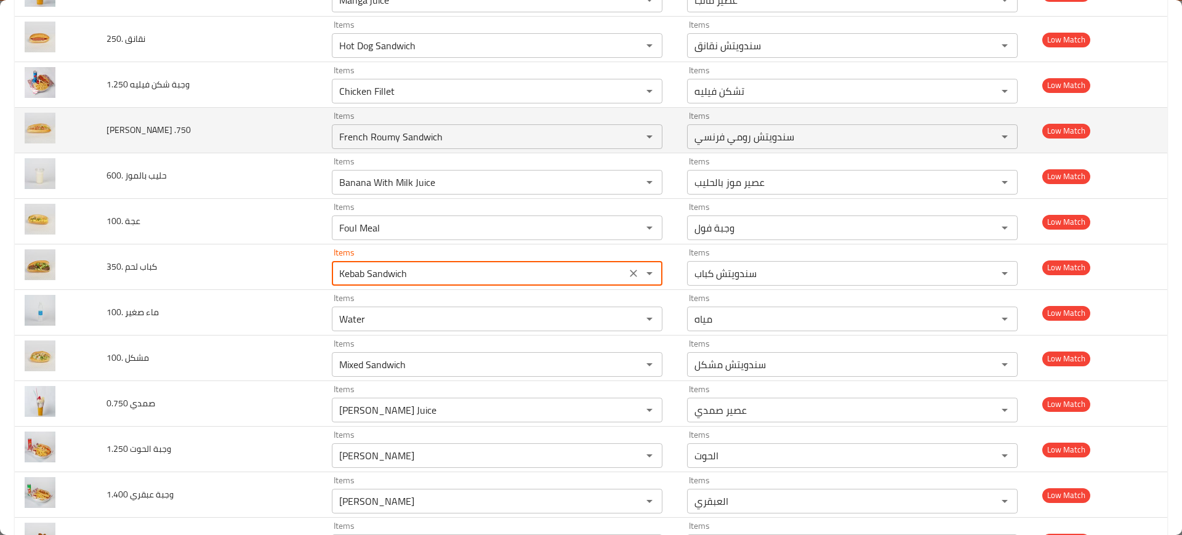
scroll to position [2403, 0]
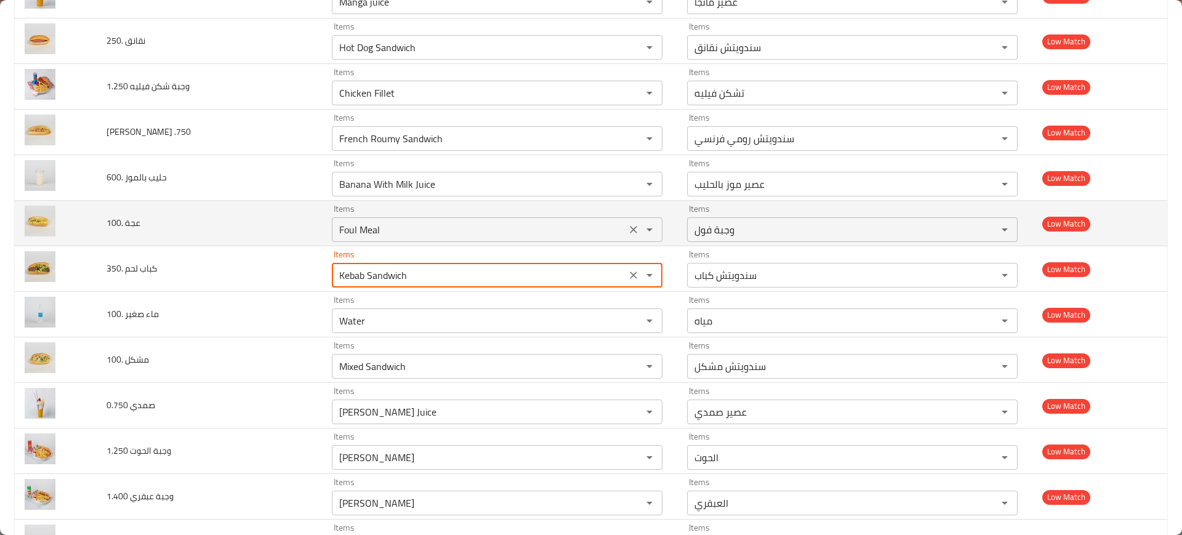
type __350 "Kebab Sandwich"
click at [365, 223] on __100 "Foul Meal" at bounding box center [479, 229] width 287 height 17
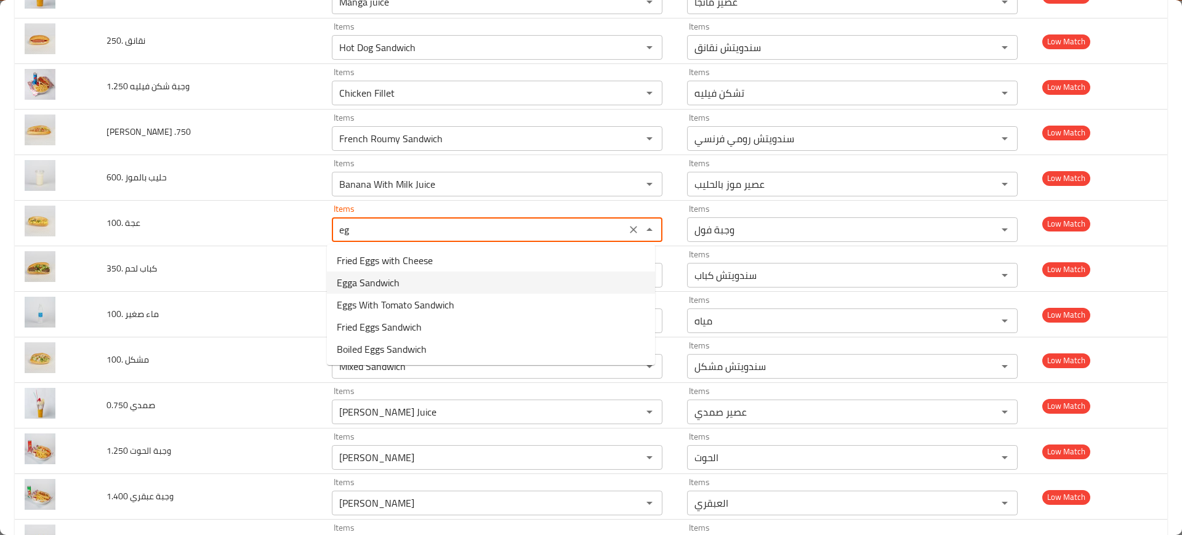
click at [370, 286] on span "Egga Sandwich" at bounding box center [368, 282] width 63 height 15
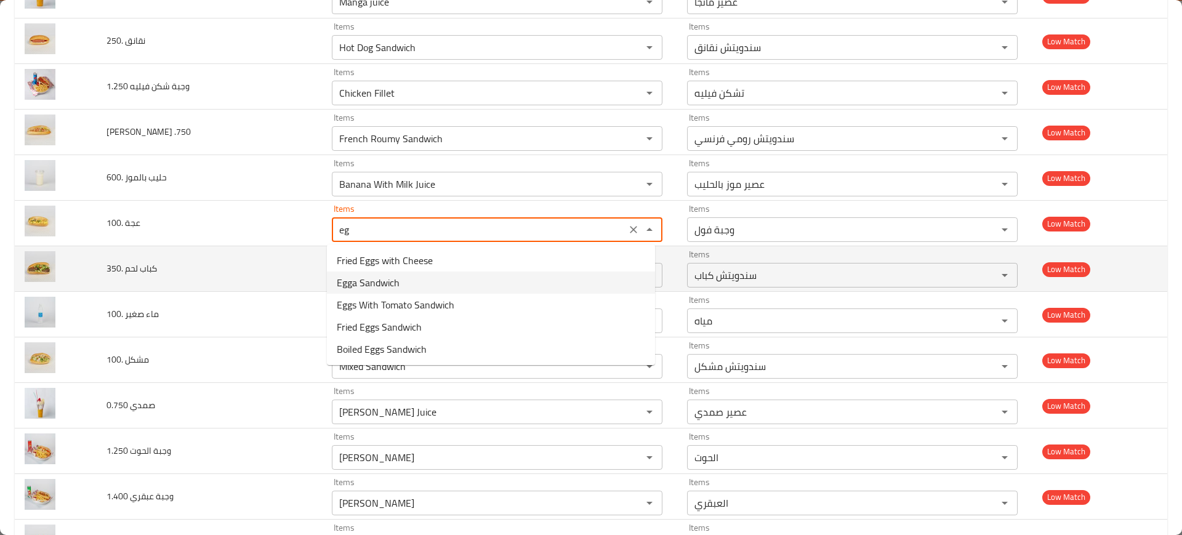
type __100 "Egga Sandwich"
type __100-ar "سندويتش عجة"
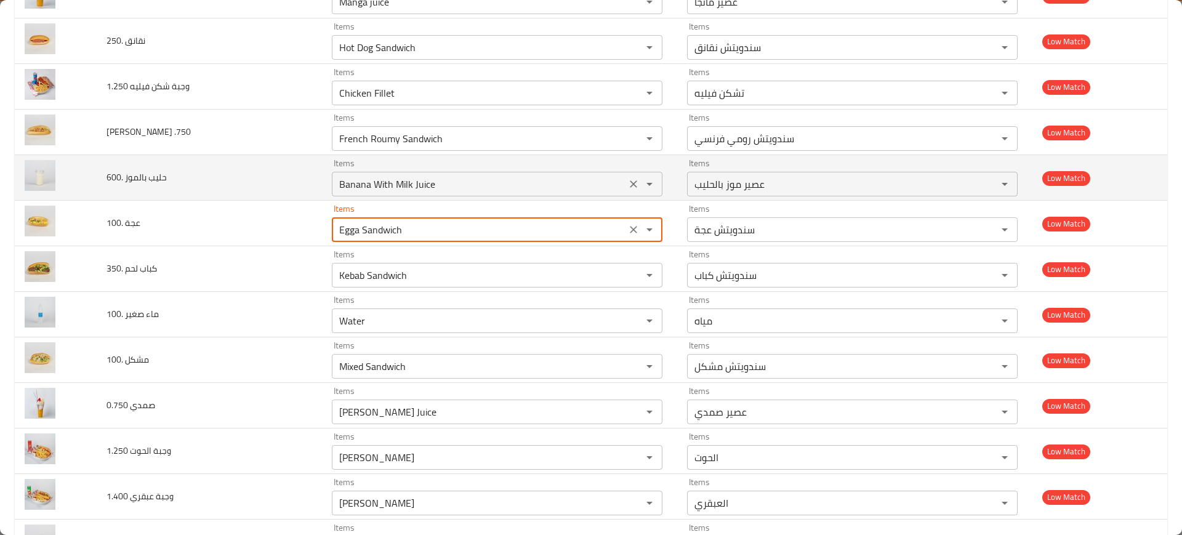
type __100 "Egga Sandwich"
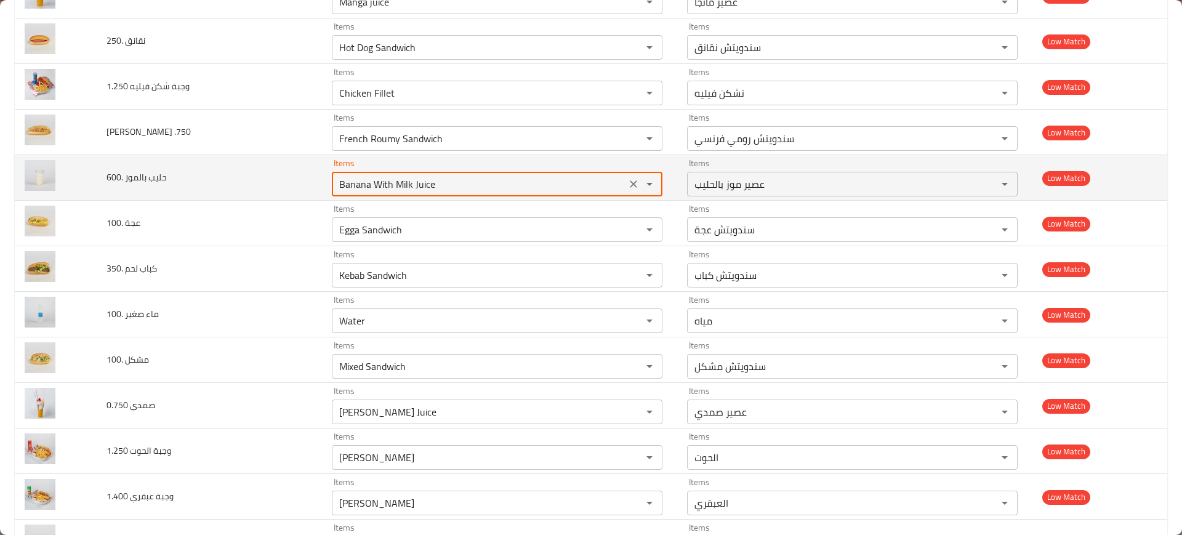
click at [375, 183] on __600 "Banana With Milk Juice" at bounding box center [479, 184] width 287 height 17
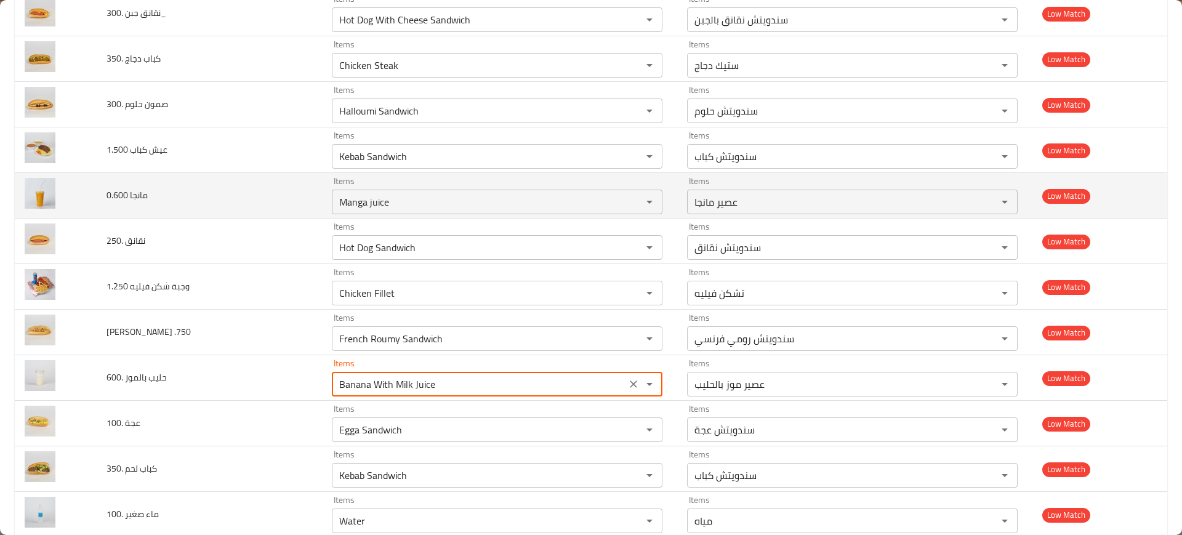
scroll to position [2172, 0]
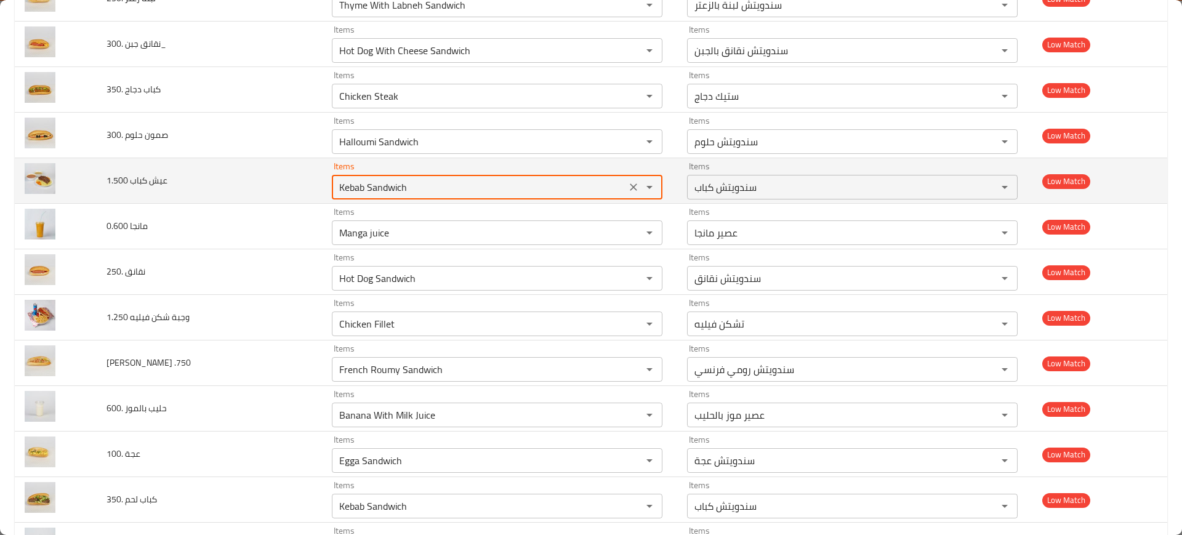
drag, startPoint x: 363, startPoint y: 187, endPoint x: 329, endPoint y: 185, distance: 33.3
click at [332, 185] on div "Kebab Sandwich Items" at bounding box center [497, 187] width 331 height 25
click at [366, 188] on 1__500 "Kebab Sandwich" at bounding box center [479, 187] width 287 height 17
paste 1__500 "enhanced table"
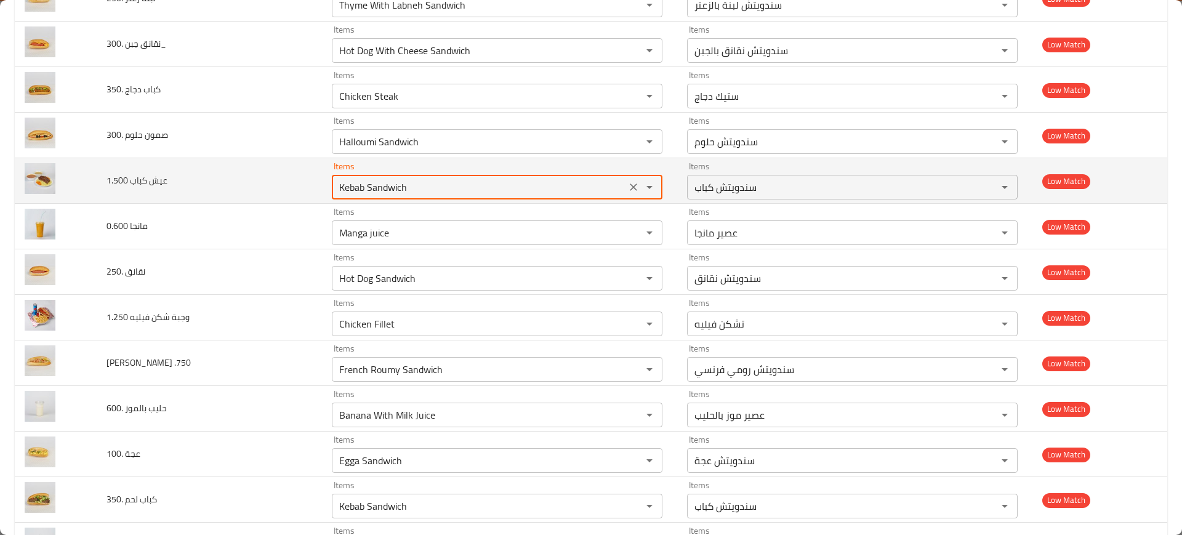
click at [366, 188] on 1__500 "Kebab Sandwich" at bounding box center [479, 187] width 287 height 17
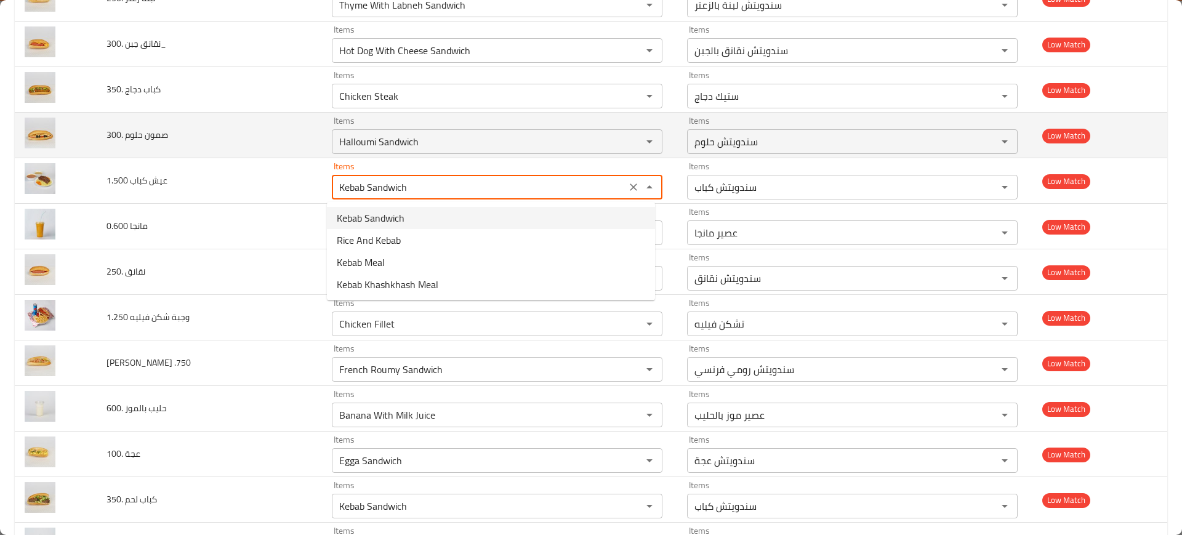
click at [239, 147] on td "صمون حلوم .300" at bounding box center [209, 136] width 225 height 46
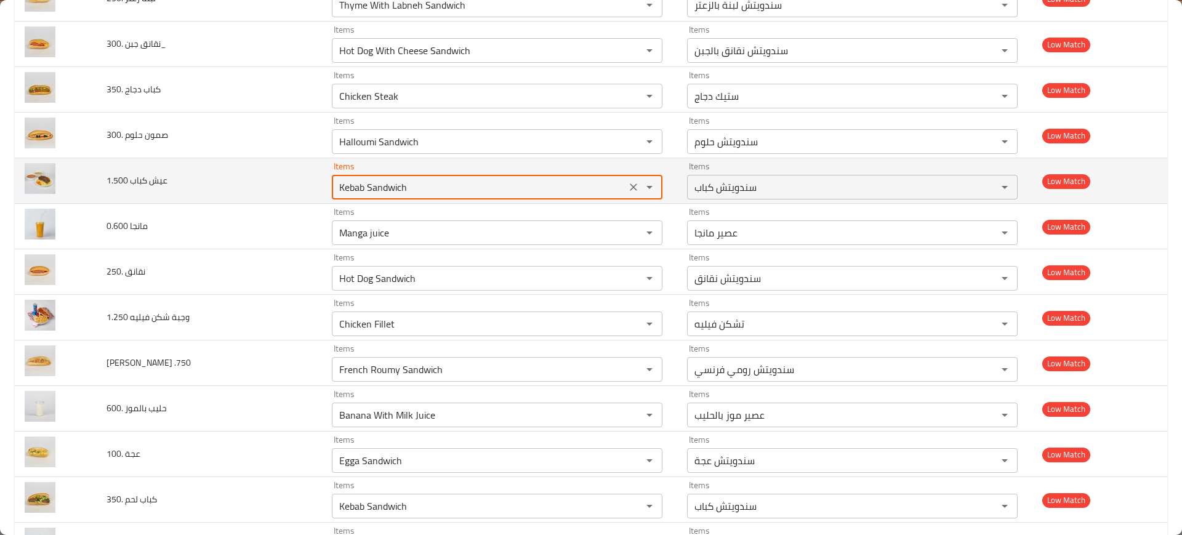
click at [396, 184] on 1__500 "Kebab Sandwich" at bounding box center [479, 187] width 287 height 17
paste 1__500 "enhanced table"
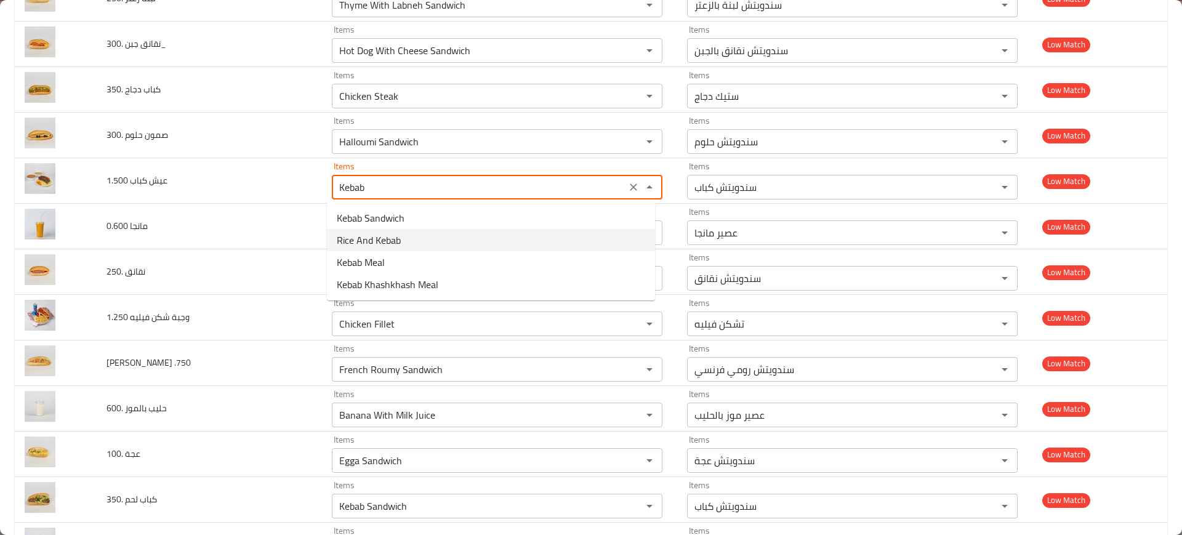
click at [366, 241] on span "Rice And Kebab" at bounding box center [369, 240] width 64 height 15
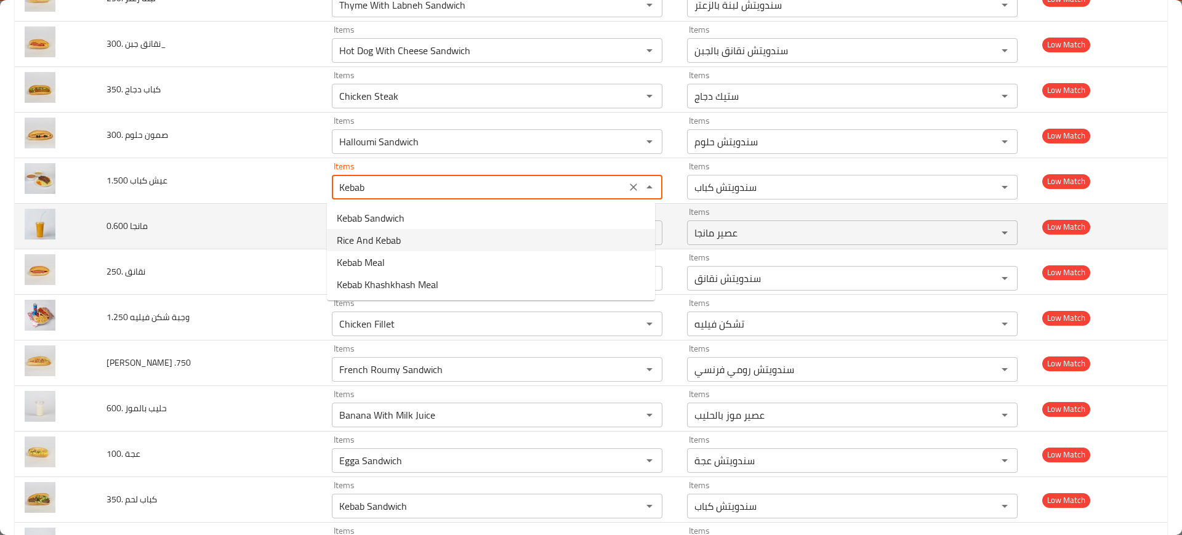
type 1__500 "Rice And Kebab"
type 1__500-ar "أرز و كباب"
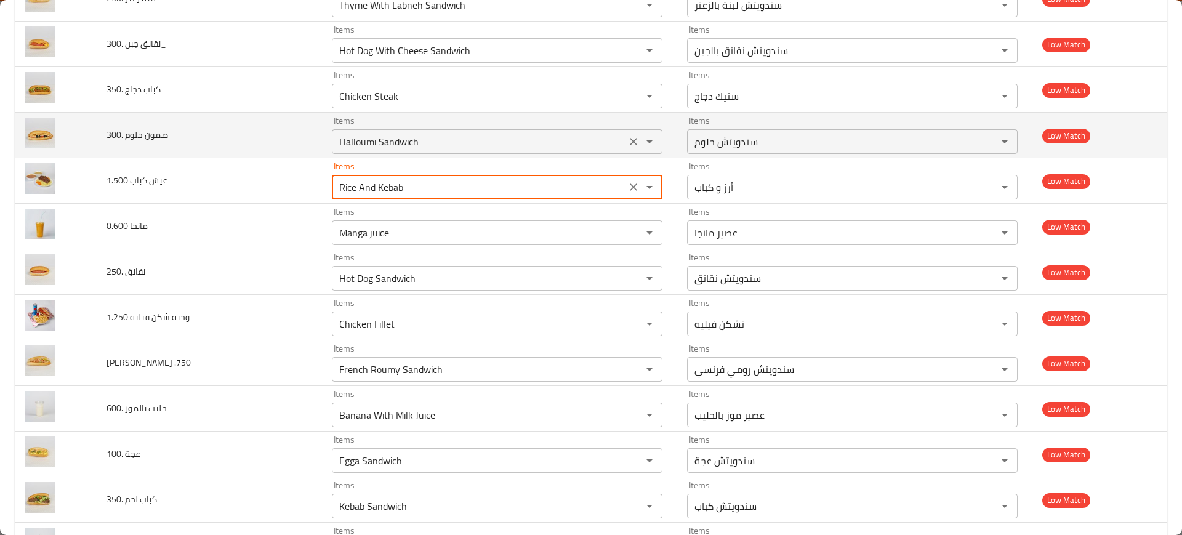
type 1__500 "Rice And Kebab"
click at [396, 143] on __300 "Halloumi Sandwich" at bounding box center [479, 141] width 287 height 17
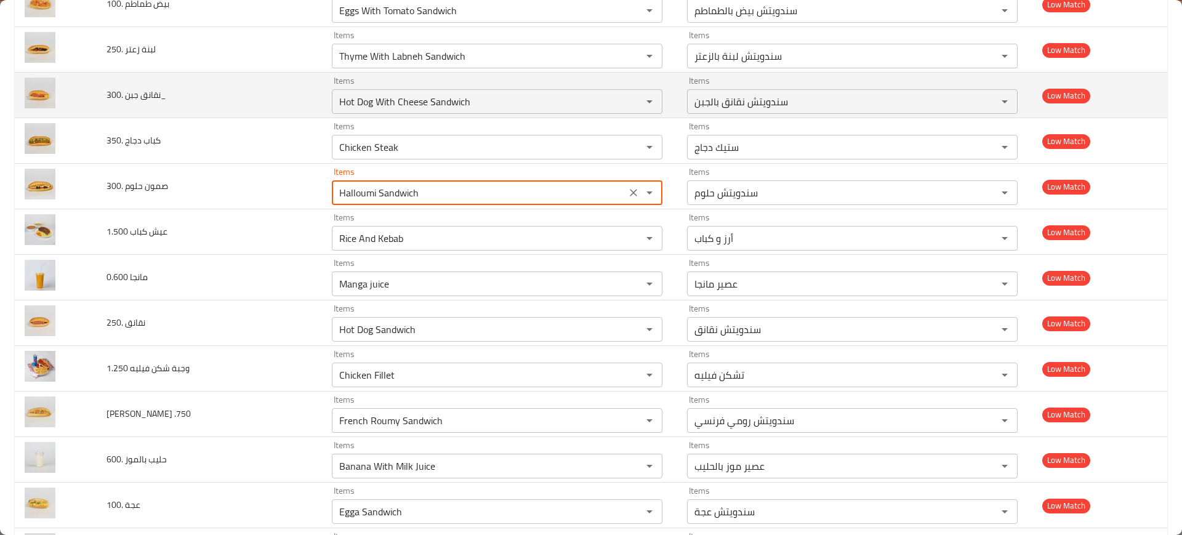
scroll to position [2095, 0]
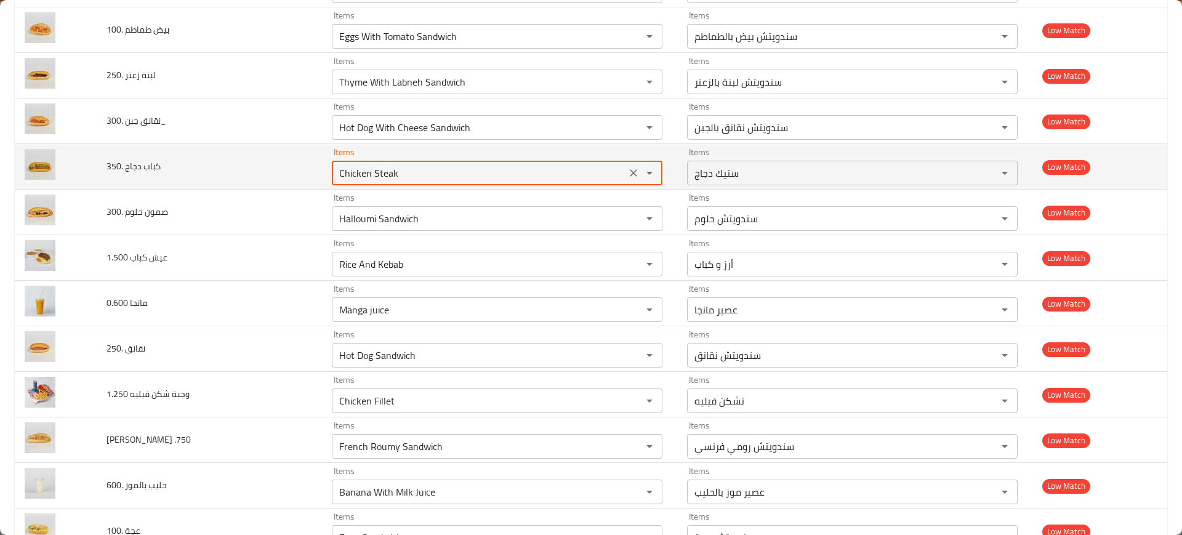
drag, startPoint x: 363, startPoint y: 176, endPoint x: 328, endPoint y: 172, distance: 34.6
click at [332, 172] on div "Chicken Steak Items" at bounding box center [497, 173] width 331 height 25
click at [355, 173] on __350 "Chicken Steak" at bounding box center [479, 172] width 287 height 17
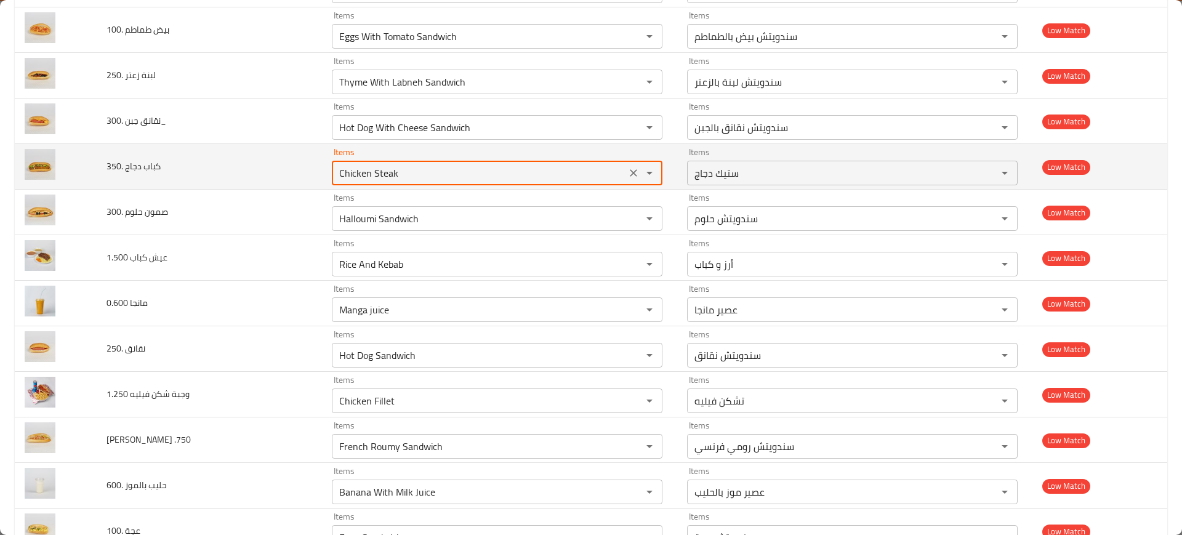
paste __350 "enhanced table"
type __350 "Chicke"
click at [630, 171] on icon "Clear" at bounding box center [633, 172] width 7 height 7
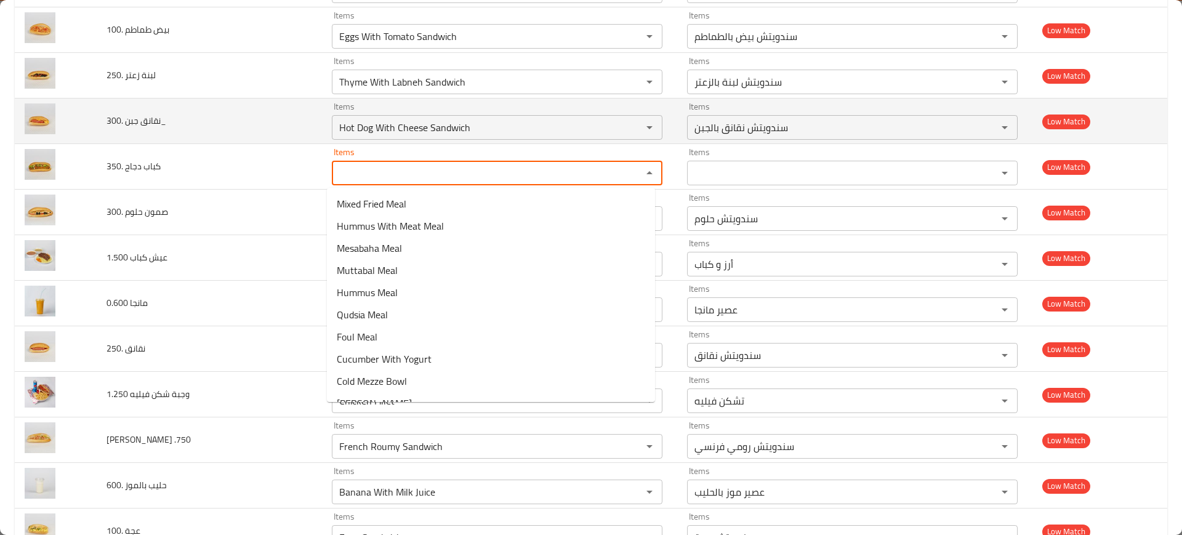
click at [286, 126] on td "نقانق جبن .300_" at bounding box center [209, 122] width 225 height 46
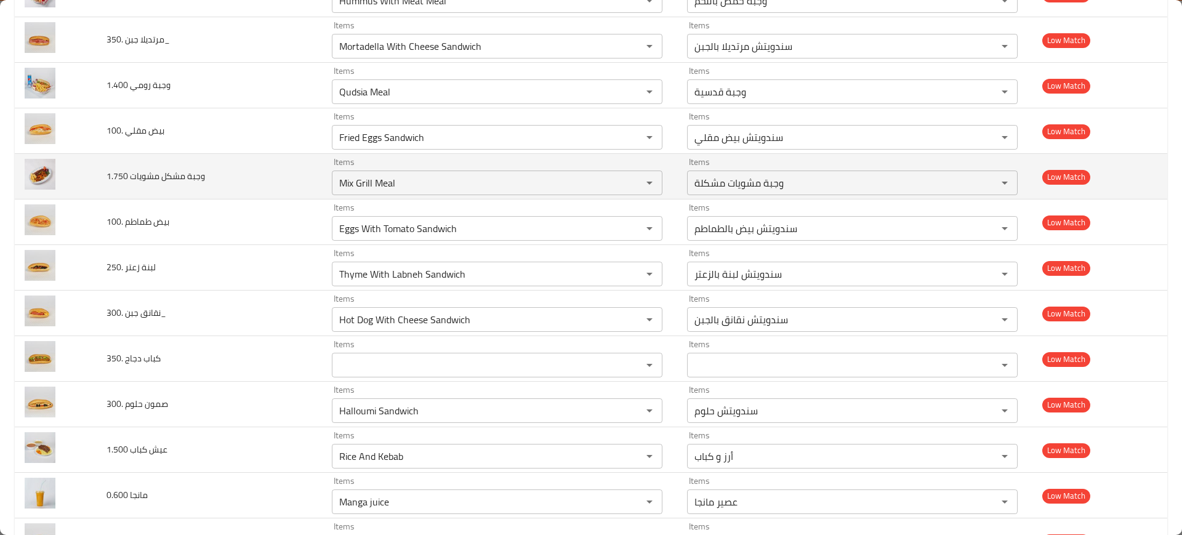
scroll to position [1864, 0]
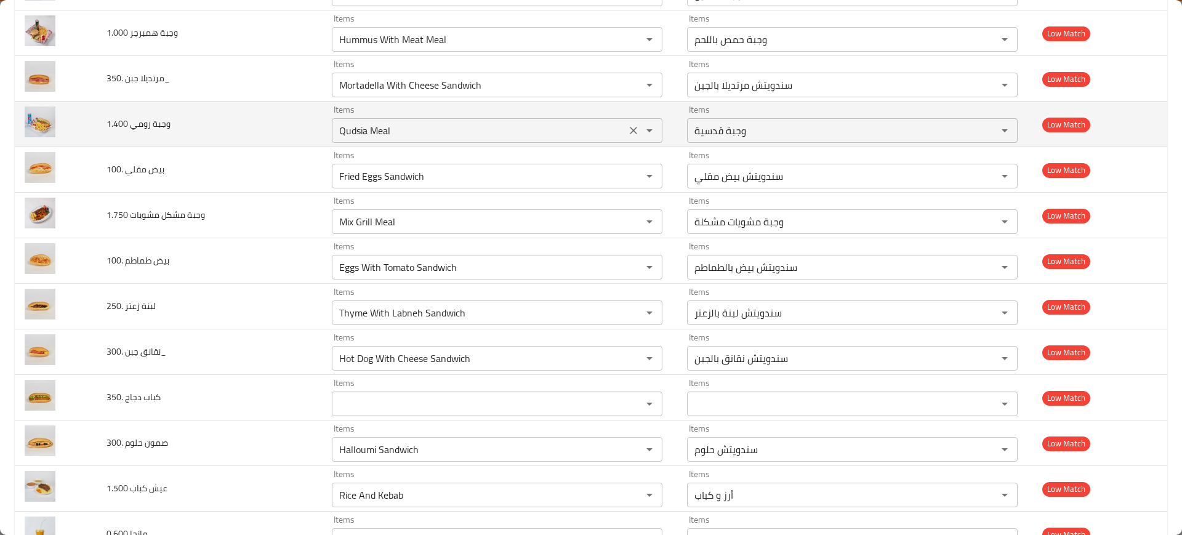
click at [365, 135] on 1__400 "Qudsia Meal" at bounding box center [479, 130] width 287 height 17
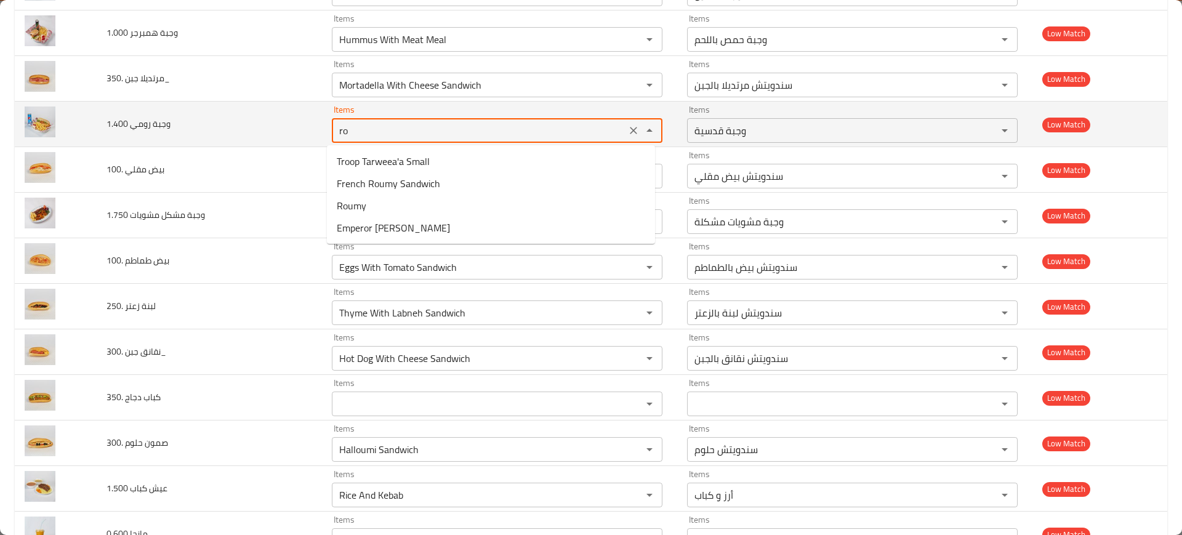
type 1__400 "r"
type 1__400 "t"
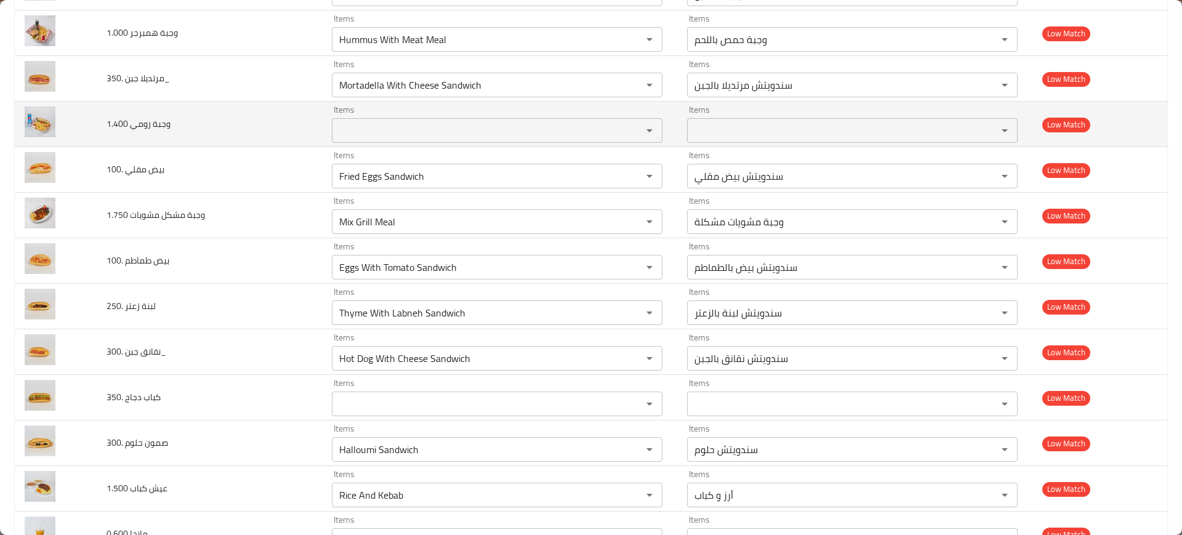
click at [169, 129] on td "وجبة رومي 1.400" at bounding box center [209, 125] width 225 height 46
copy span "وجبة رومي 1.400"
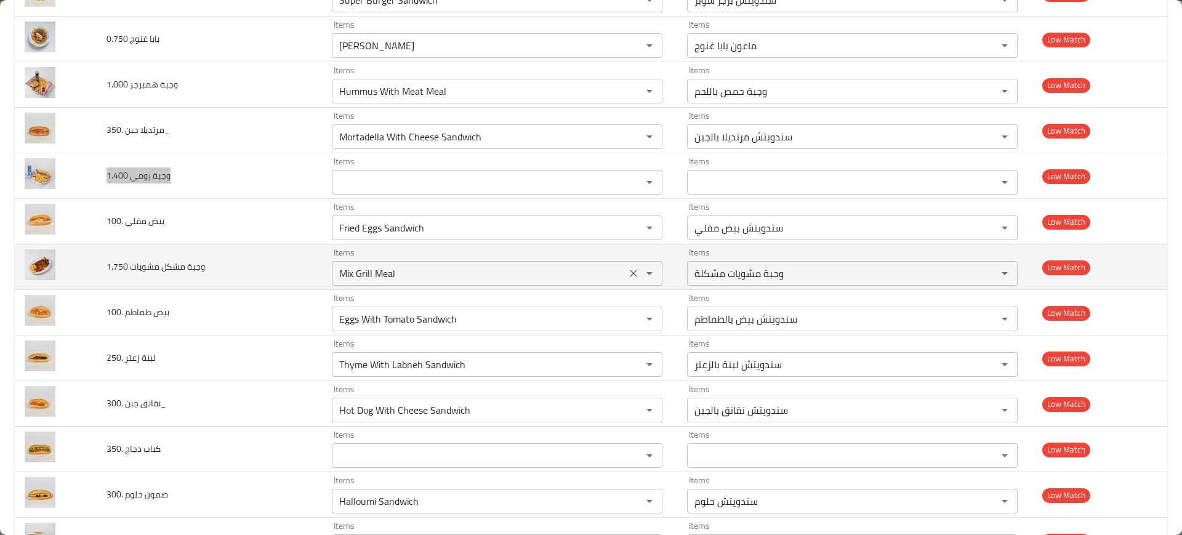
scroll to position [1787, 0]
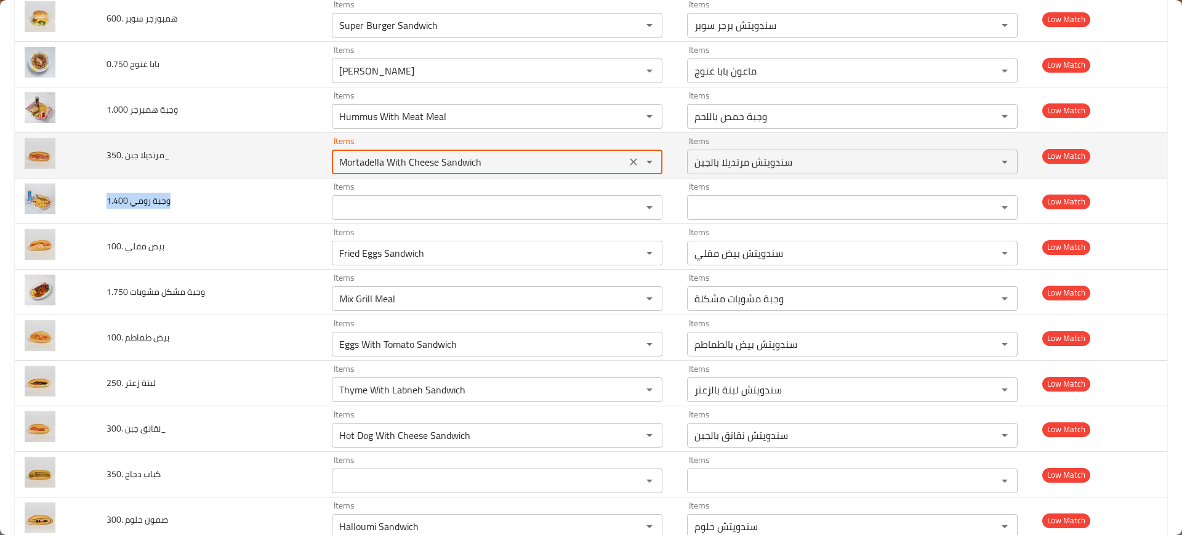
click at [392, 163] on __350_ "Mortadella With Cheese Sandwich" at bounding box center [479, 161] width 287 height 17
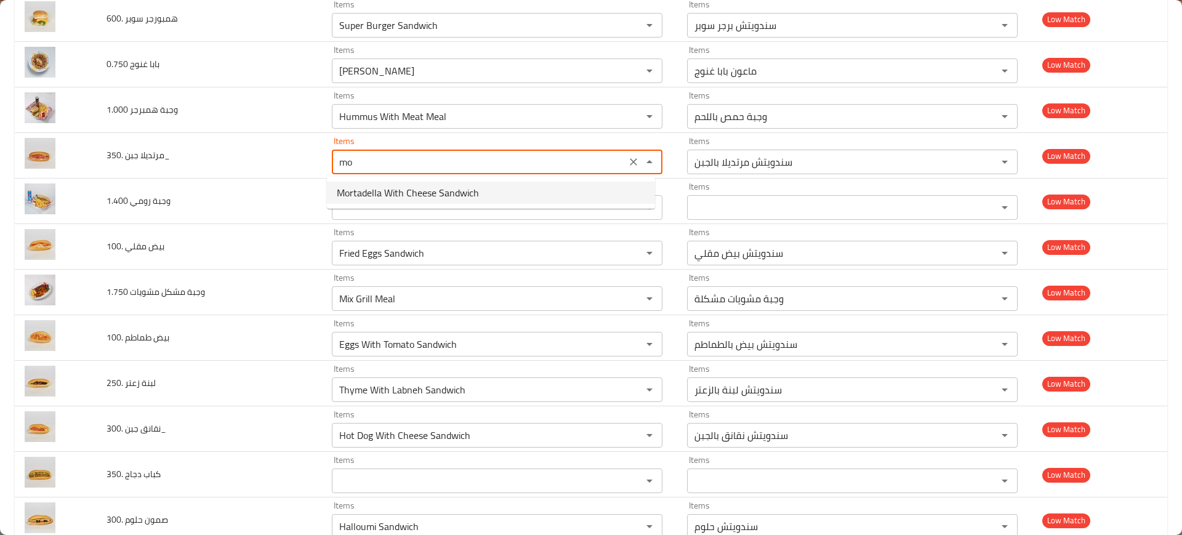
click at [403, 185] on span "Mortadella With Cheese Sandwich" at bounding box center [408, 192] width 142 height 15
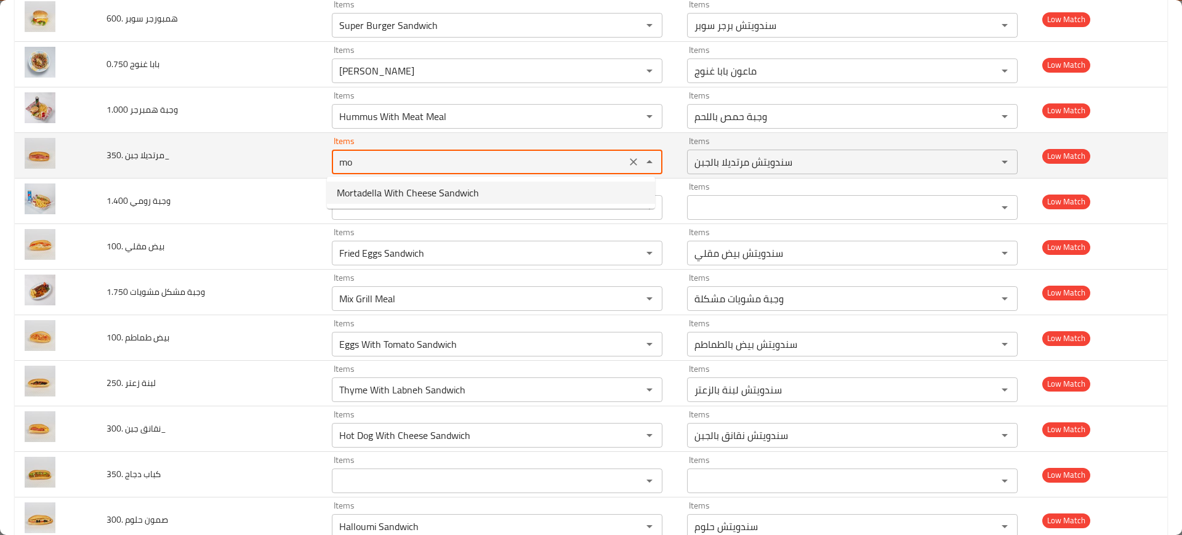
type __350_ "Mortadella With Cheese Sandwich"
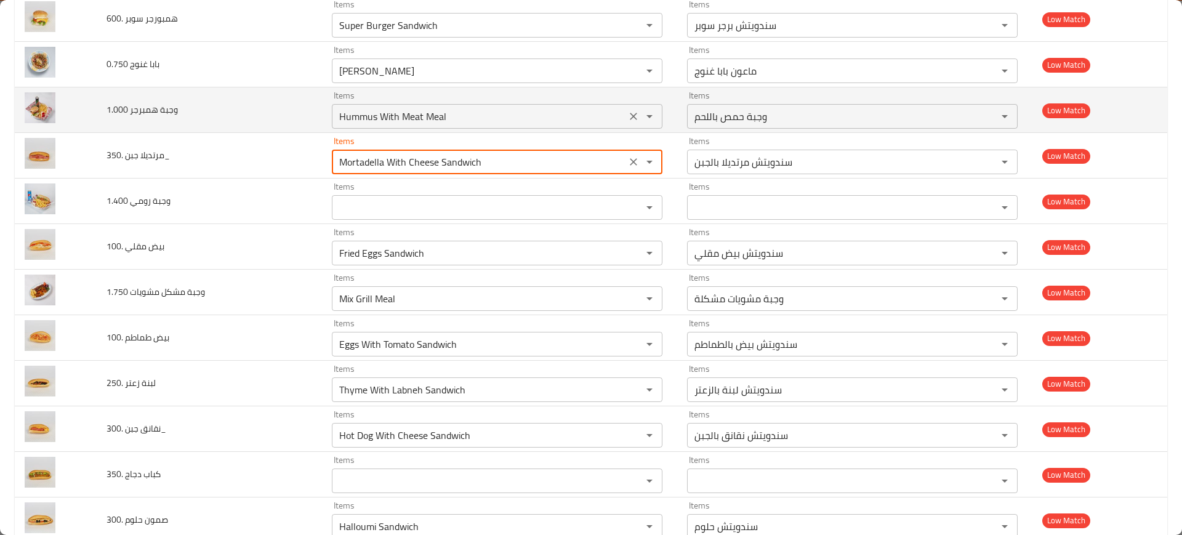
click at [343, 108] on 1__000 "Hummus With Meat Meal" at bounding box center [479, 116] width 287 height 17
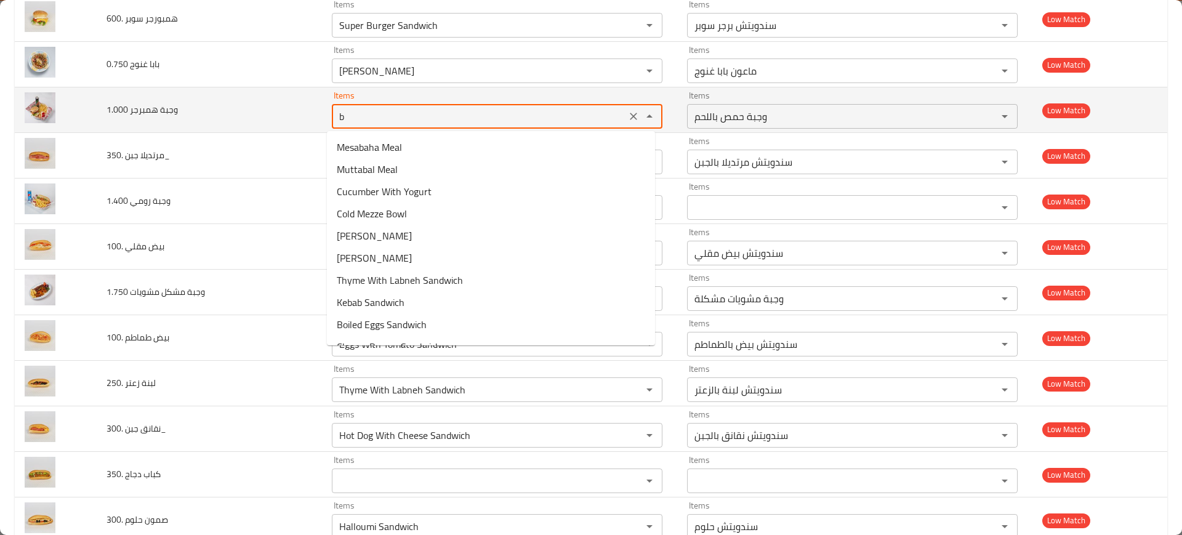
type 1__000 "bu"
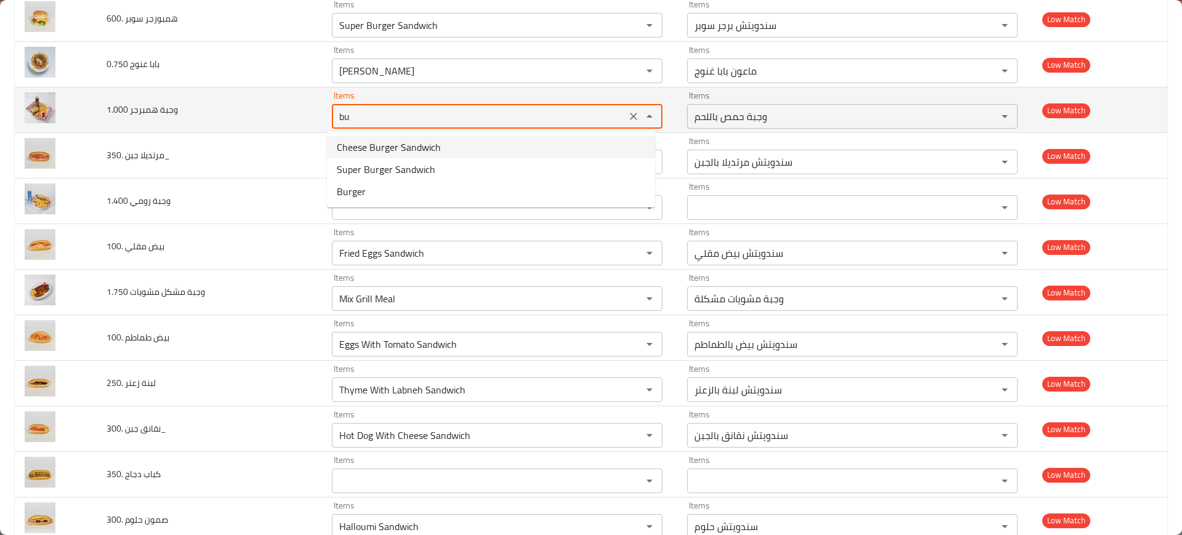
drag, startPoint x: 623, startPoint y: 112, endPoint x: 617, endPoint y: 111, distance: 6.2
click at [628, 112] on icon "Clear" at bounding box center [634, 116] width 12 height 12
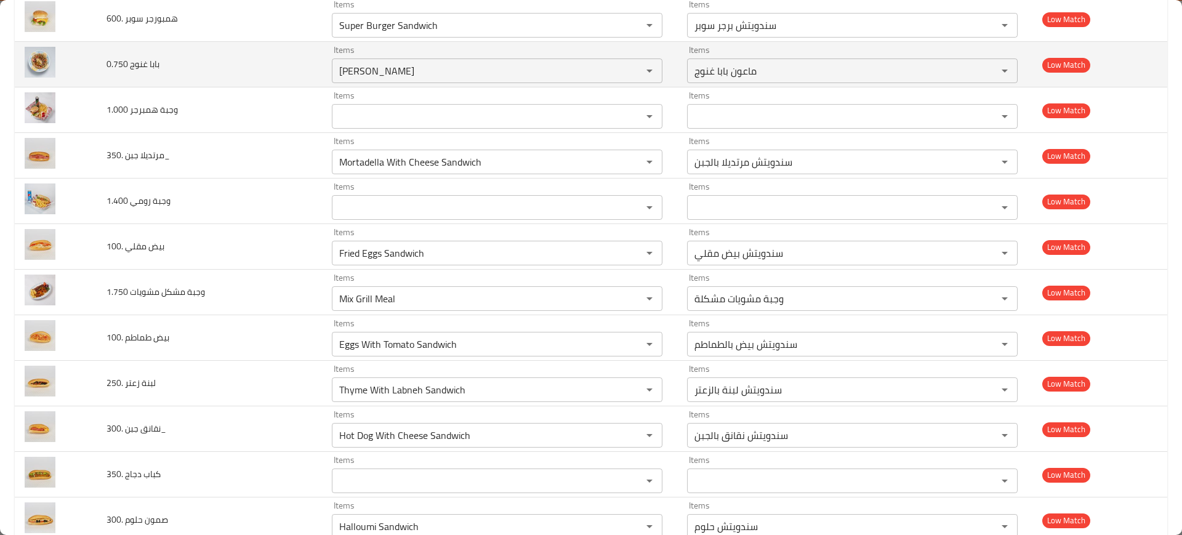
click at [260, 83] on td "بابا غنوج 0.750" at bounding box center [209, 65] width 225 height 46
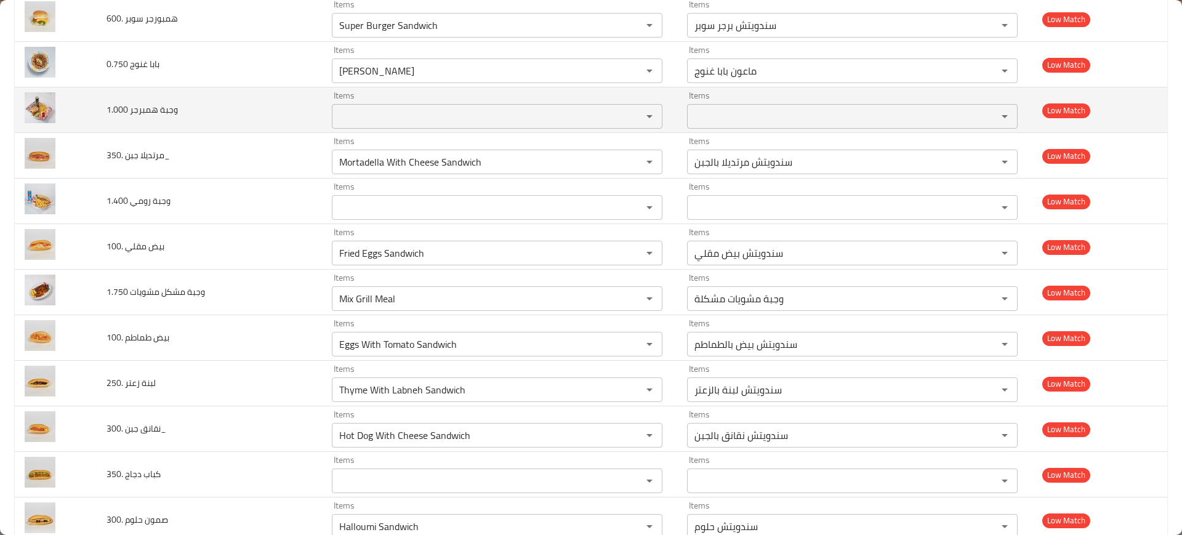
click at [147, 108] on span "وجبة همبرجر 1.000" at bounding box center [142, 110] width 71 height 16
copy span "وجبة همبرجر 1.000"
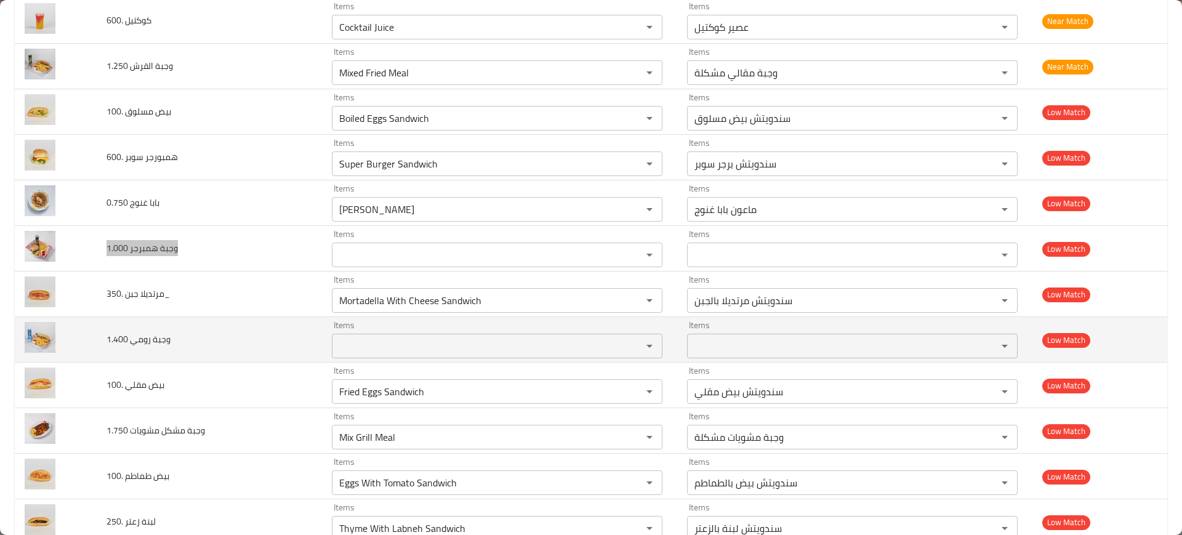
scroll to position [1633, 0]
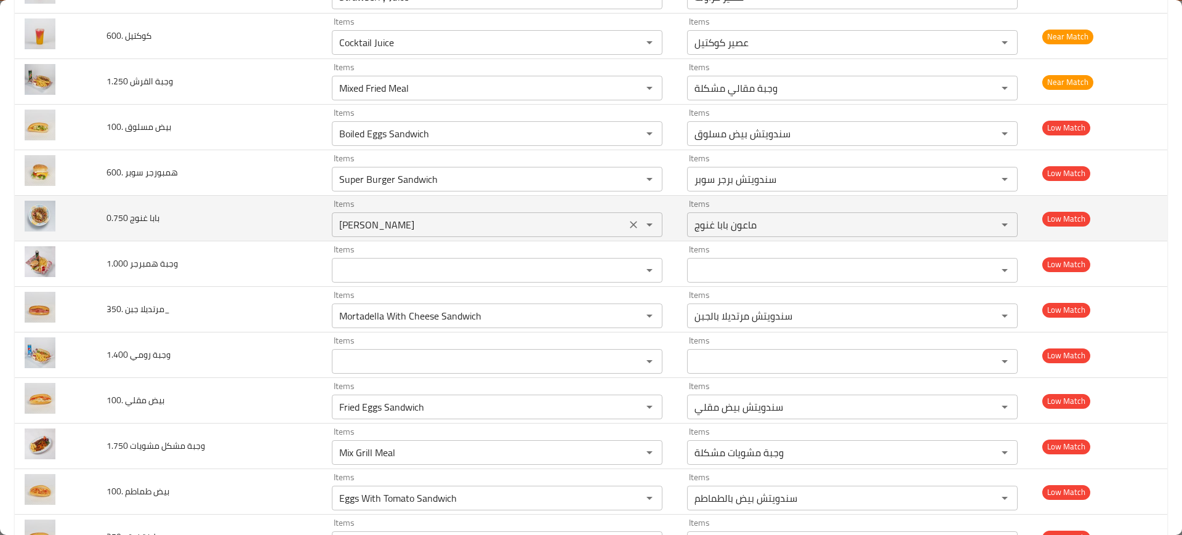
click at [398, 226] on 0__750 "[PERSON_NAME]" at bounding box center [479, 224] width 287 height 17
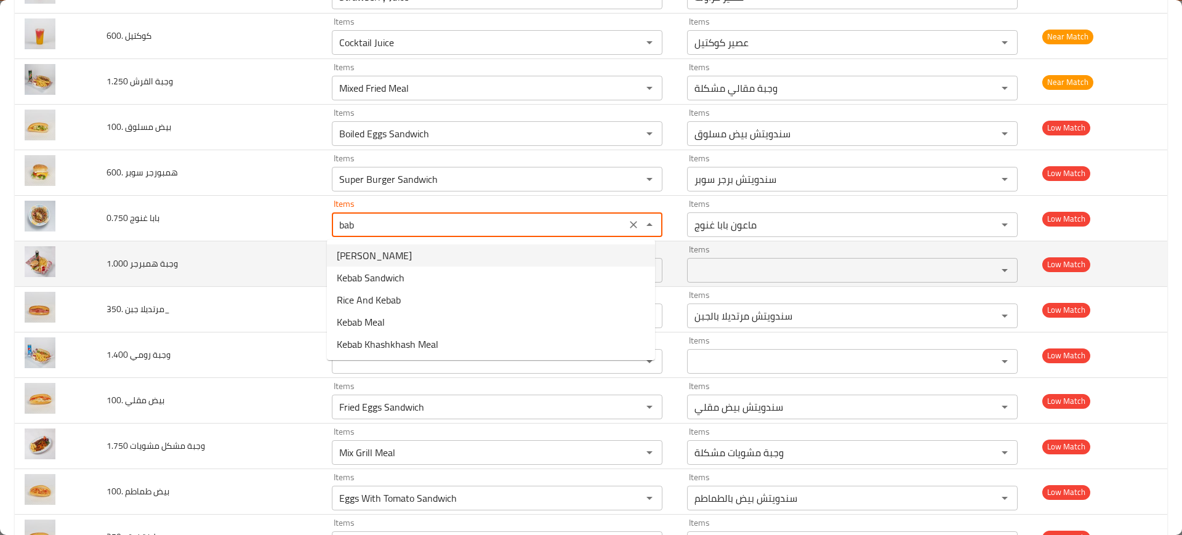
drag, startPoint x: 404, startPoint y: 255, endPoint x: 408, endPoint y: 249, distance: 6.7
click at [405, 254] on span "[PERSON_NAME]" at bounding box center [374, 255] width 75 height 15
type 0__750 "[PERSON_NAME]"
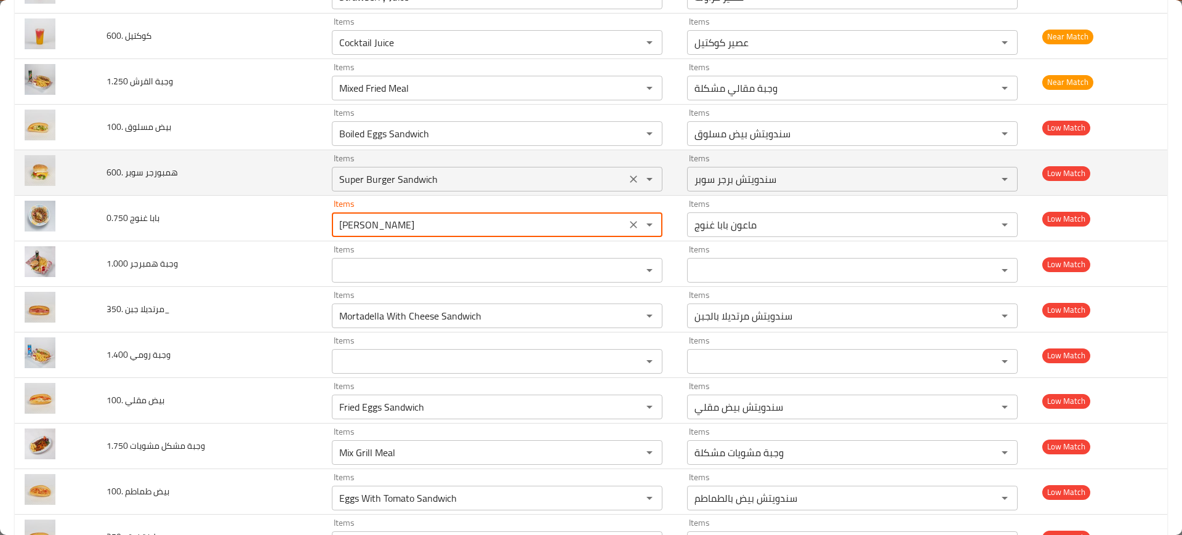
click at [408, 174] on __600 "Super Burger Sandwich" at bounding box center [479, 179] width 287 height 17
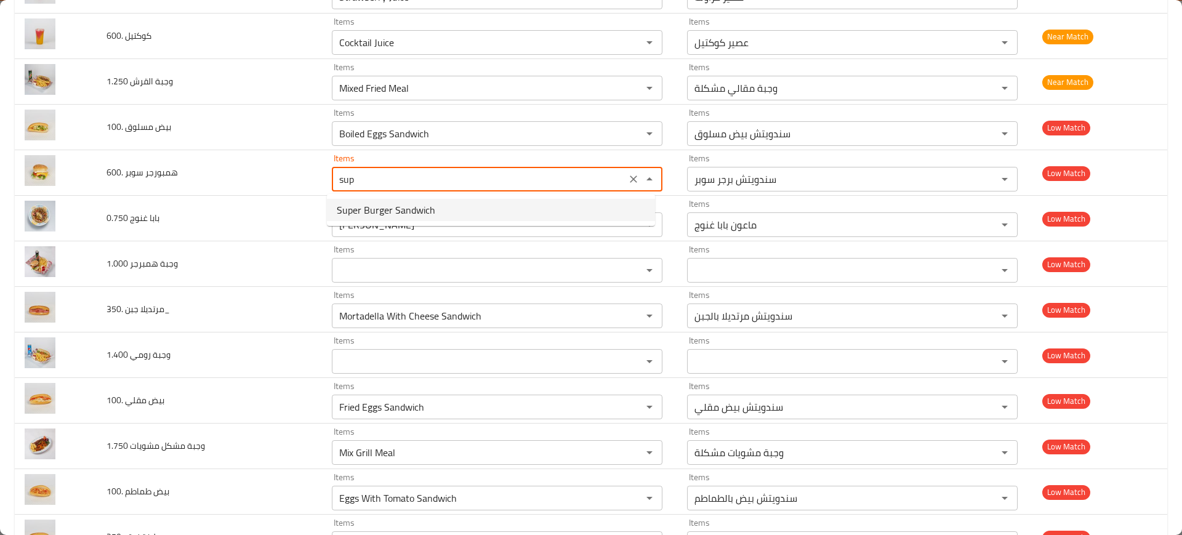
click at [384, 212] on span "Super Burger Sandwich" at bounding box center [386, 210] width 99 height 15
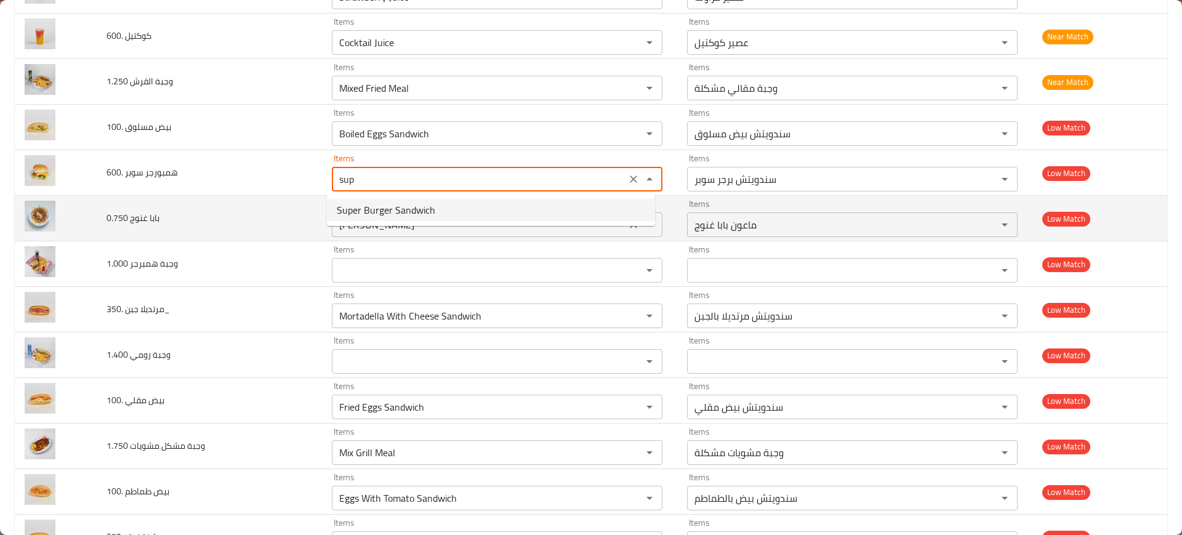
type __600 "Super Burger Sandwich"
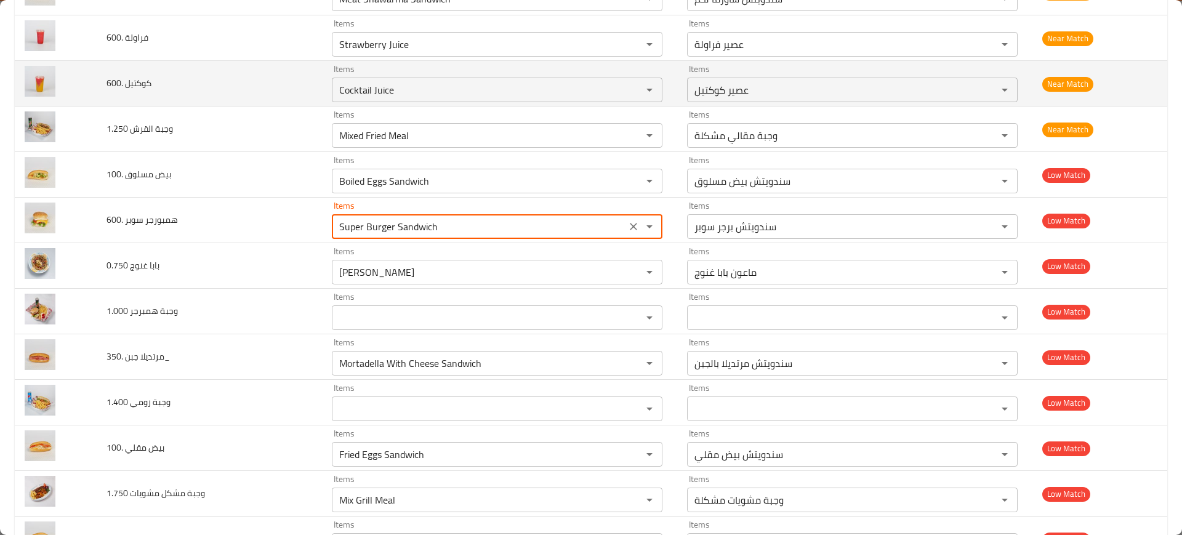
scroll to position [1556, 0]
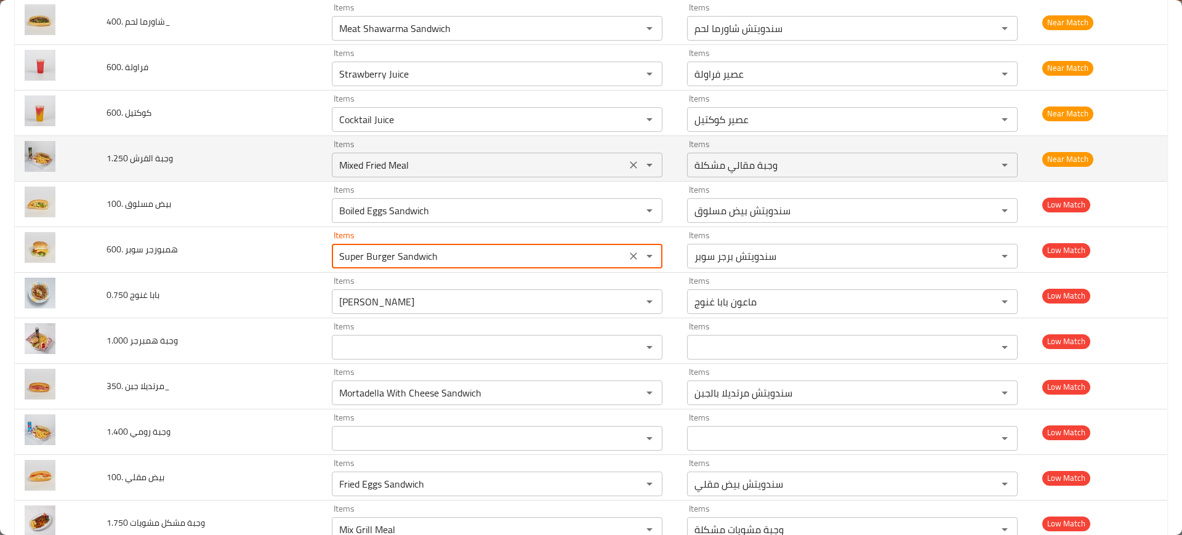
click at [372, 155] on div "Mixed Fried Meal Items" at bounding box center [497, 165] width 331 height 25
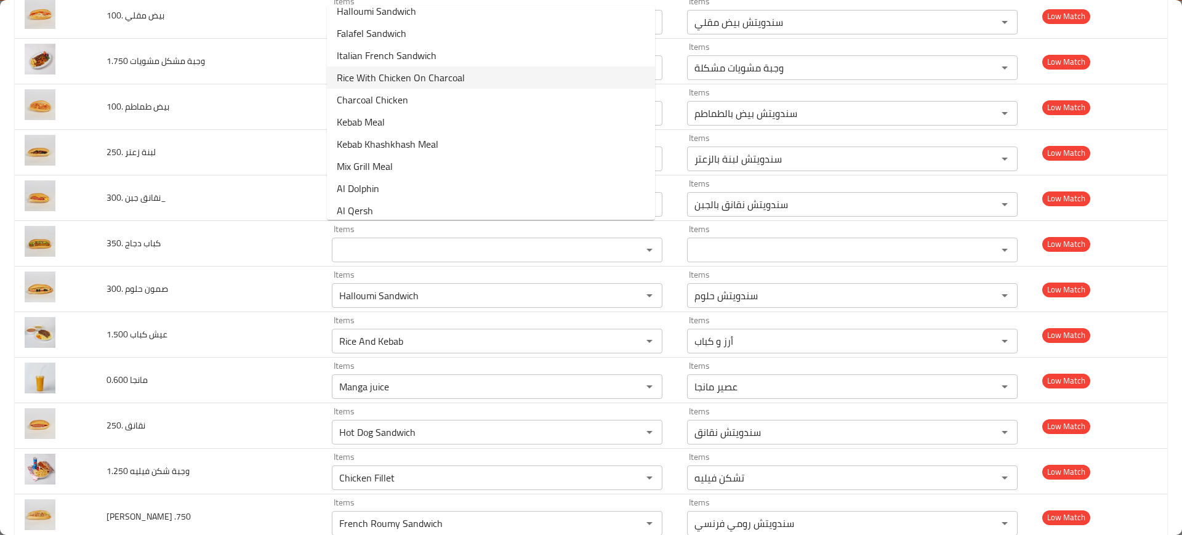
scroll to position [283, 0]
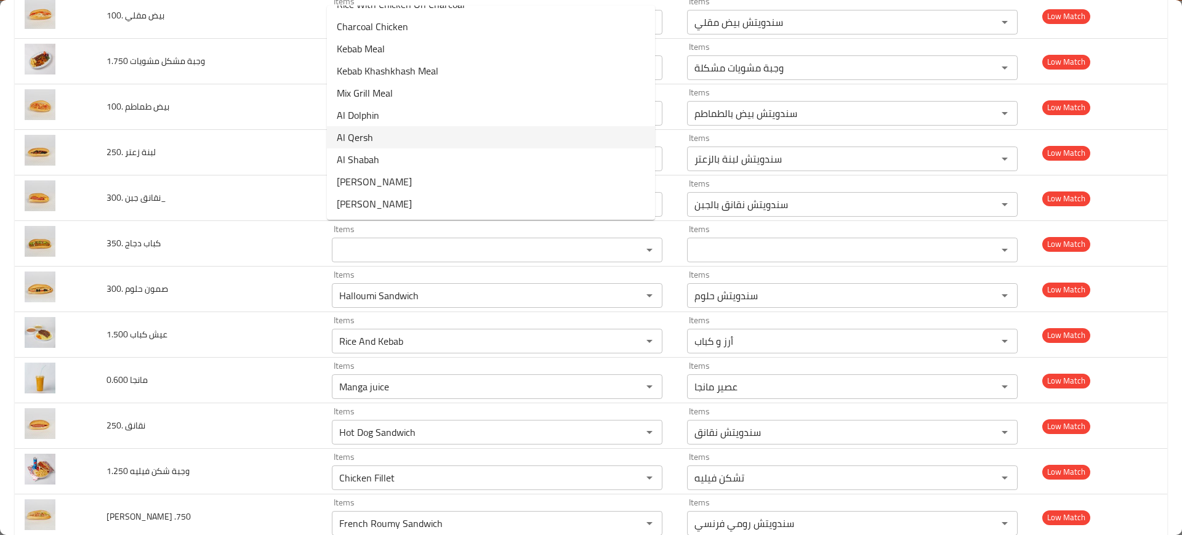
click at [414, 132] on 1__250-option-18 "Al Qersh" at bounding box center [491, 137] width 328 height 22
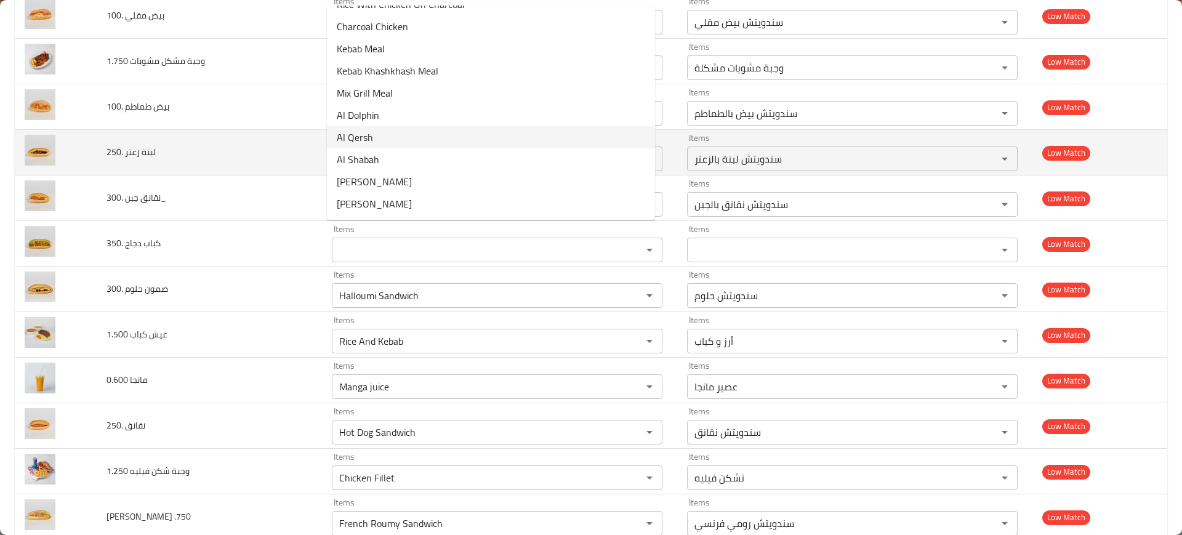
type 1__250 "Al Qersh"
type 1__250-ar "القرش"
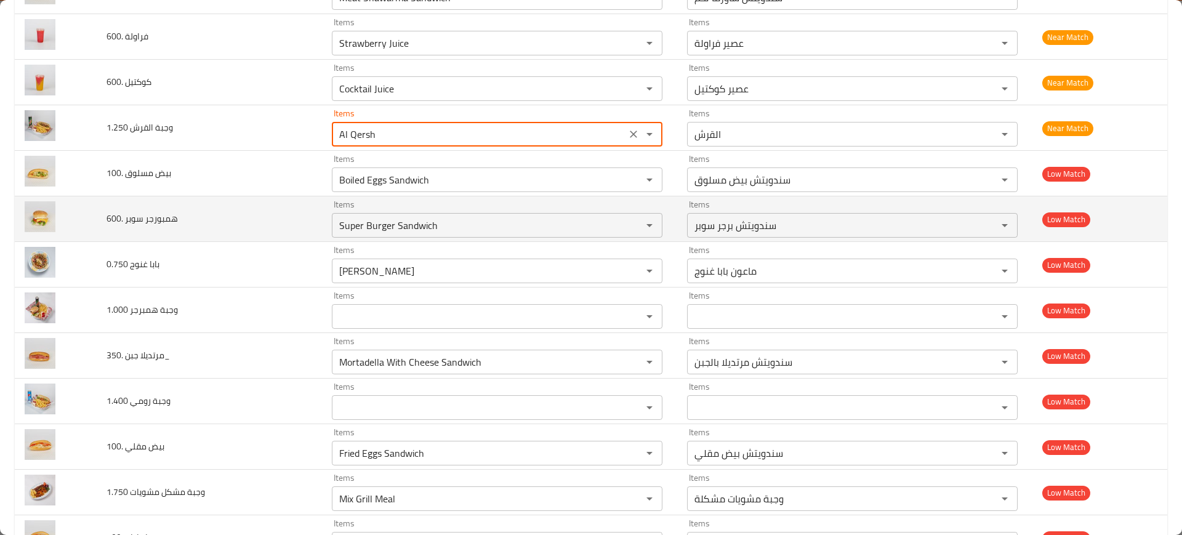
scroll to position [1556, 0]
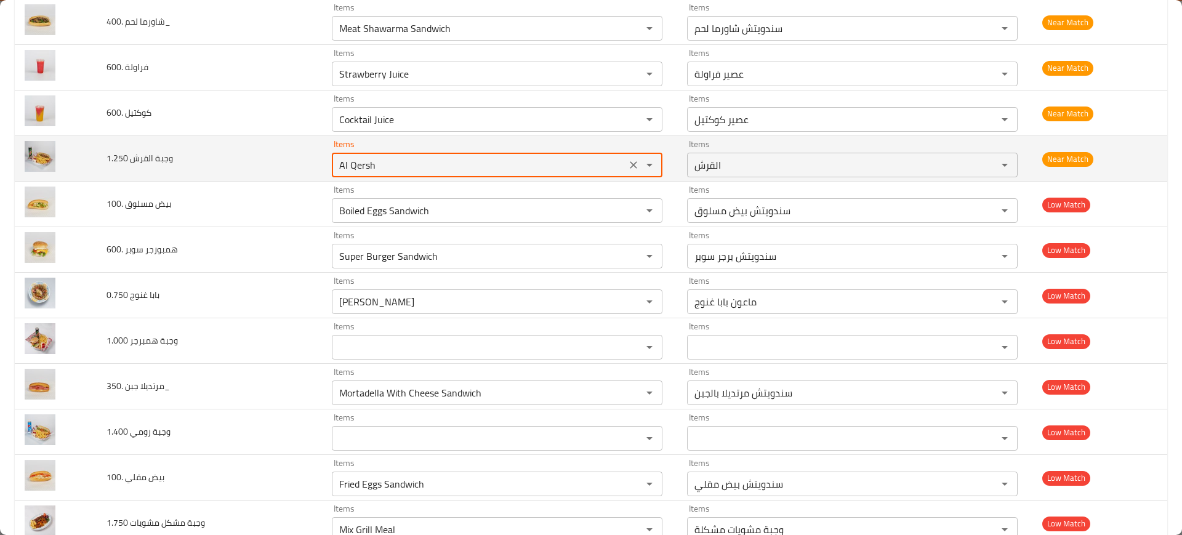
type 1__250 "Al Qersh"
click at [251, 157] on td "وجبة القرش 1.250" at bounding box center [209, 159] width 225 height 46
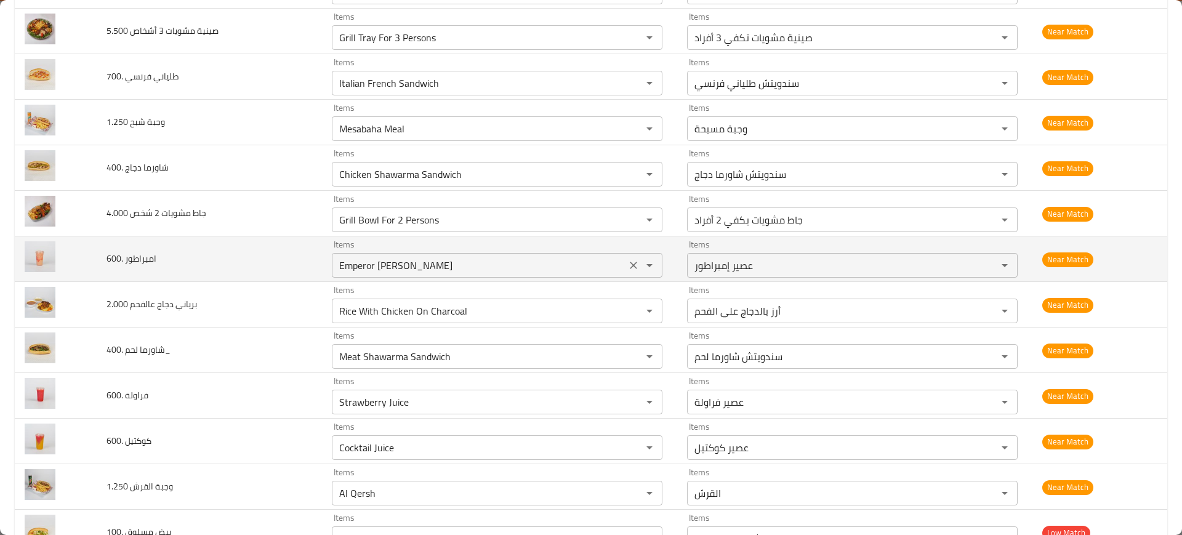
scroll to position [1171, 0]
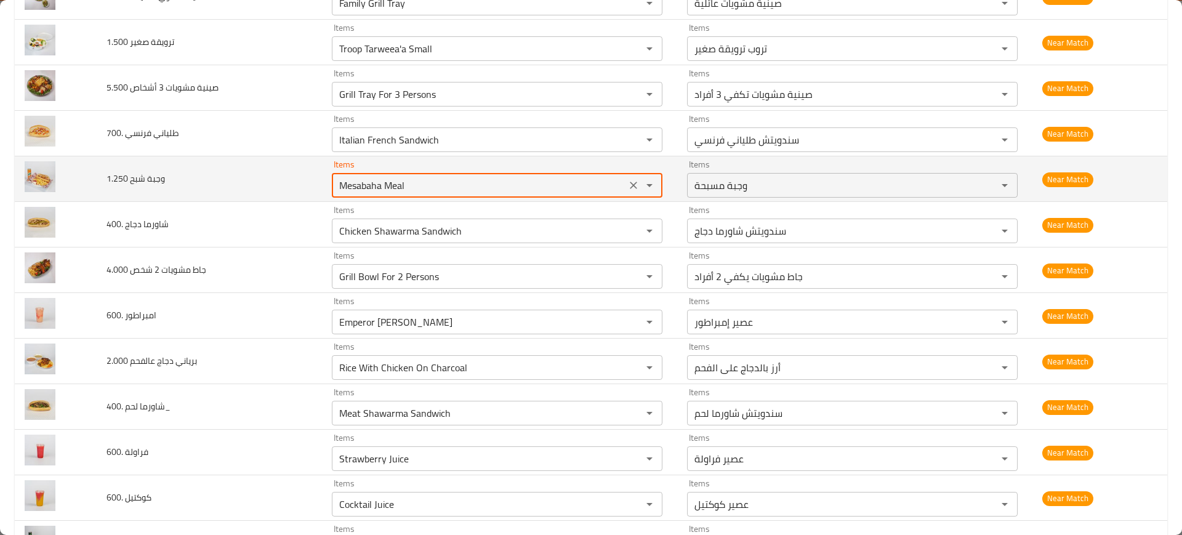
click at [385, 184] on 1__250 "Mesabaha Meal" at bounding box center [479, 185] width 287 height 17
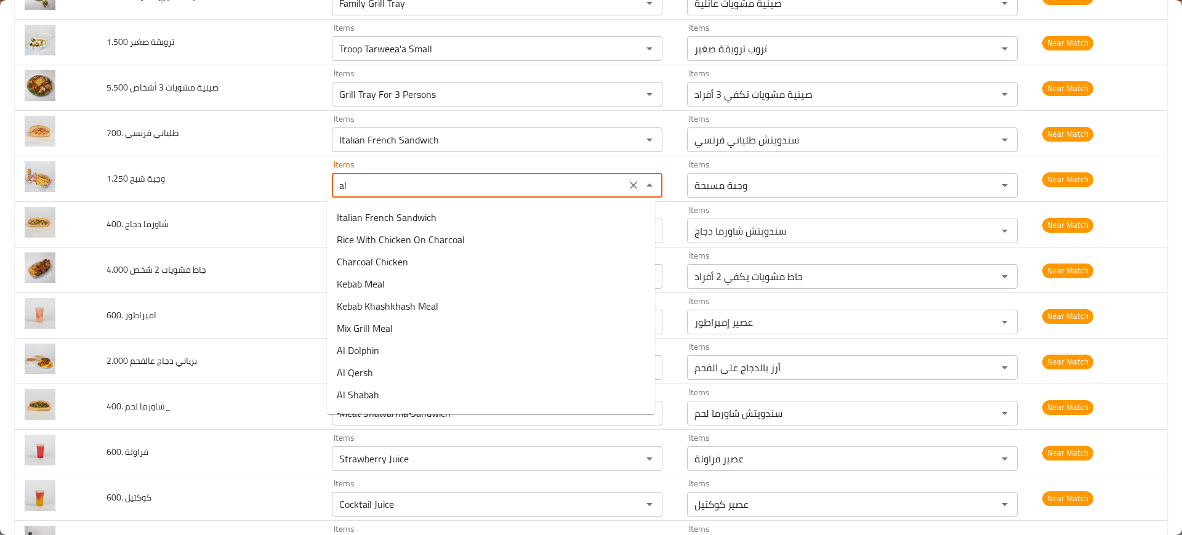
scroll to position [283, 0]
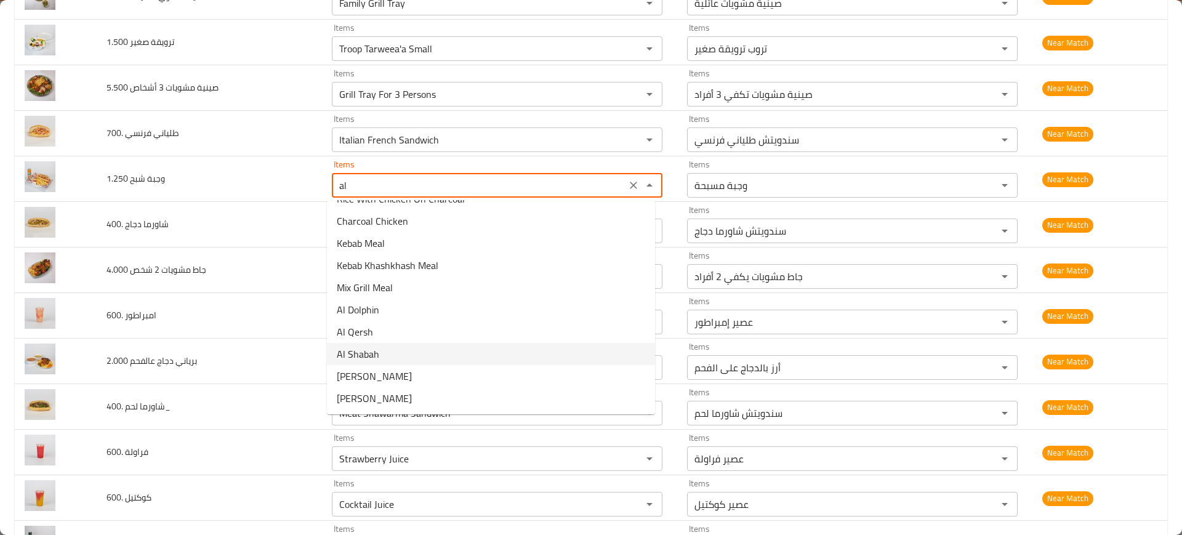
click at [397, 357] on 1__250-option-19 "Al Shabah" at bounding box center [491, 354] width 328 height 22
type 1__250 "Al Shabah"
type 1__250-ar "الشبح"
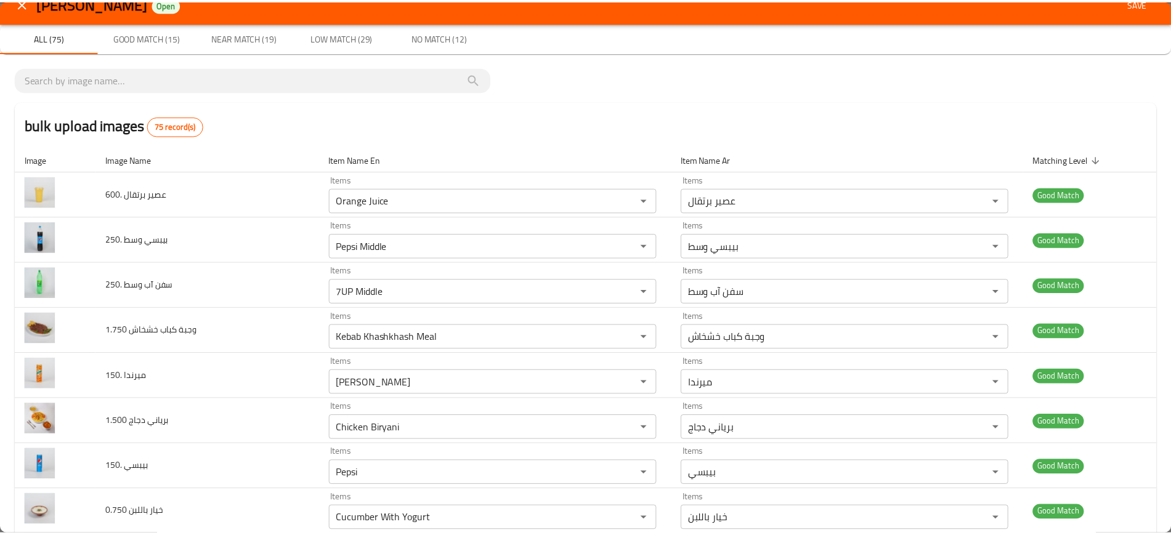
scroll to position [0, 0]
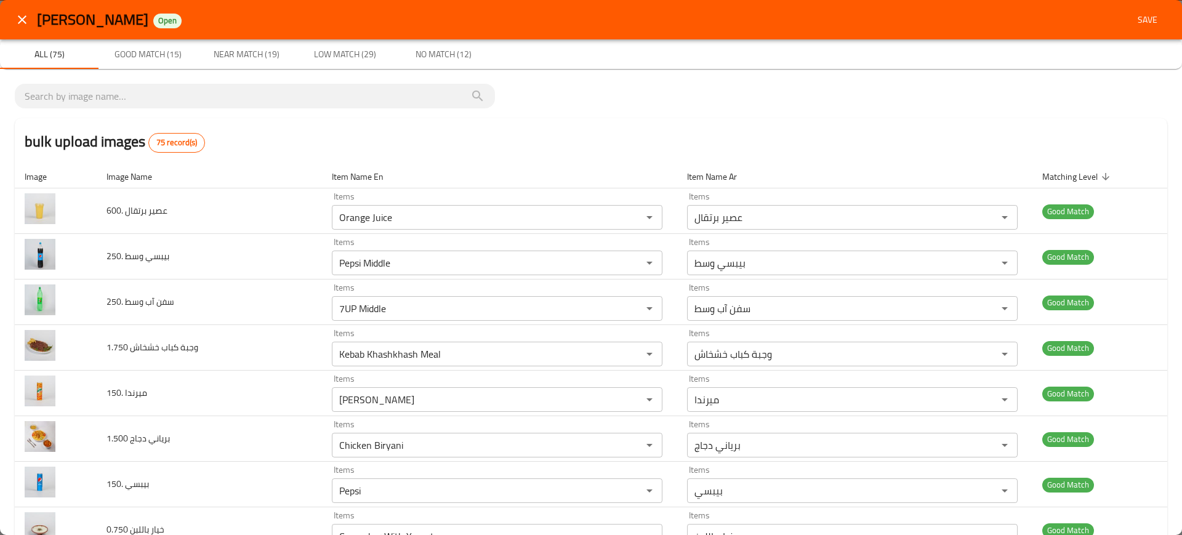
type 1__250 "Al Shabah"
click at [1143, 22] on span "Save" at bounding box center [1148, 19] width 30 height 15
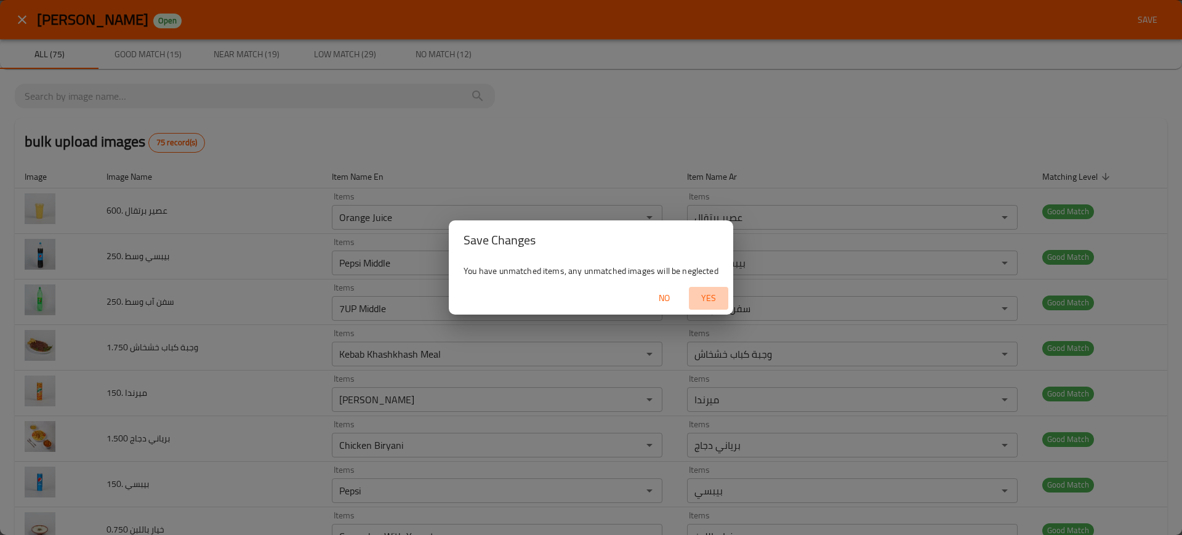
click at [713, 296] on span "Yes" at bounding box center [709, 298] width 30 height 15
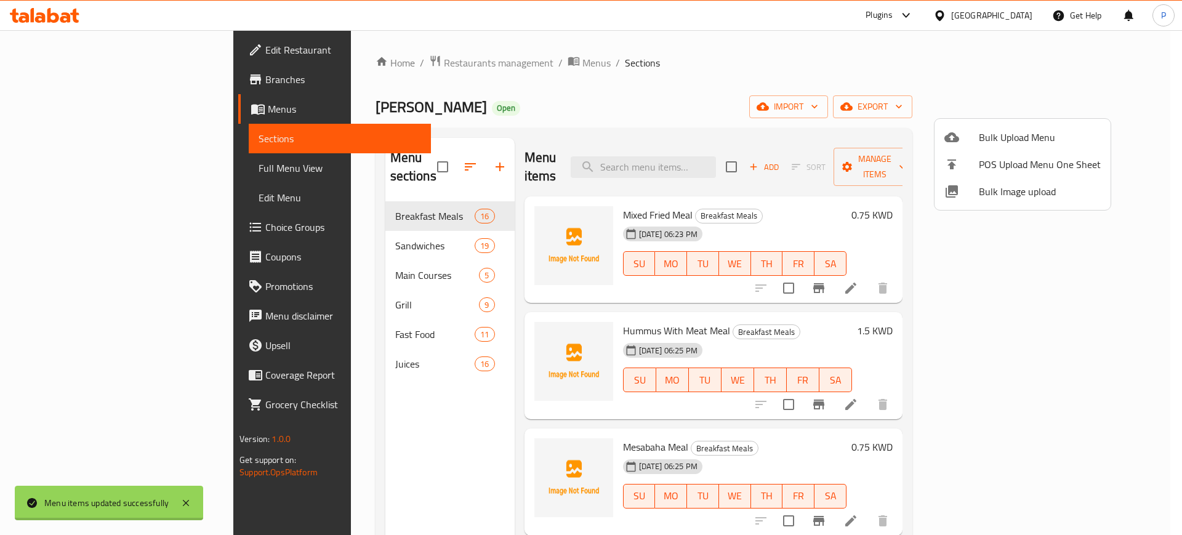
click at [357, 225] on div at bounding box center [591, 267] width 1182 height 535
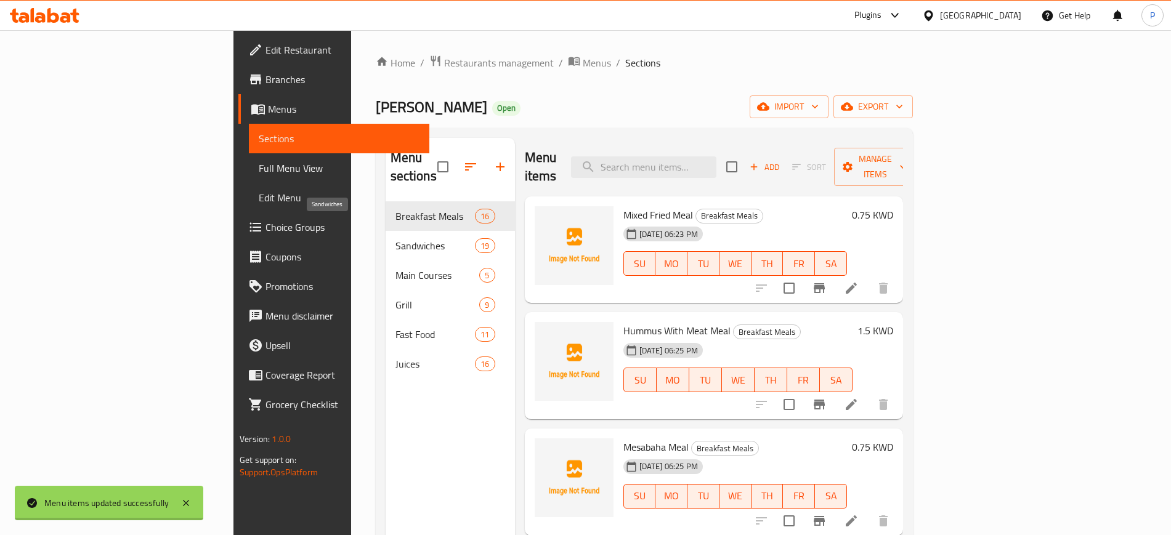
drag, startPoint x: 386, startPoint y: 224, endPoint x: 656, endPoint y: 427, distance: 338.2
click at [395, 238] on span "Sandwiches" at bounding box center [435, 245] width 80 height 15
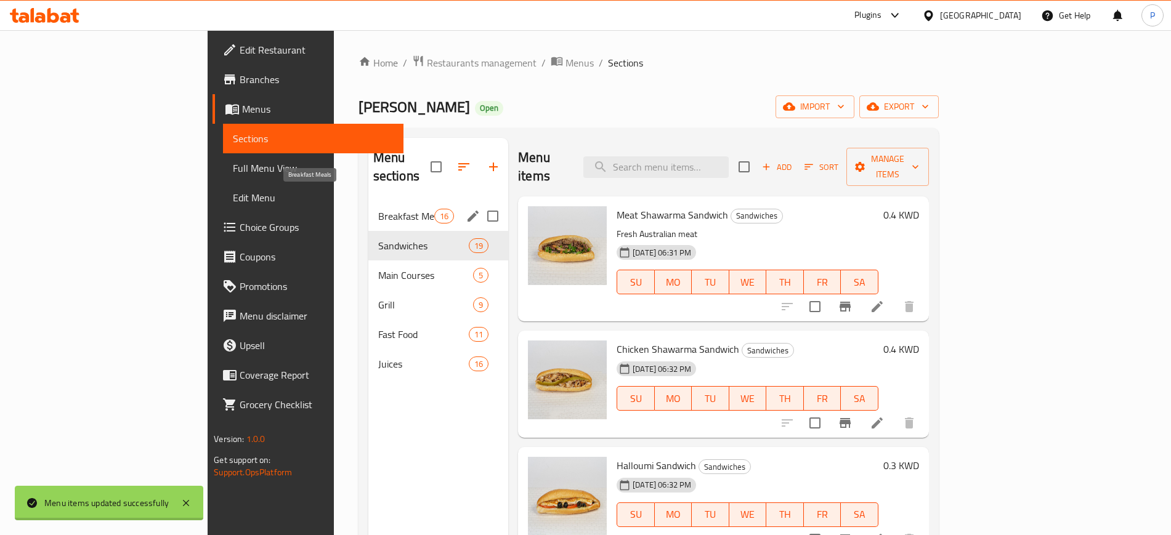
drag, startPoint x: 358, startPoint y: 200, endPoint x: 395, endPoint y: 209, distance: 38.7
click at [378, 209] on span "Breakfast Meals" at bounding box center [406, 216] width 56 height 15
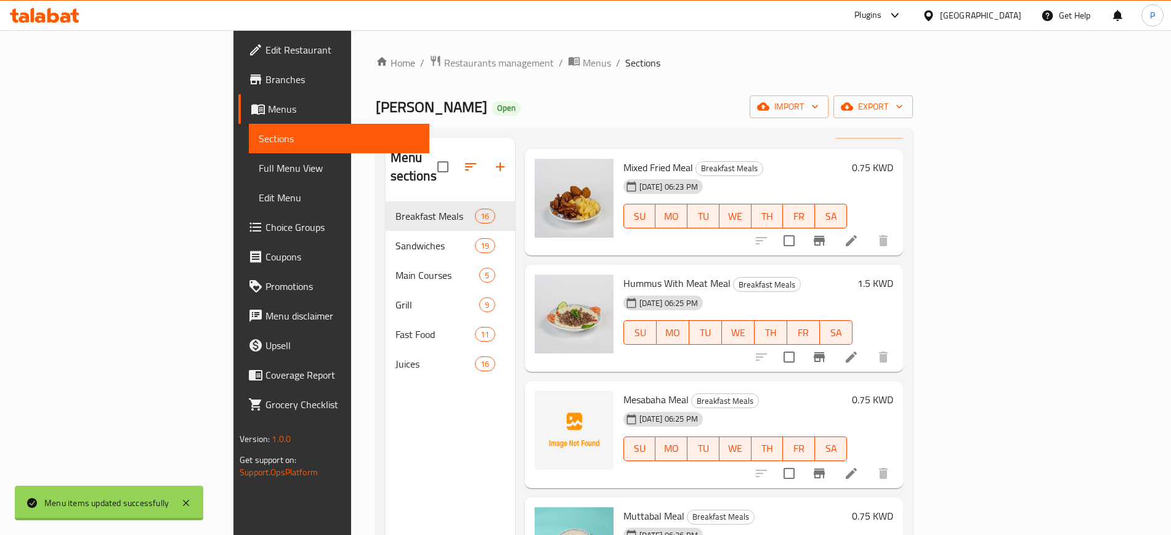
scroll to position [77, 0]
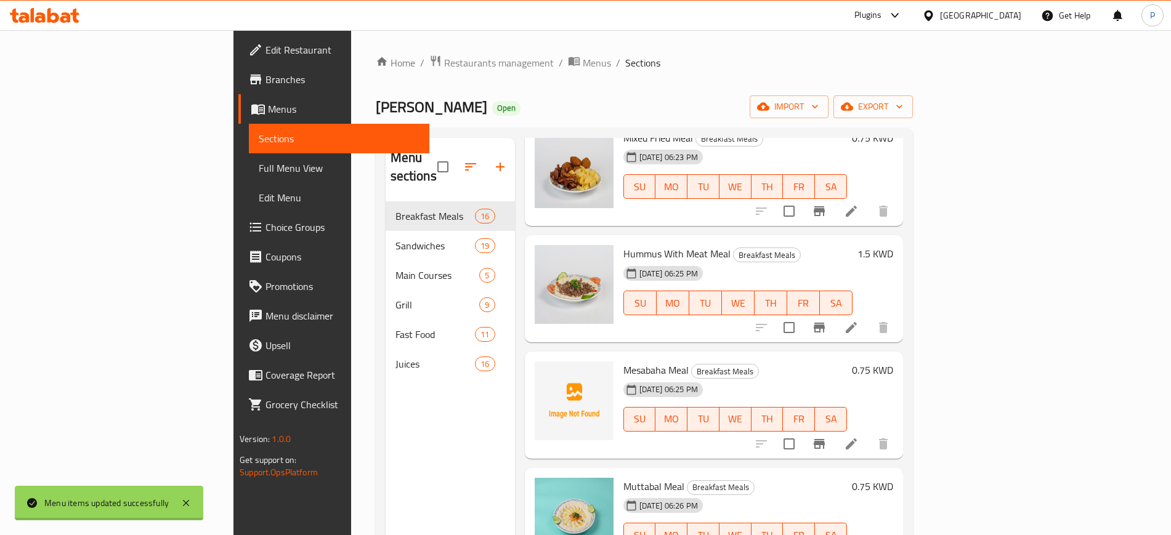
click at [536, 468] on div "Muttabal Meal Breakfast Meals [DATE] 06:26 PM SU MO TU WE TH FR SA 0.75 KWD" at bounding box center [714, 521] width 378 height 107
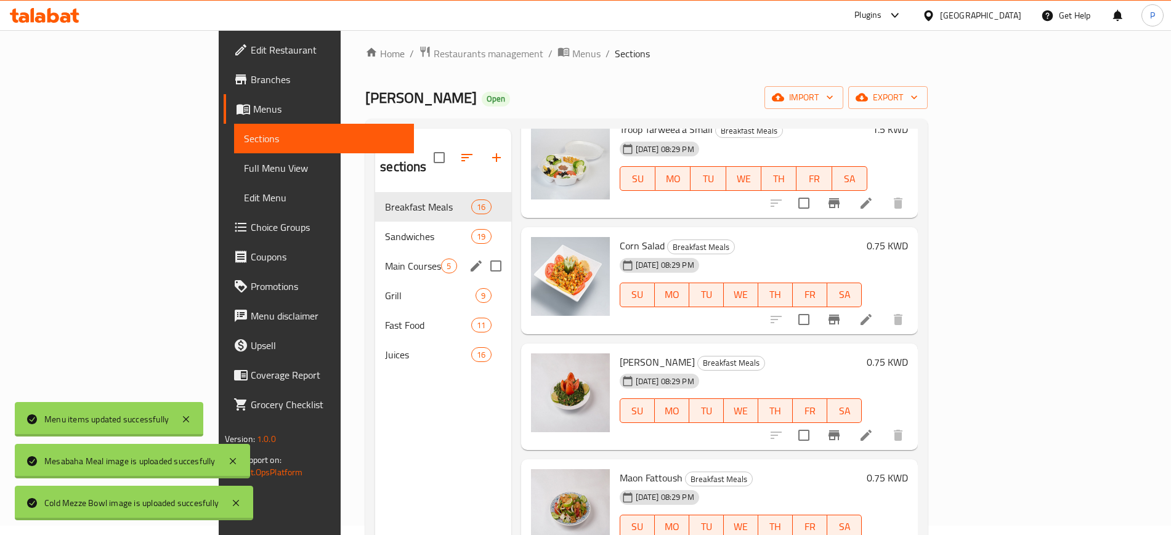
scroll to position [0, 0]
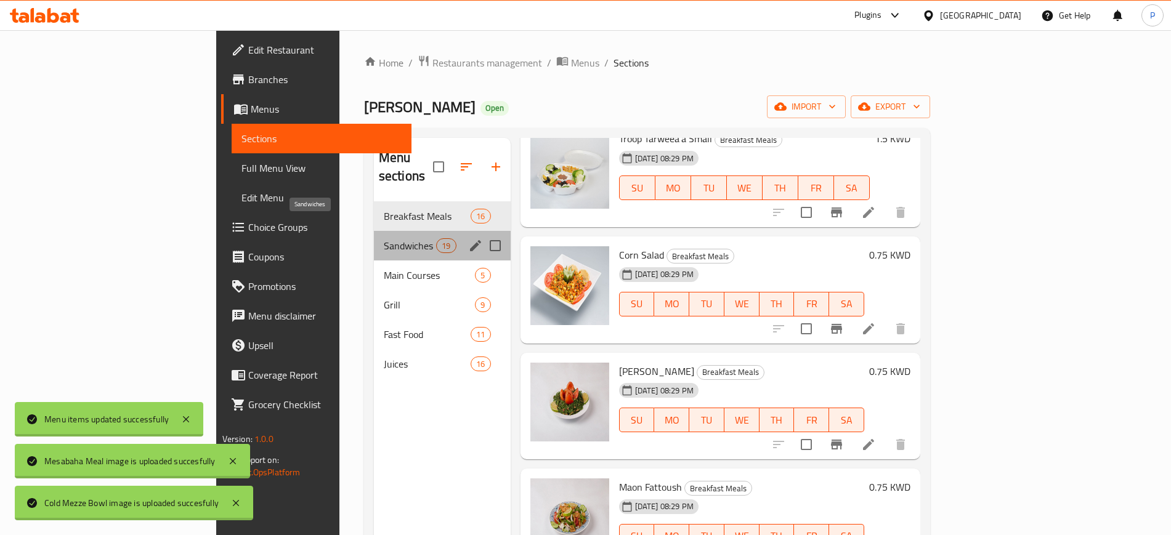
click at [384, 238] on span "Sandwiches" at bounding box center [410, 245] width 52 height 15
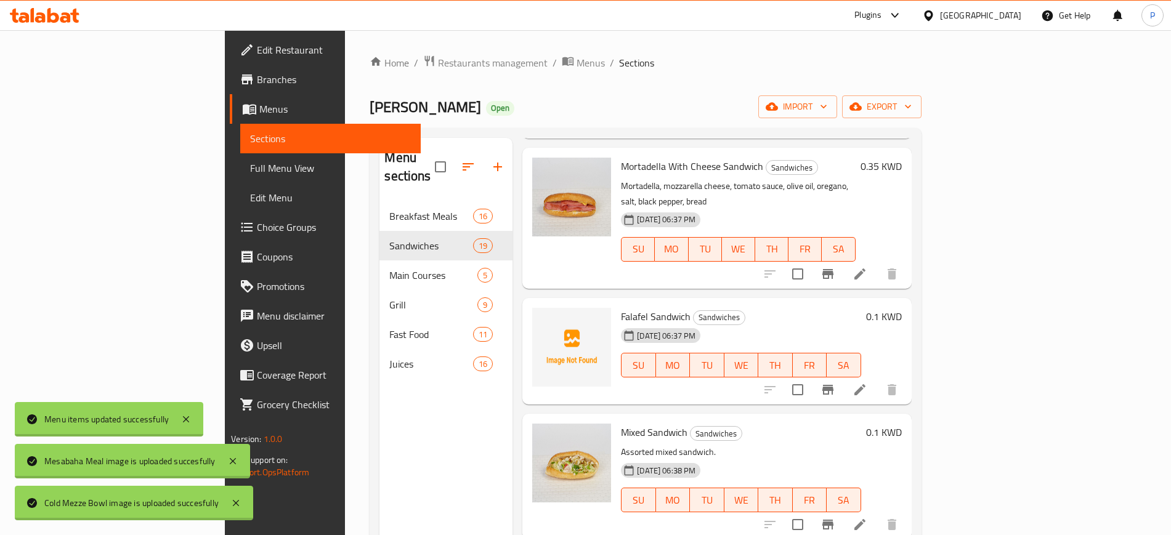
scroll to position [738, 0]
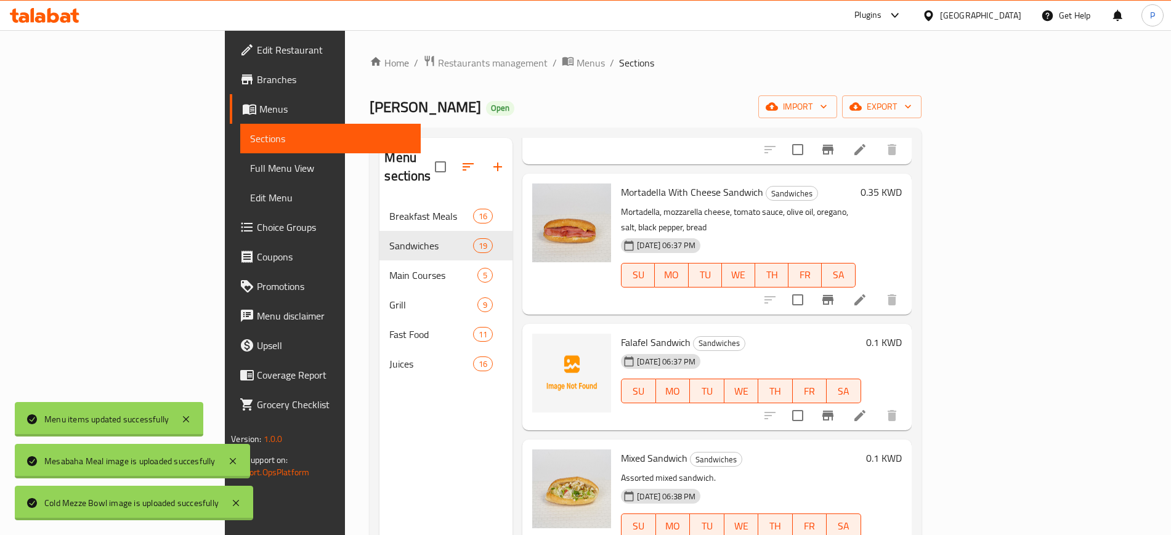
click at [512, 453] on div "Menu items Add Sort Manage items Meat Shawarma Sandwich Sandwiches Fresh Austra…" at bounding box center [711, 405] width 398 height 535
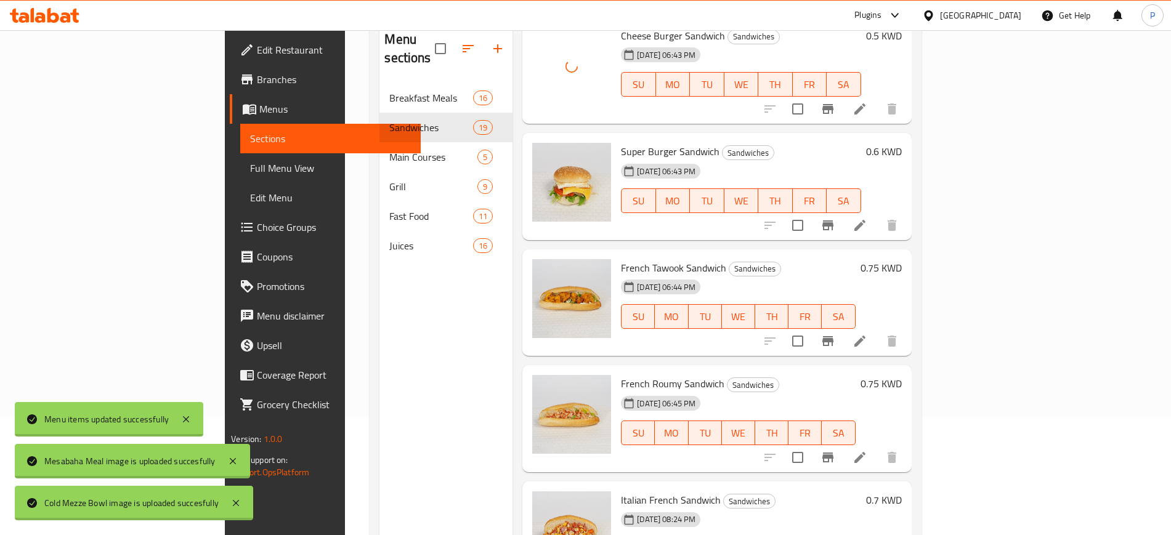
scroll to position [172, 0]
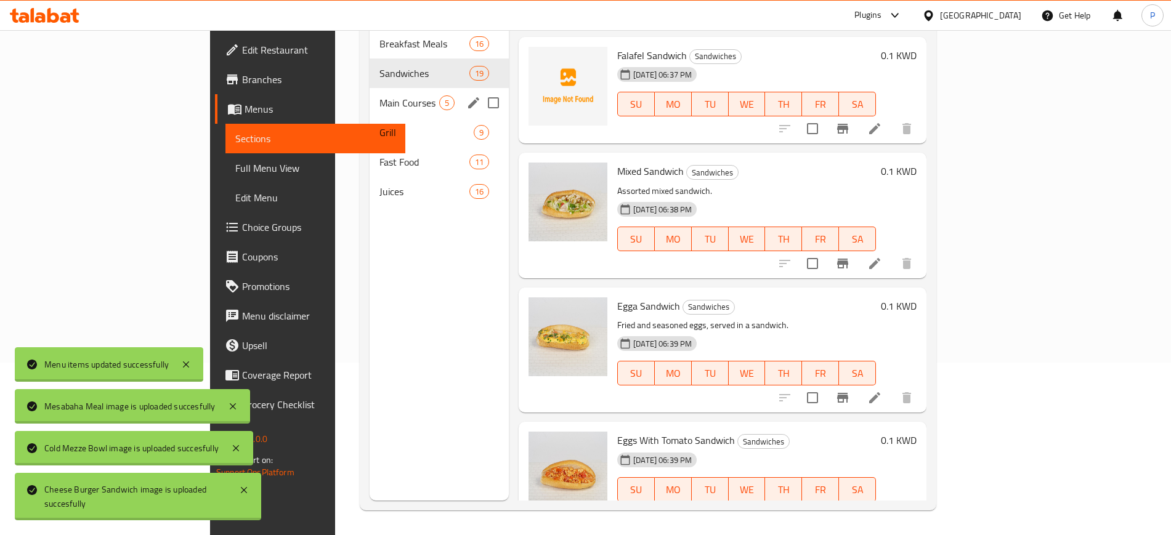
click at [379, 95] on span "Main Courses" at bounding box center [409, 102] width 60 height 15
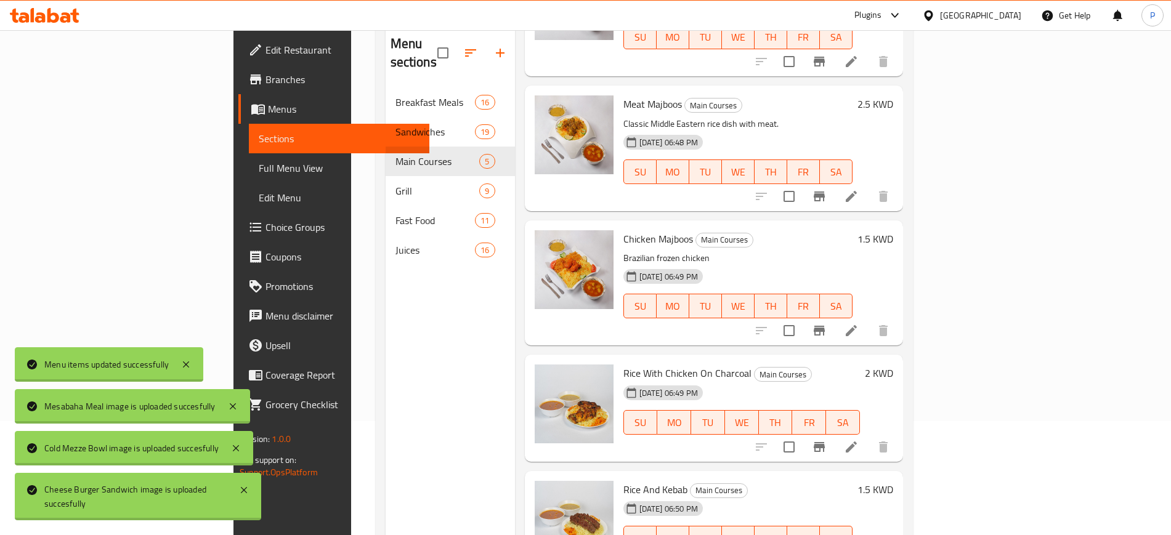
scroll to position [172, 0]
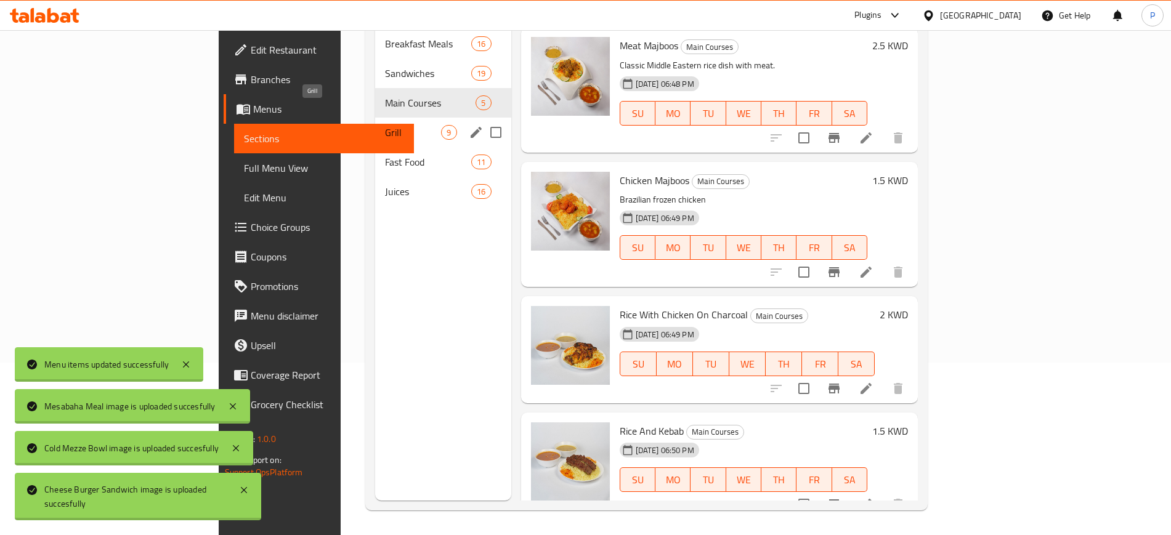
click at [385, 125] on span "Grill" at bounding box center [413, 132] width 56 height 15
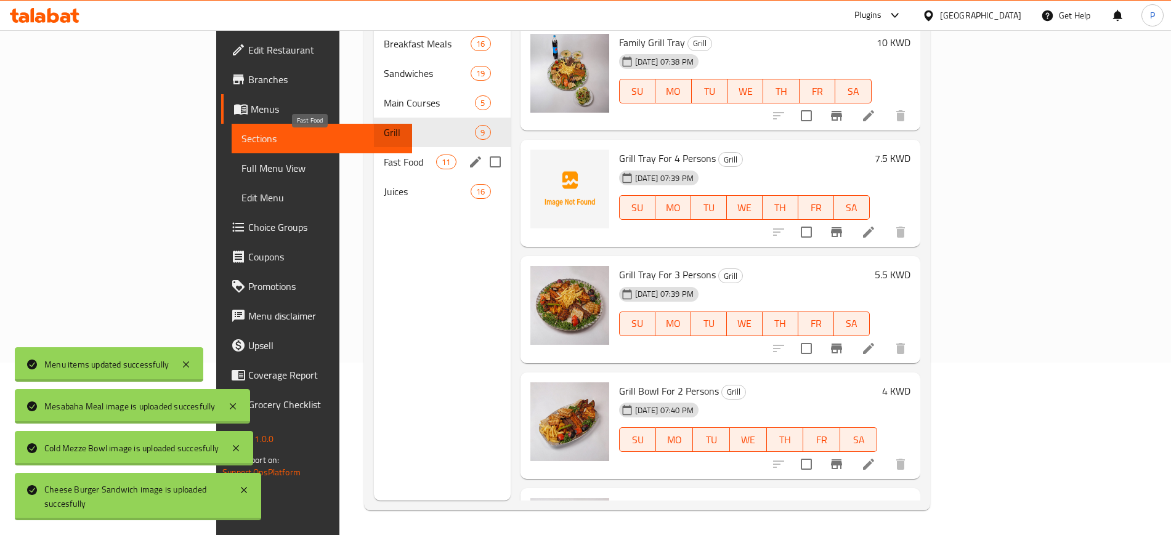
click at [384, 155] on span "Fast Food" at bounding box center [410, 162] width 52 height 15
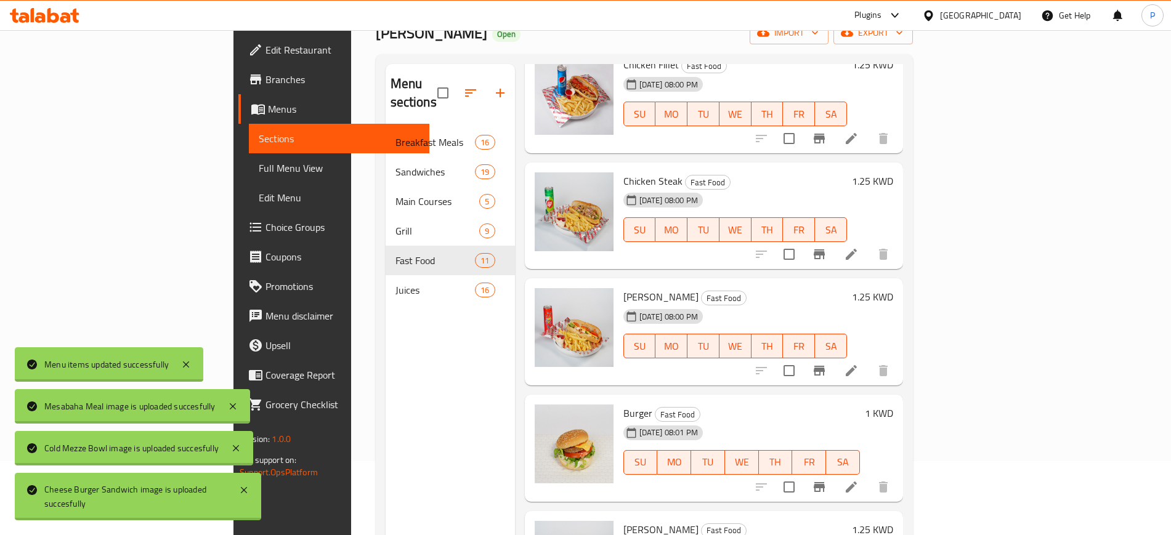
scroll to position [172, 0]
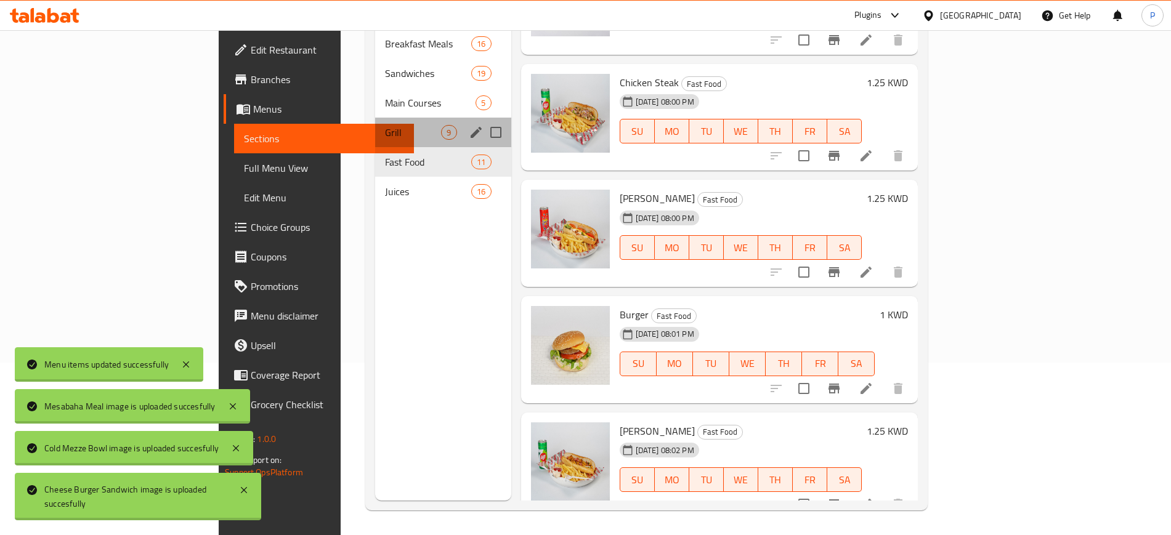
click at [375, 122] on div "Grill 9" at bounding box center [442, 133] width 135 height 30
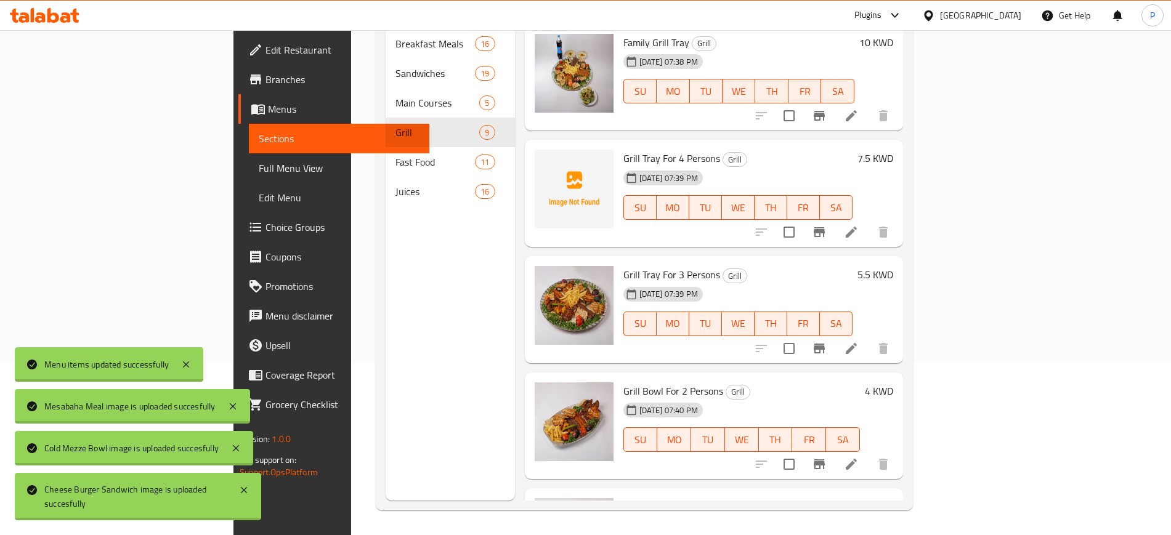
scroll to position [18, 0]
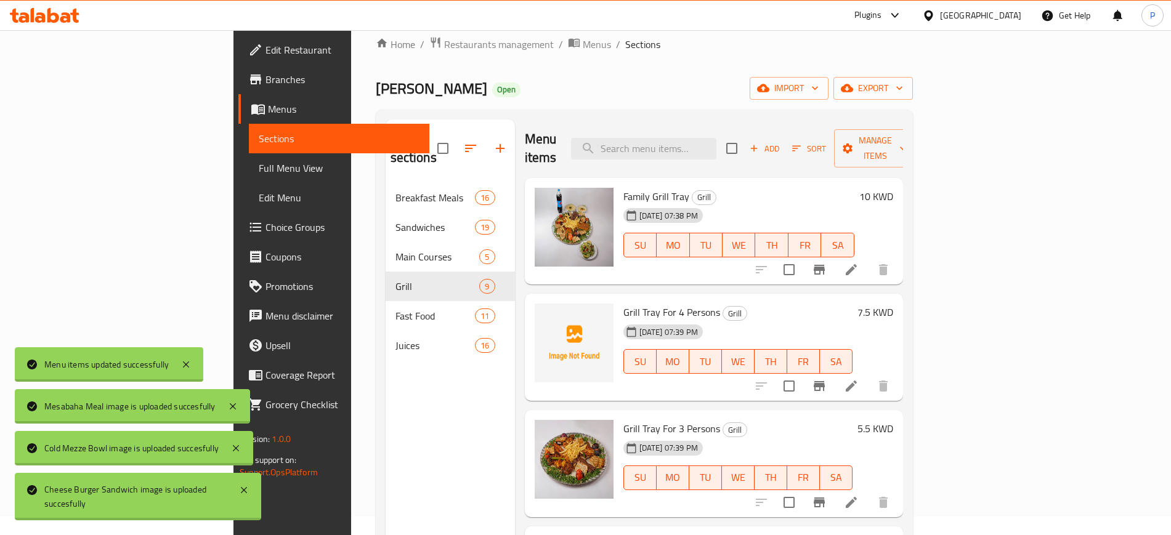
click at [402, 392] on div "Menu sections Breakfast Meals 16 Sandwiches 19 Main Courses 5 Grill 9 Fast Food…" at bounding box center [449, 386] width 129 height 535
click at [403, 406] on div "Menu sections Breakfast Meals 16 Sandwiches 19 Main Courses 5 Grill 9 Fast Food…" at bounding box center [449, 386] width 129 height 535
click at [385, 406] on div "Menu sections Breakfast Meals 16 Sandwiches 19 Main Courses 5 Grill 9 Fast Food…" at bounding box center [449, 386] width 129 height 535
click at [385, 421] on div "Menu sections Breakfast Meals 16 Sandwiches 19 Main Courses 5 Grill 9 Fast Food…" at bounding box center [449, 386] width 129 height 535
click at [716, 138] on input "search" at bounding box center [643, 149] width 145 height 22
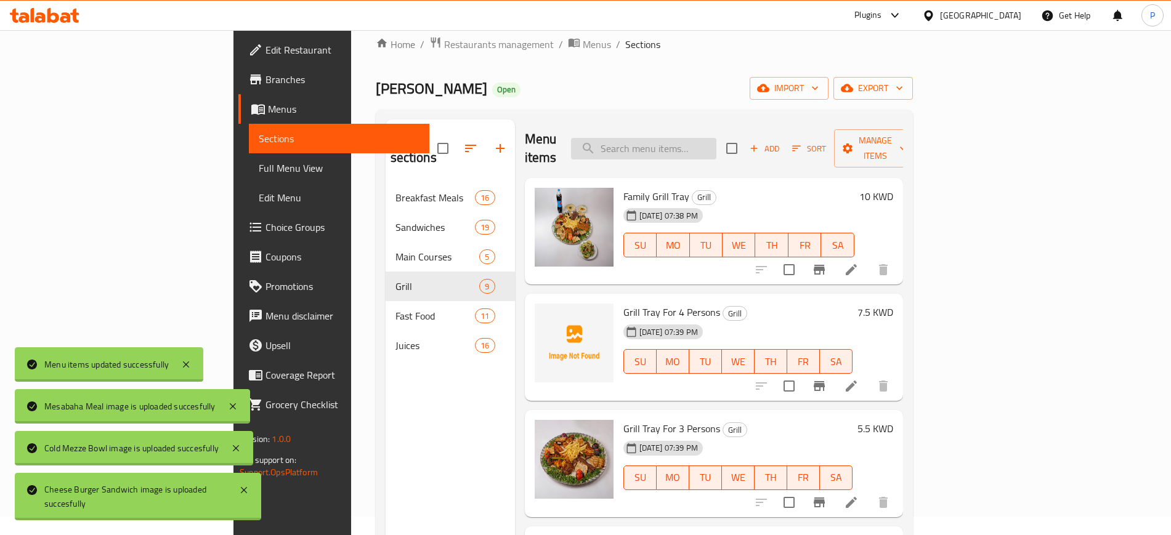
paste input "رومي"
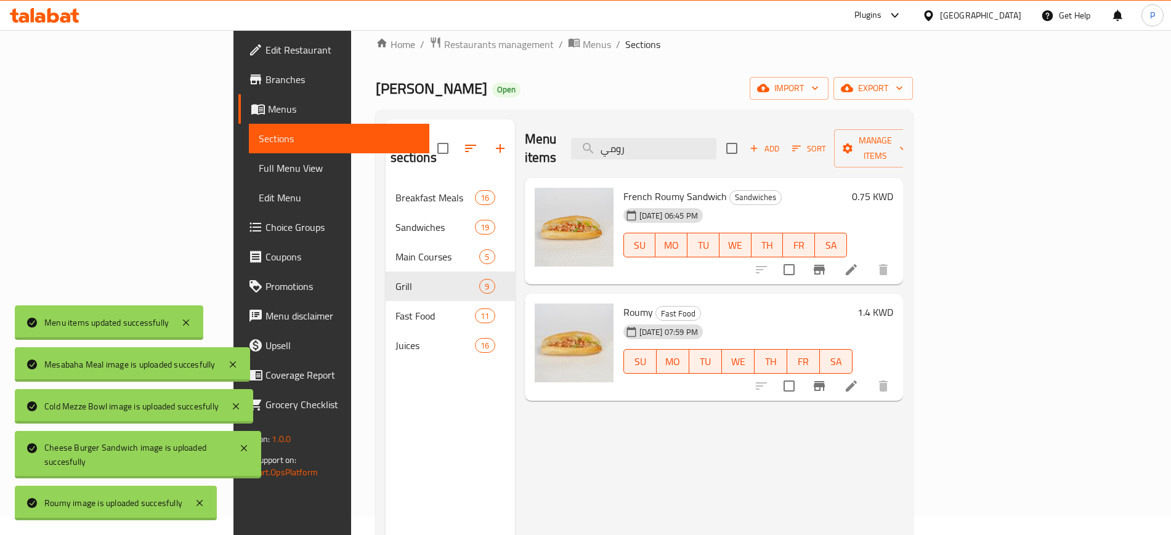
drag, startPoint x: 353, startPoint y: 415, endPoint x: 372, endPoint y: 398, distance: 25.3
click at [385, 414] on div "Menu sections Breakfast Meals 16 Sandwiches 19 Main Courses 5 Grill 9 Fast Food…" at bounding box center [449, 386] width 129 height 535
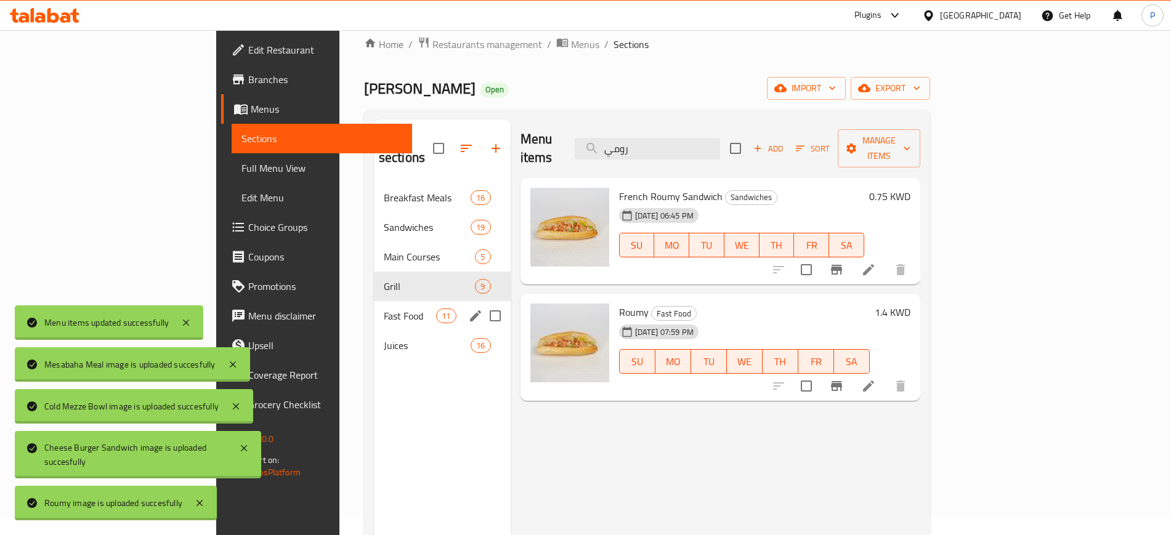
click at [384, 307] on div "Fast Food 11" at bounding box center [442, 316] width 137 height 30
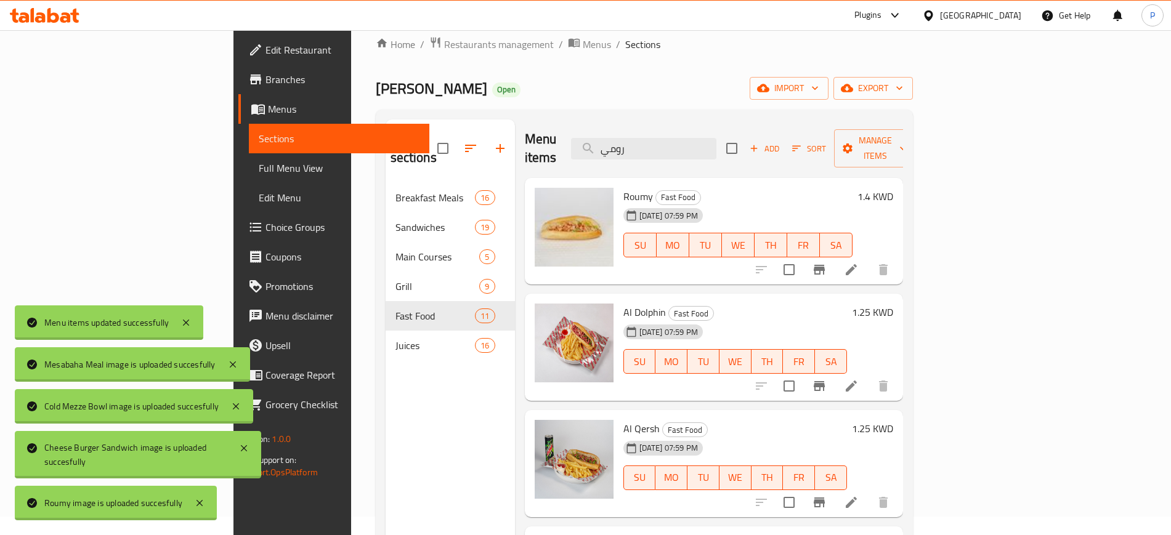
drag, startPoint x: 392, startPoint y: 429, endPoint x: 668, endPoint y: 191, distance: 364.6
click at [391, 429] on div "Menu sections Breakfast Meals 16 Sandwiches 19 Main Courses 5 Grill 9 Fast Food…" at bounding box center [449, 386] width 129 height 535
click at [703, 138] on input "رومي" at bounding box center [643, 149] width 145 height 22
paste input "همبرجر"
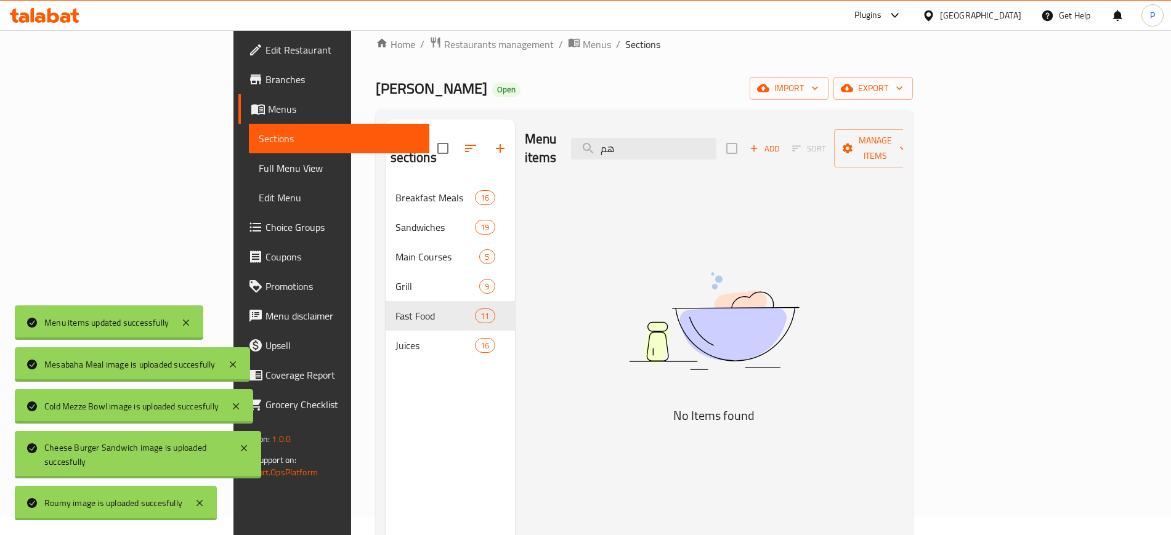
type input "ه"
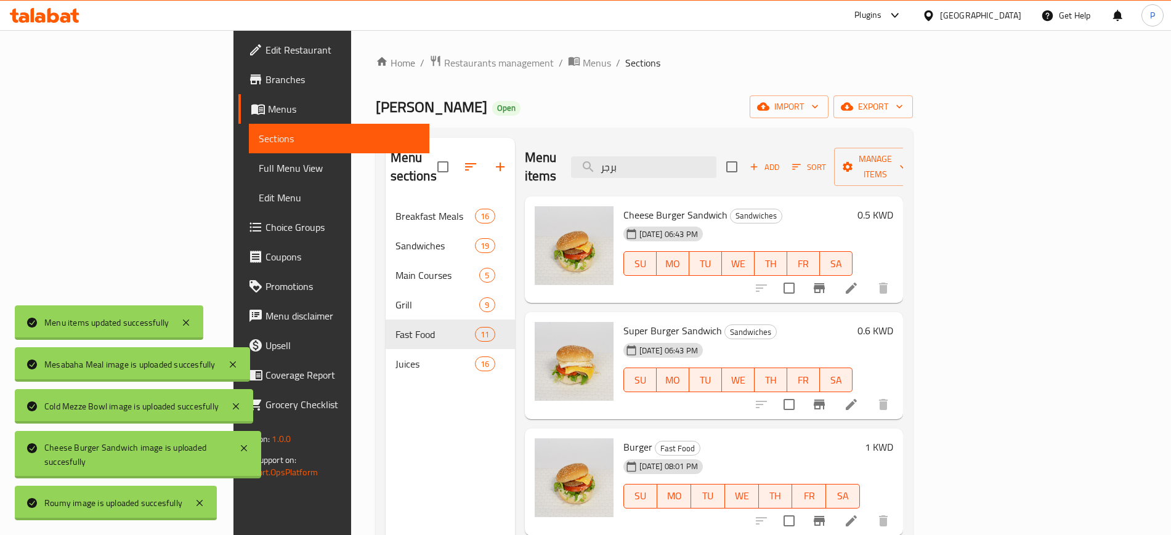
type input "برجر"
drag, startPoint x: 434, startPoint y: 112, endPoint x: 884, endPoint y: 125, distance: 450.3
click at [435, 112] on div "Qasr Alaziziya Open import export" at bounding box center [644, 106] width 537 height 23
click at [903, 101] on span "export" at bounding box center [873, 106] width 60 height 15
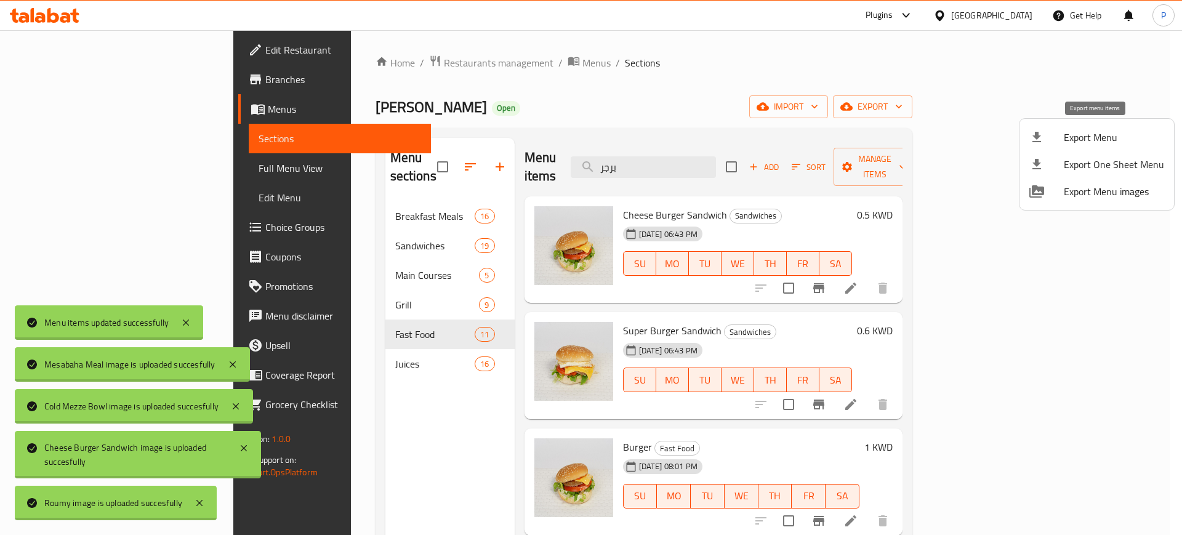
click at [1084, 140] on span "Export Menu" at bounding box center [1114, 137] width 100 height 15
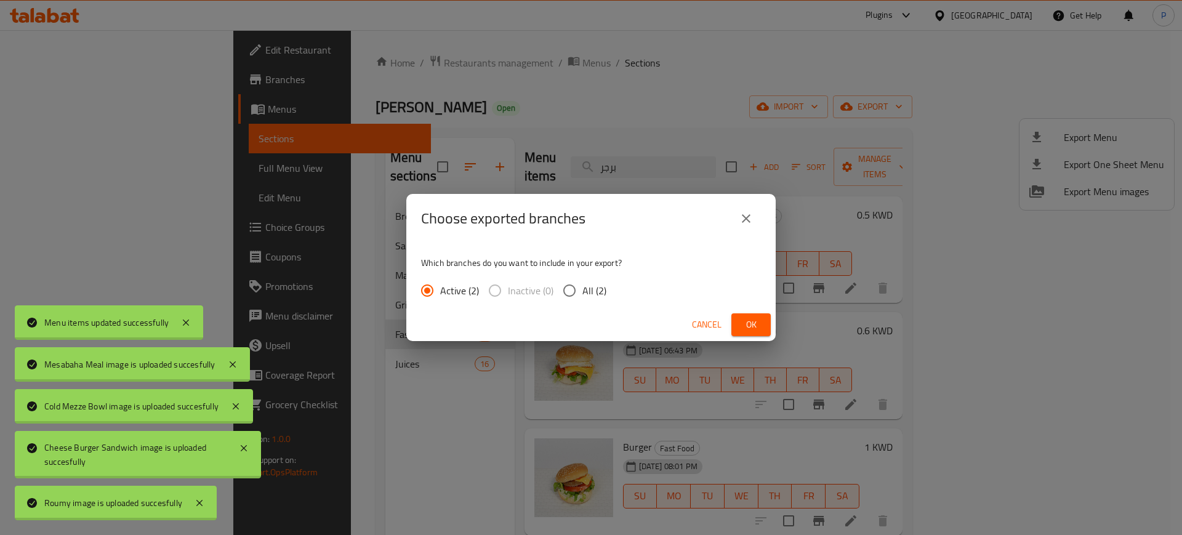
click at [590, 301] on label "All (2)" at bounding box center [582, 291] width 50 height 26
click at [583, 301] on input "All (2)" at bounding box center [570, 291] width 26 height 26
radio input "true"
click at [756, 325] on span "Ok" at bounding box center [751, 324] width 20 height 15
